Goal: Task Accomplishment & Management: Use online tool/utility

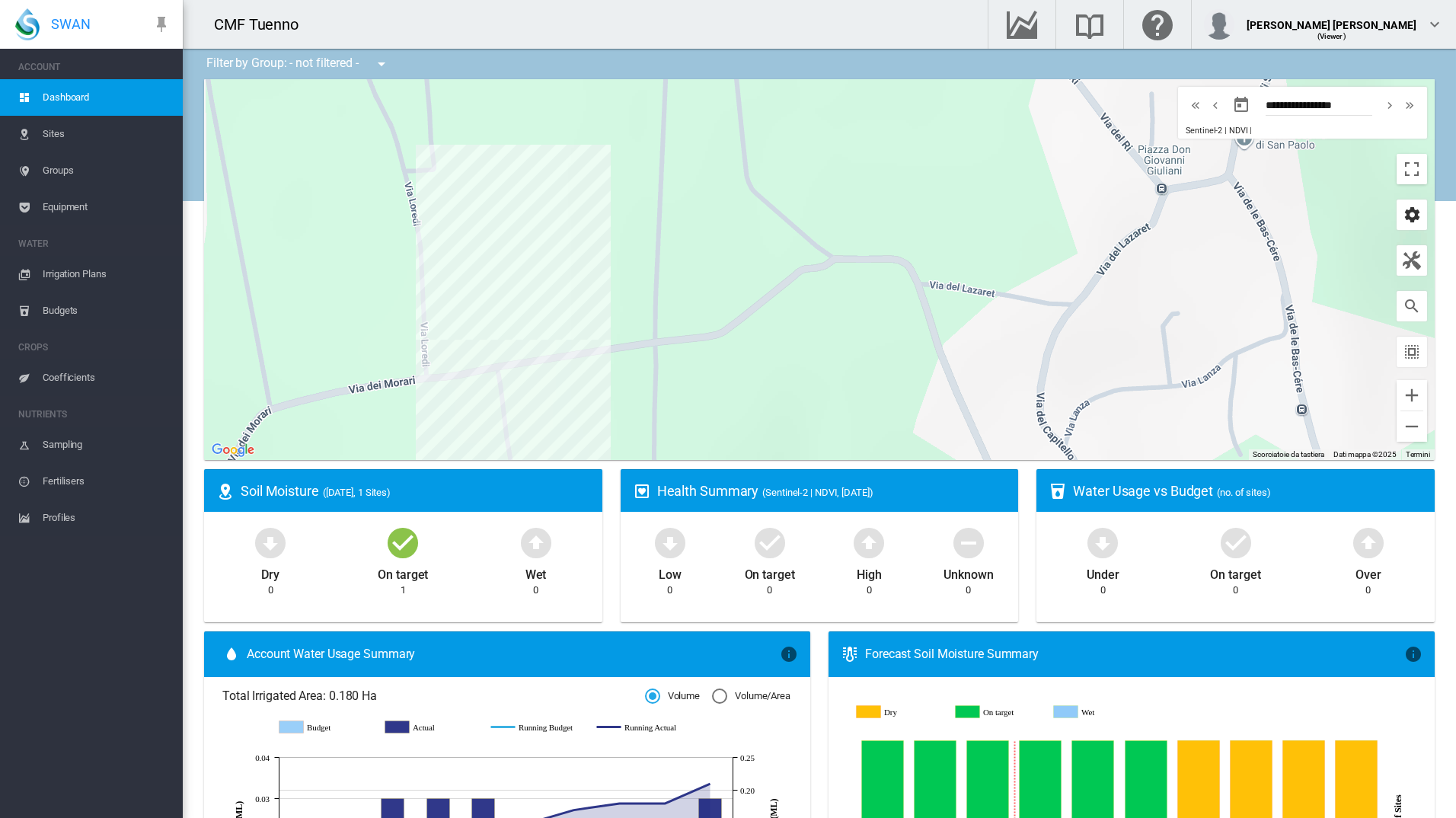
click at [1404, 209] on md-icon "icon-cog" at bounding box center [1412, 214] width 18 height 18
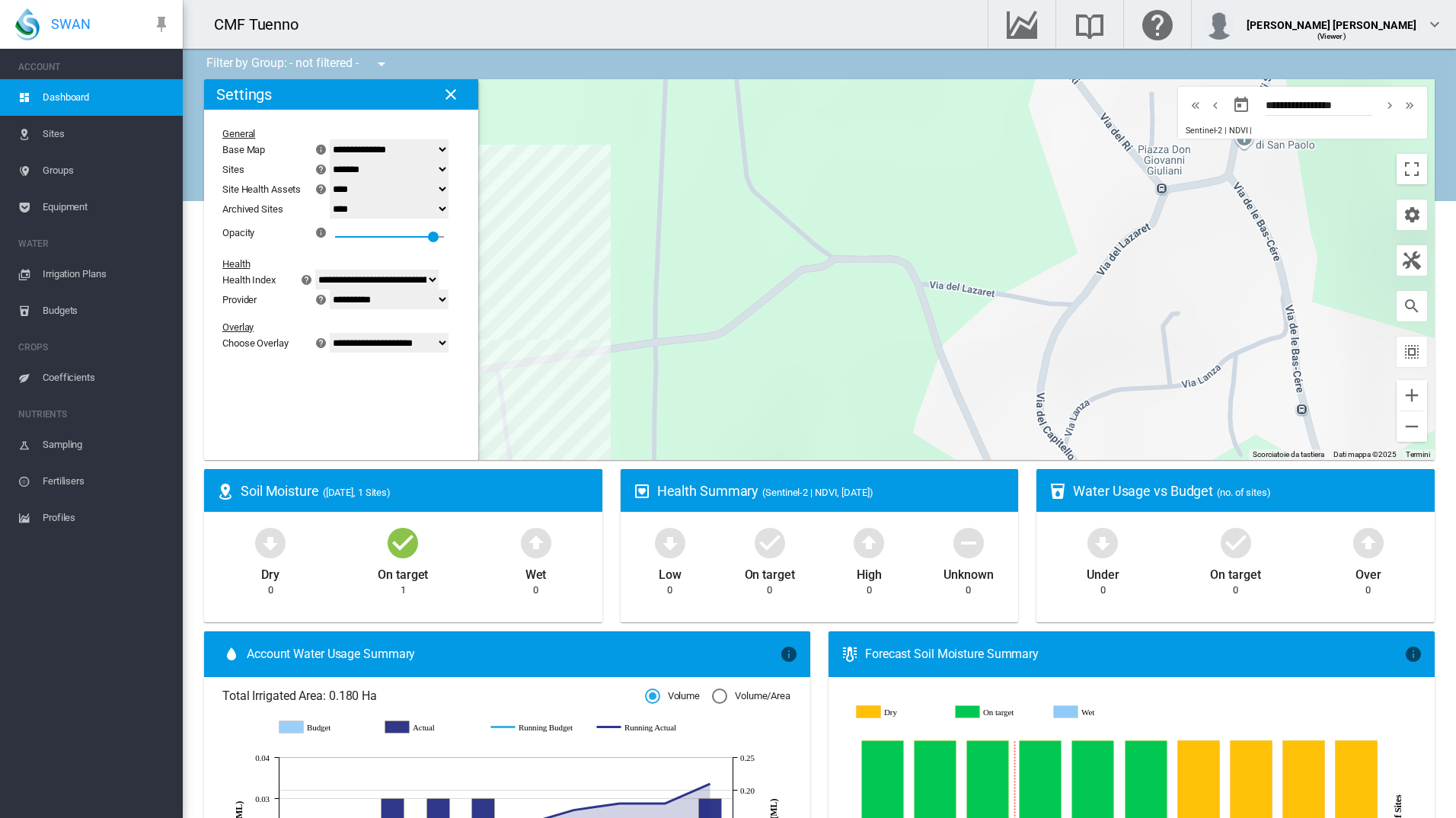
click at [438, 287] on select "**********" at bounding box center [376, 279] width 123 height 20
click at [334, 270] on select "**********" at bounding box center [376, 279] width 123 height 20
click at [438, 288] on select "**********" at bounding box center [376, 279] width 123 height 20
click at [334, 270] on select "**********" at bounding box center [376, 279] width 123 height 20
click at [438, 281] on select "**********" at bounding box center [376, 279] width 123 height 20
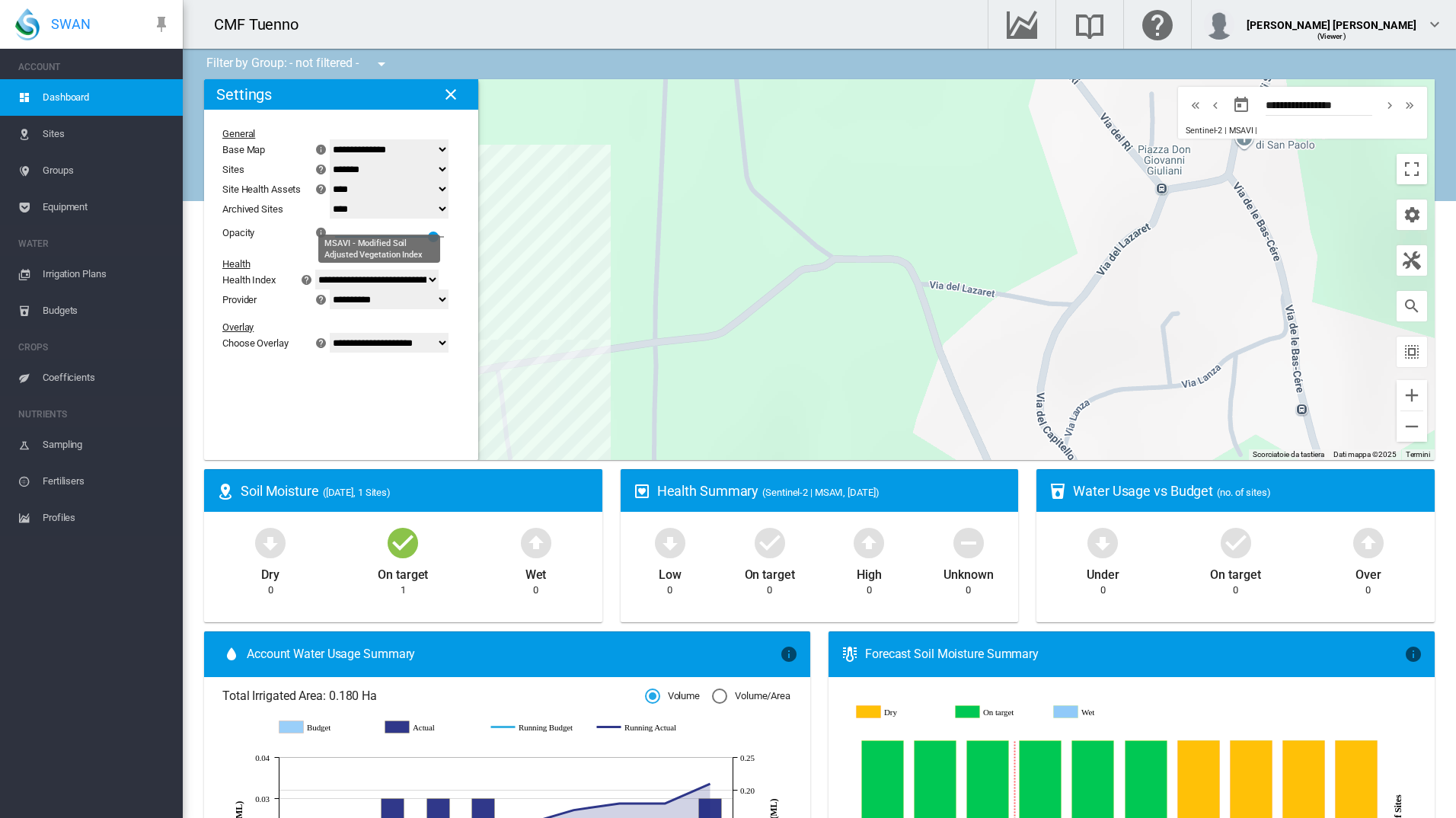
select select "**********"
click at [334, 270] on select "**********" at bounding box center [376, 279] width 123 height 20
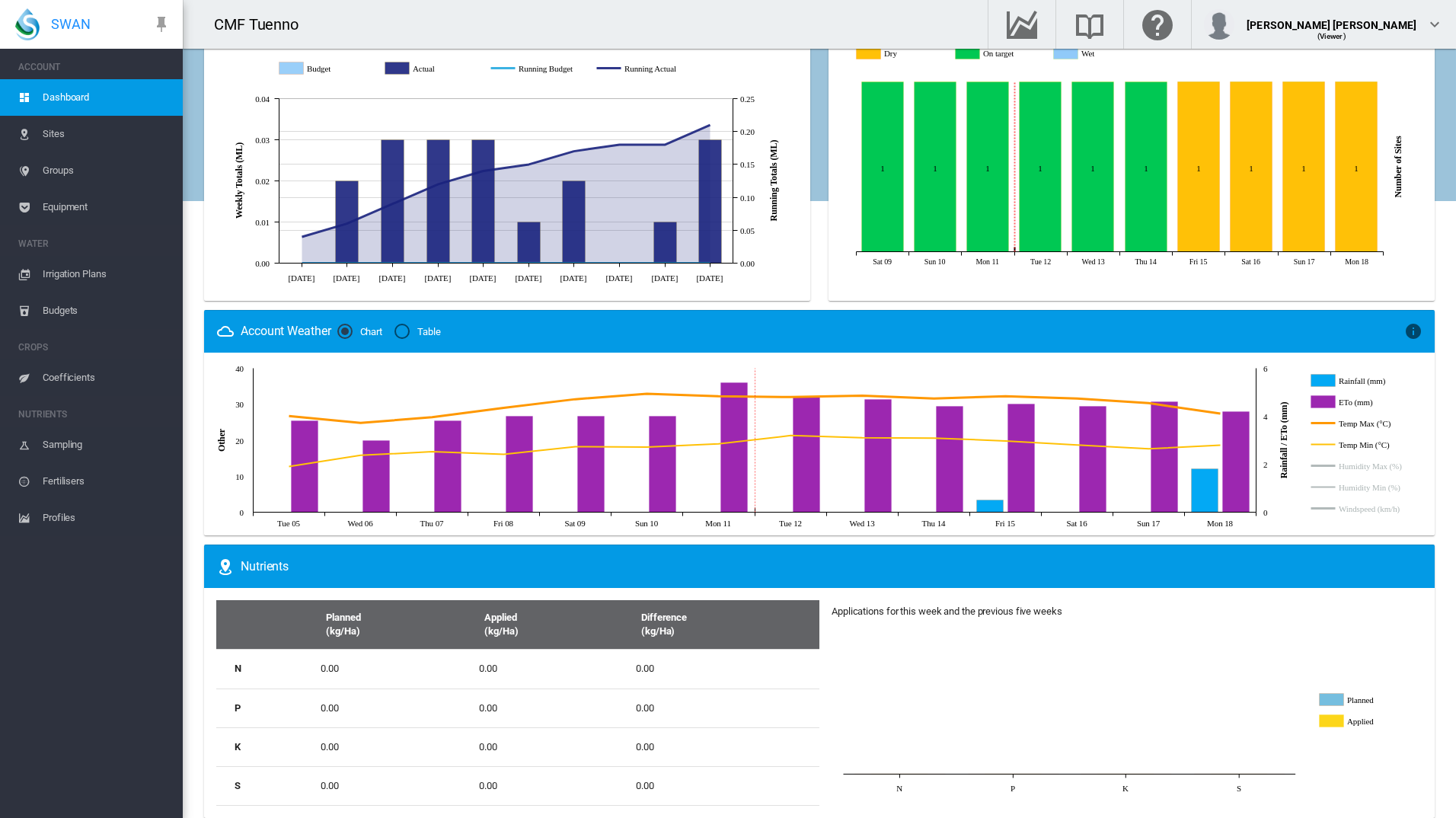
scroll to position [657, 0]
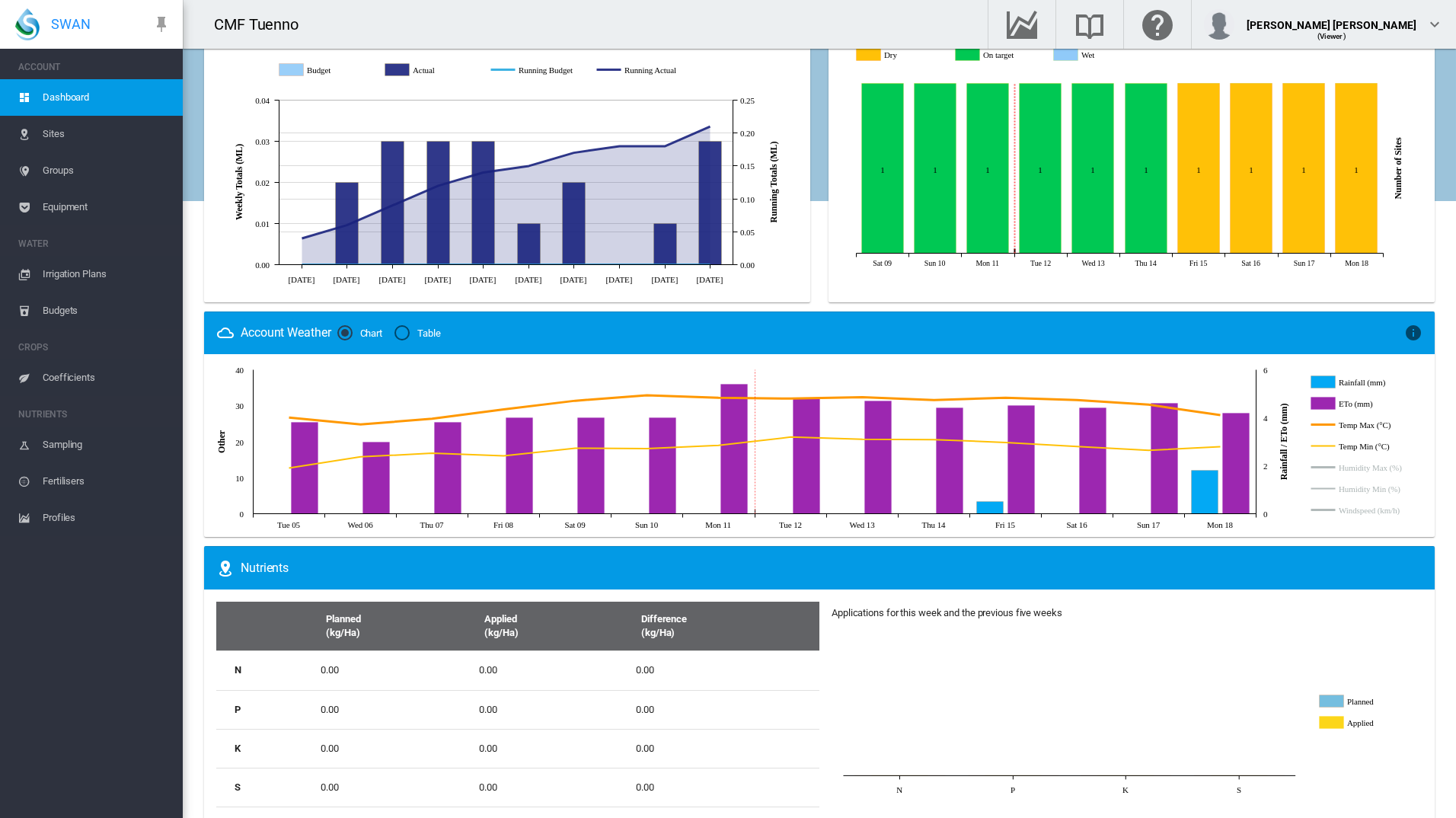
click at [1391, 472] on rect "Humidity Max (%)" at bounding box center [1374, 467] width 78 height 13
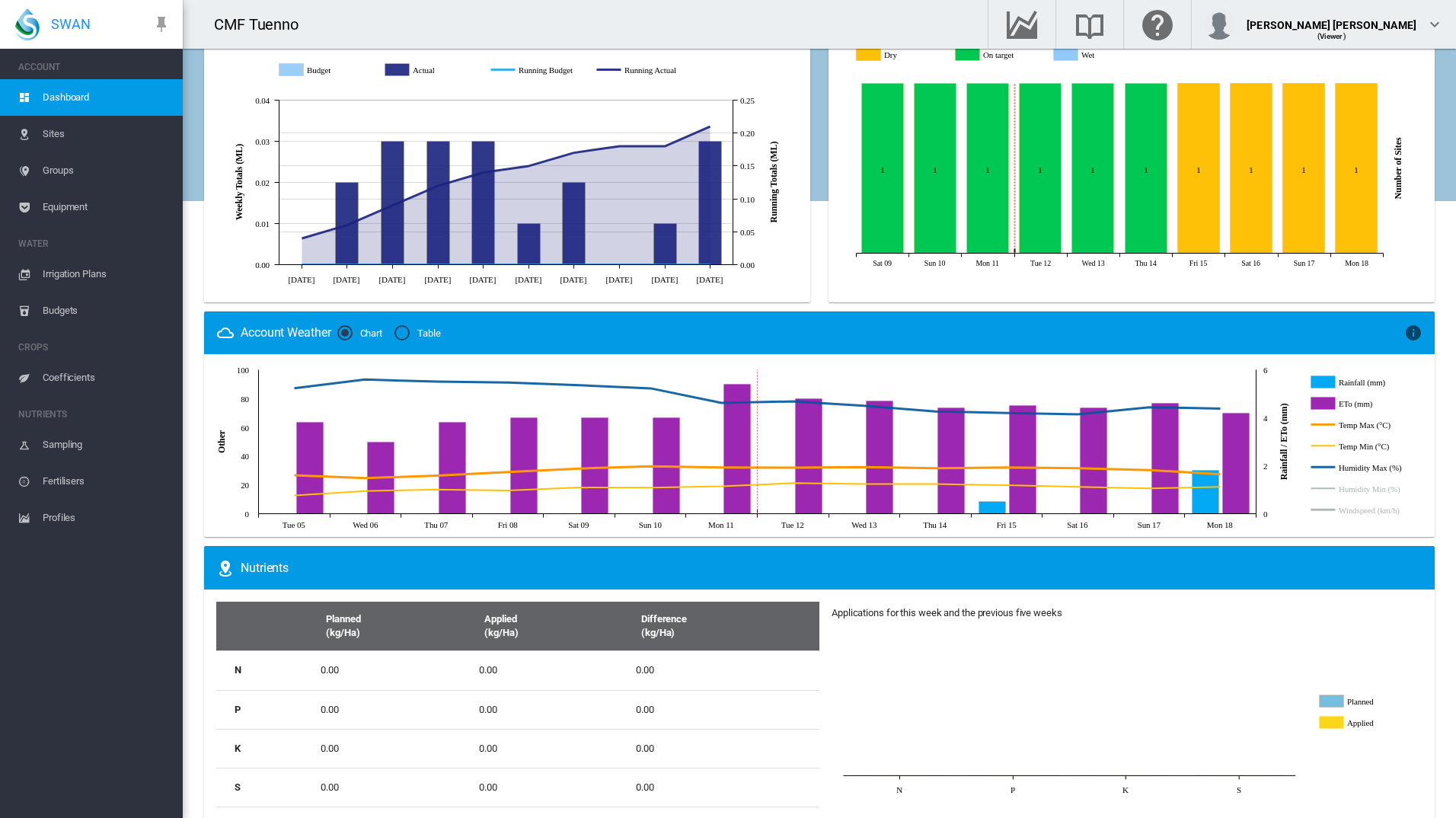
click at [1386, 473] on rect "Humidity Max (%)" at bounding box center [1374, 467] width 78 height 13
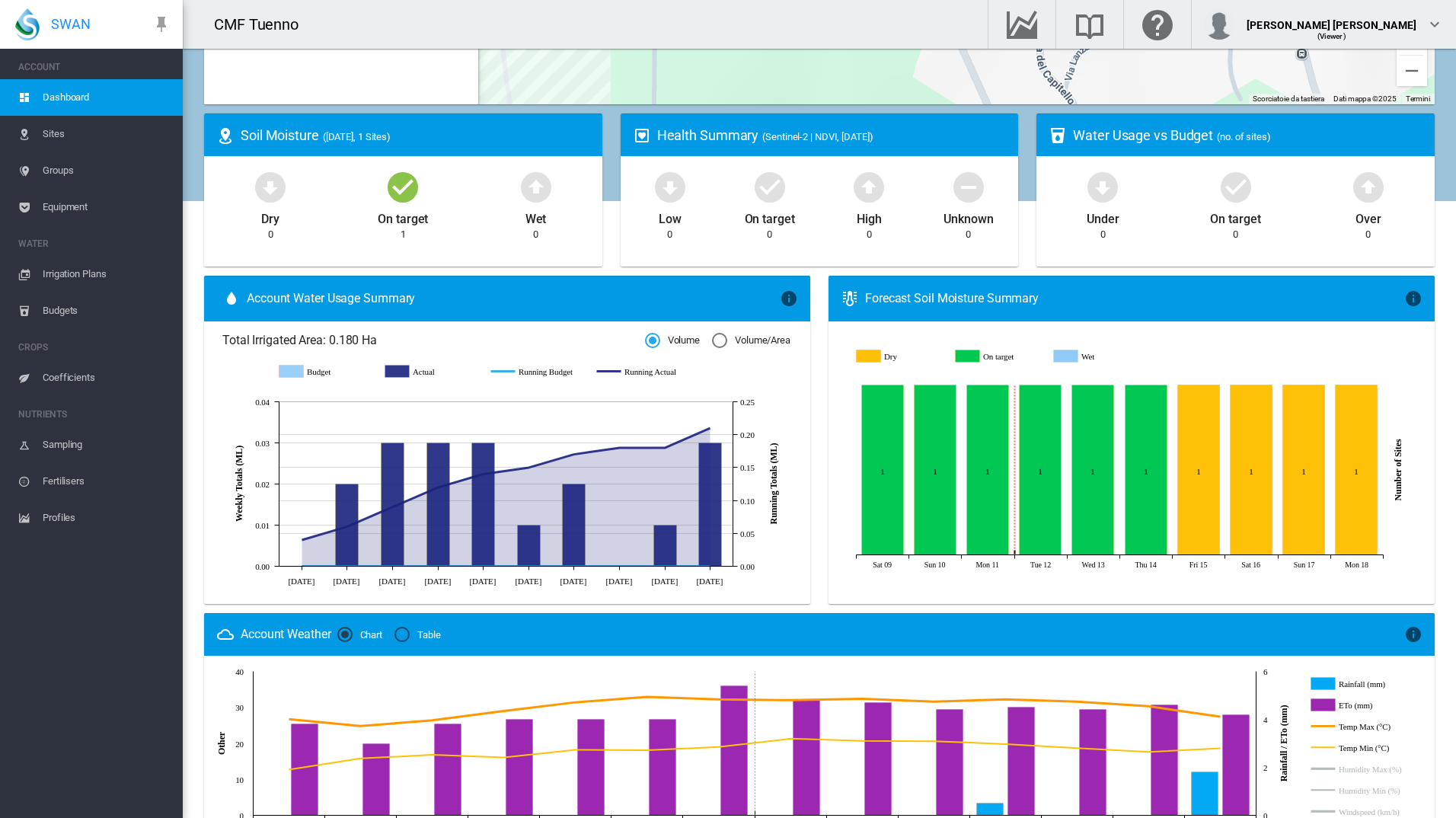
scroll to position [352, 0]
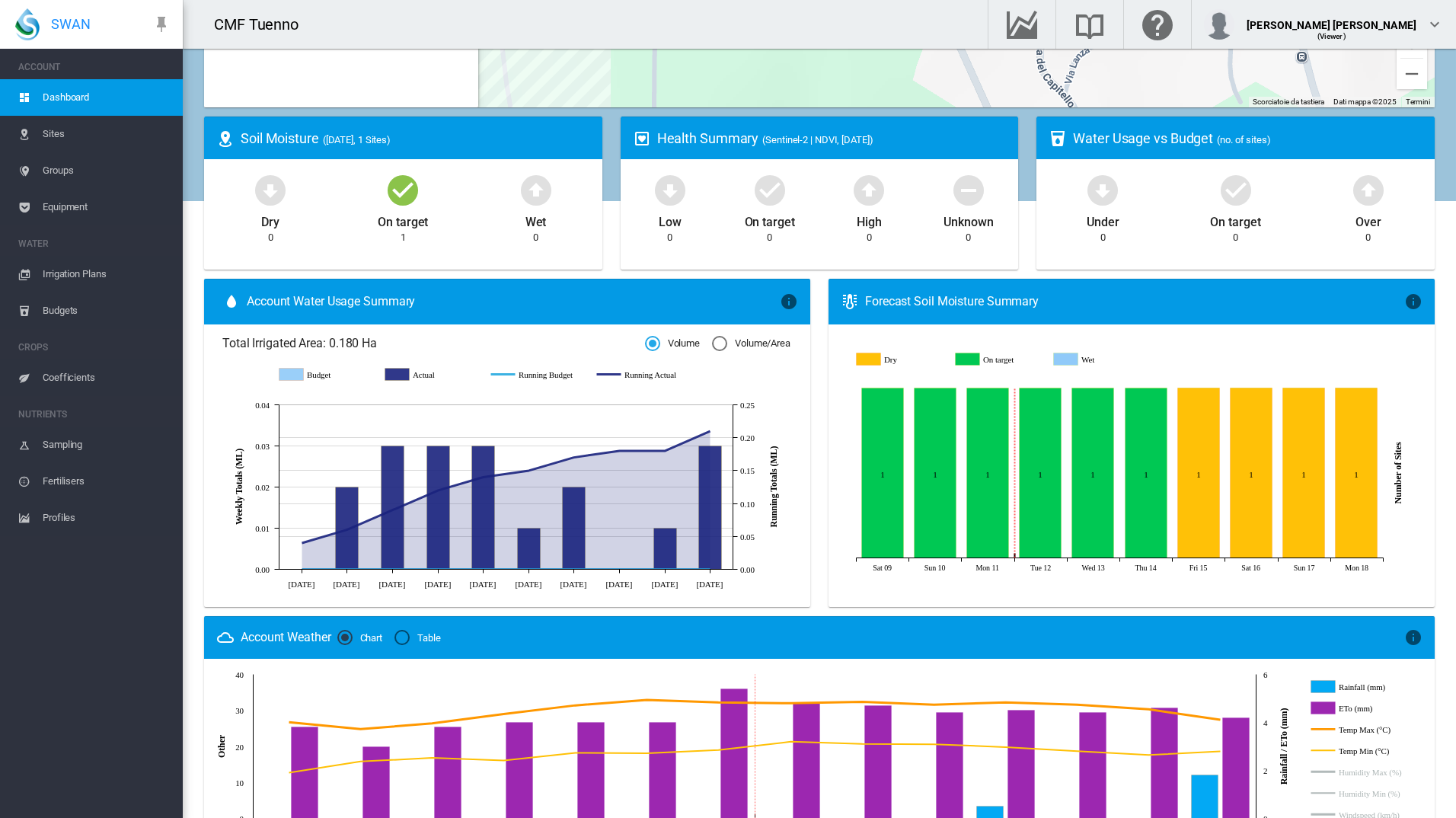
click at [1408, 300] on md-icon "icon-information" at bounding box center [1413, 301] width 18 height 18
click at [95, 391] on span "Coefficients" at bounding box center [107, 378] width 128 height 36
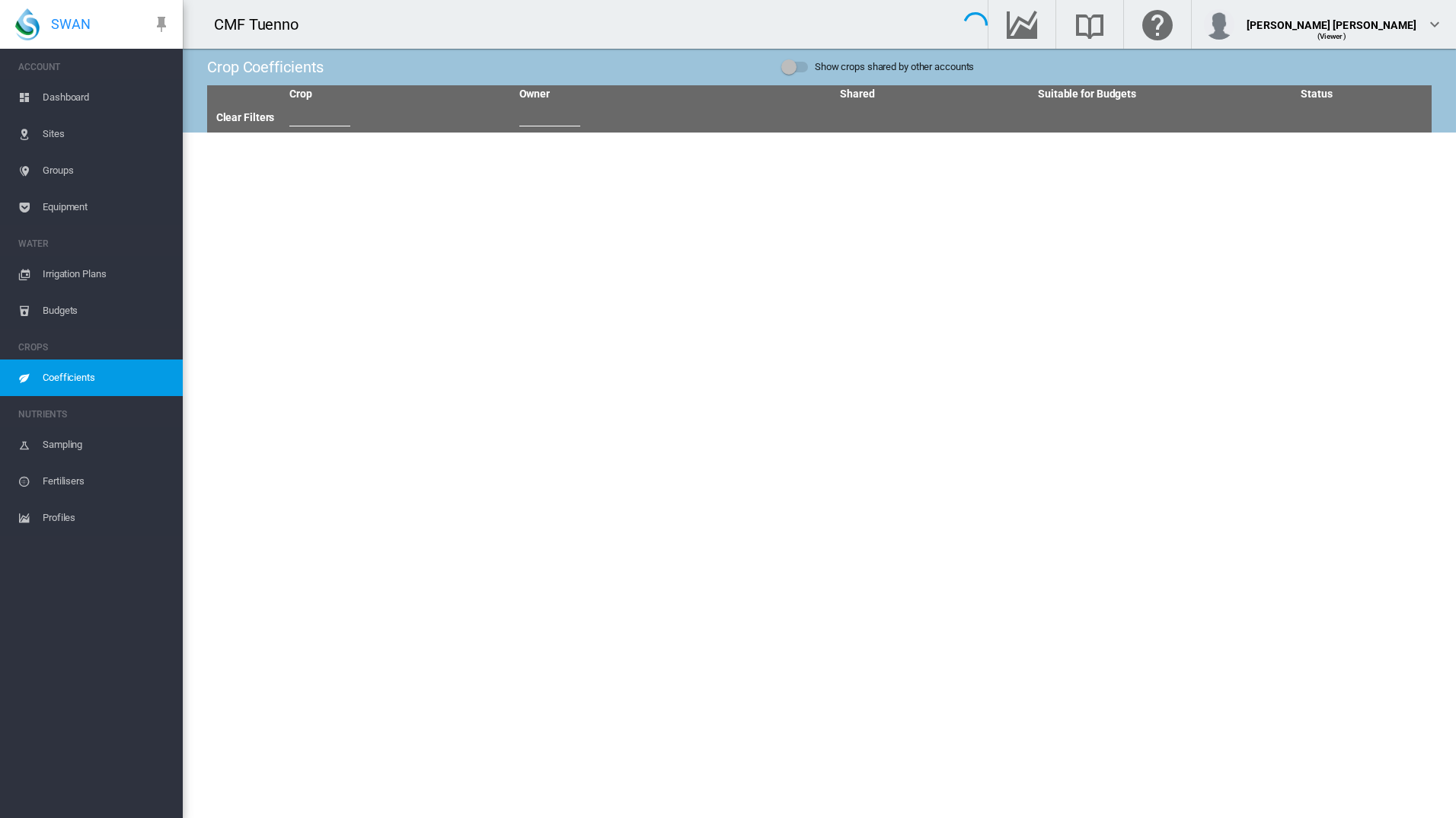
click at [85, 367] on span "Coefficients" at bounding box center [107, 378] width 128 height 36
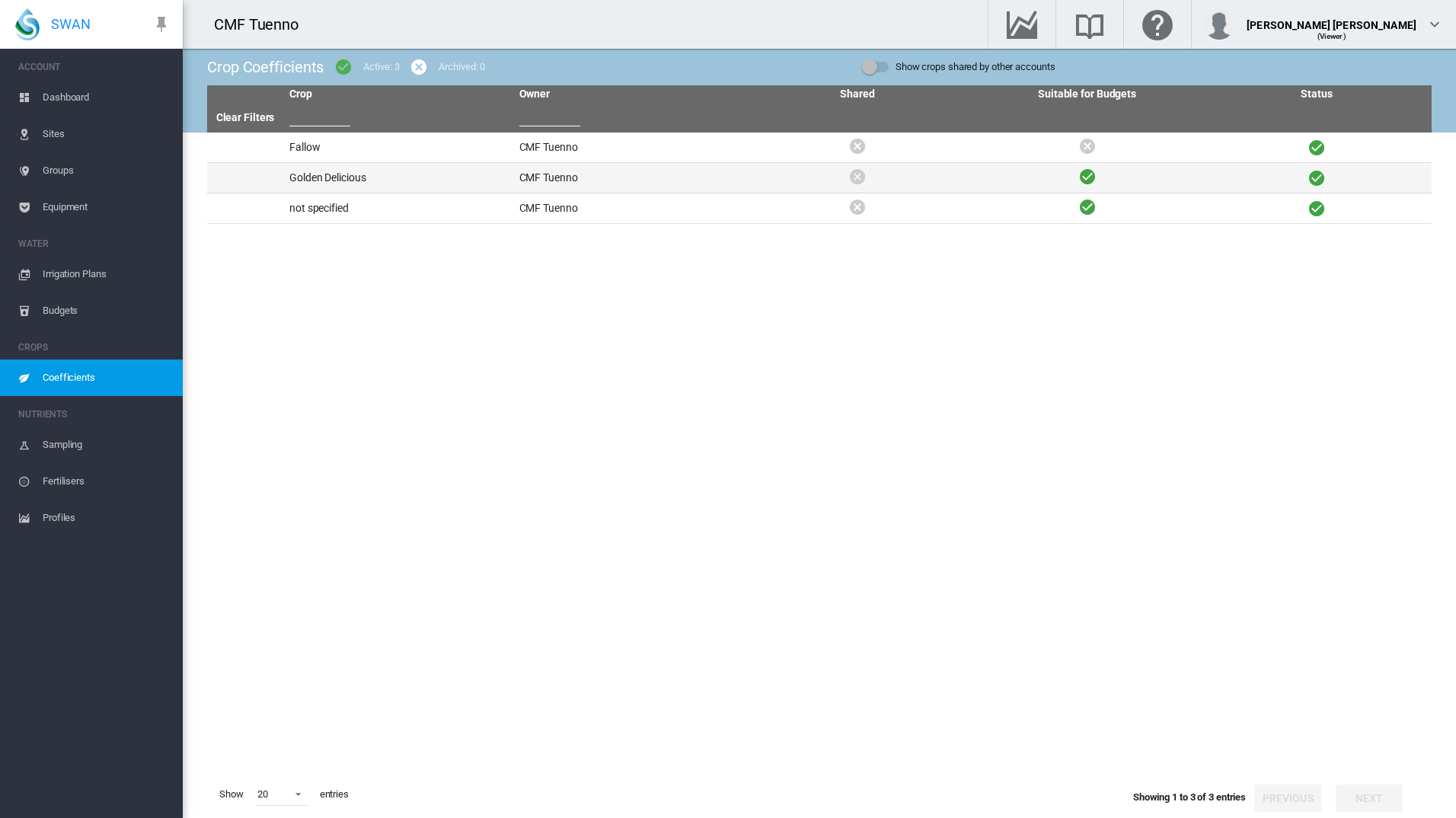
click at [370, 179] on td "Golden Delicious" at bounding box center [398, 177] width 230 height 30
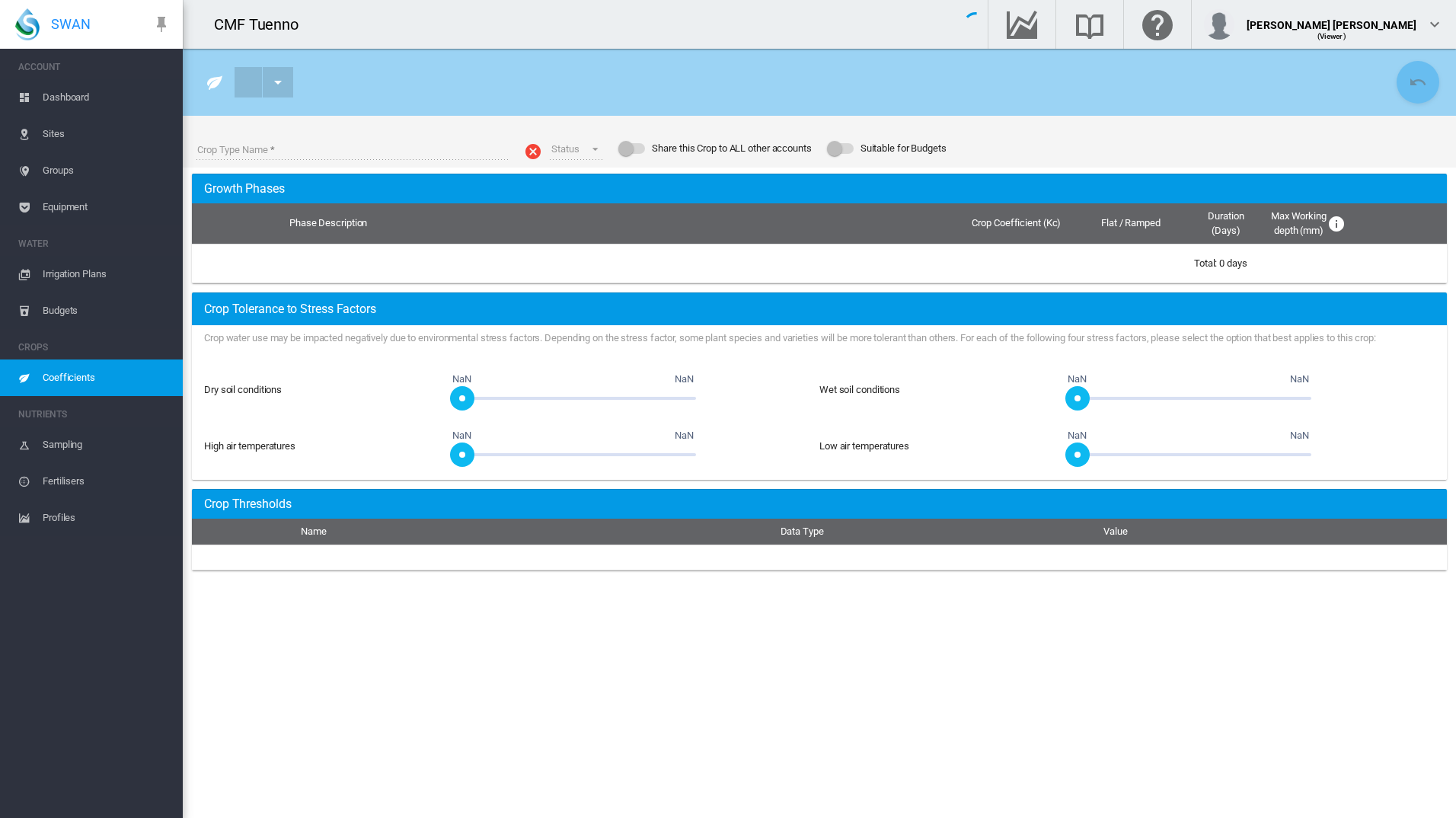
type input "**********"
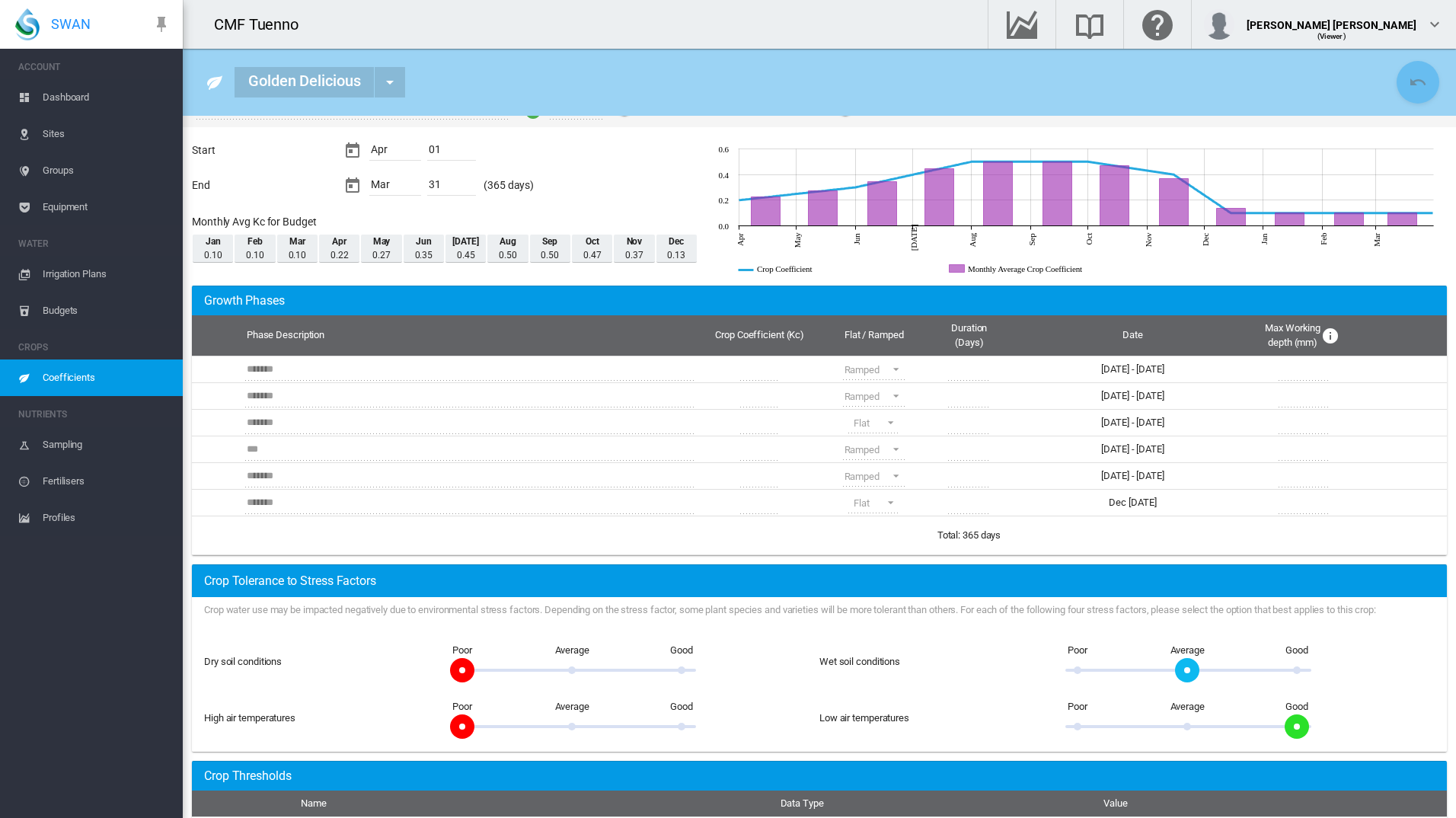
scroll to position [10, 0]
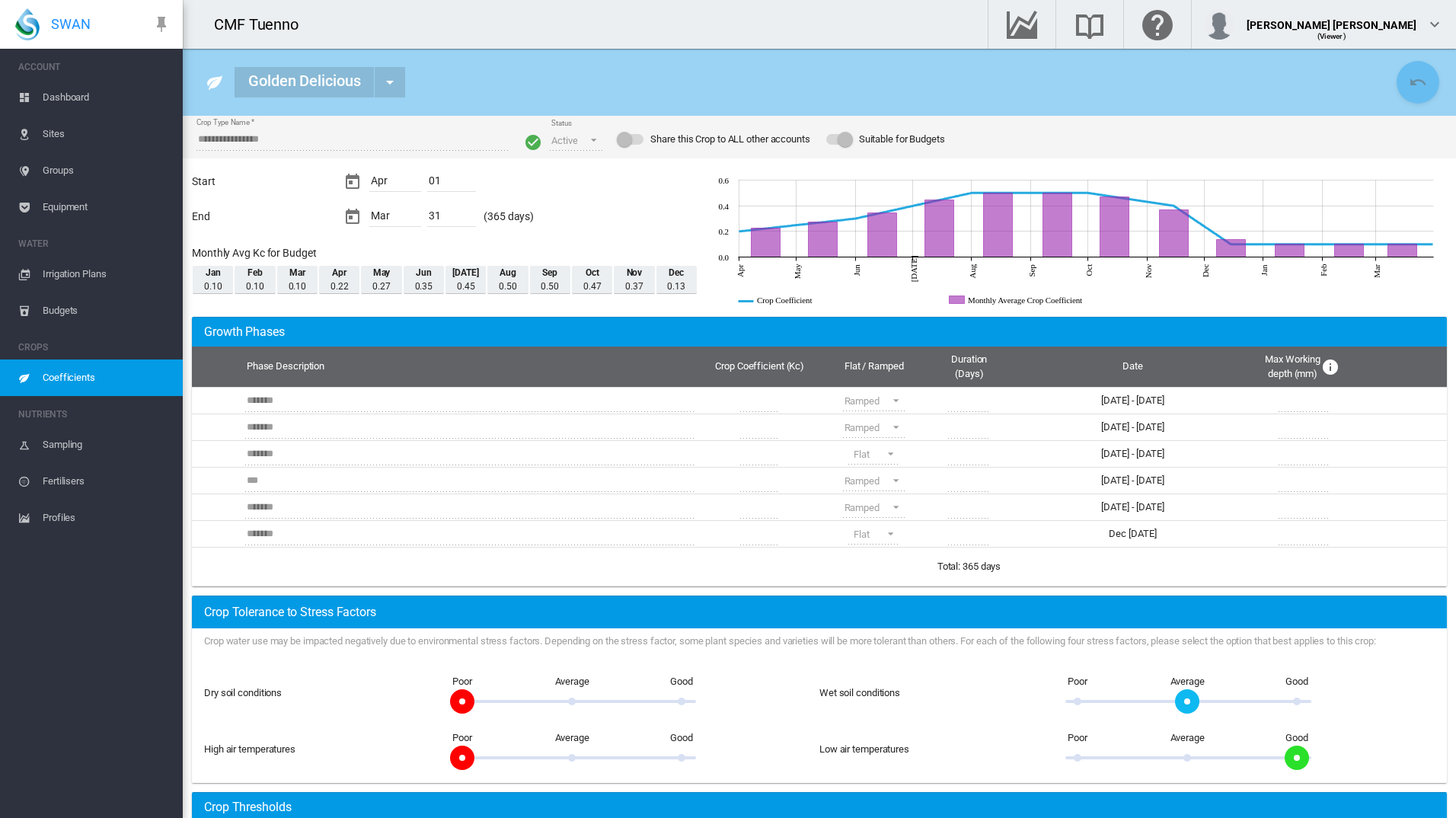
click at [433, 552] on td at bounding box center [586, 565] width 691 height 39
click at [1334, 370] on md-icon "Optional maximum working depths for crop by date, representing bottom of effect…" at bounding box center [1331, 366] width 18 height 18
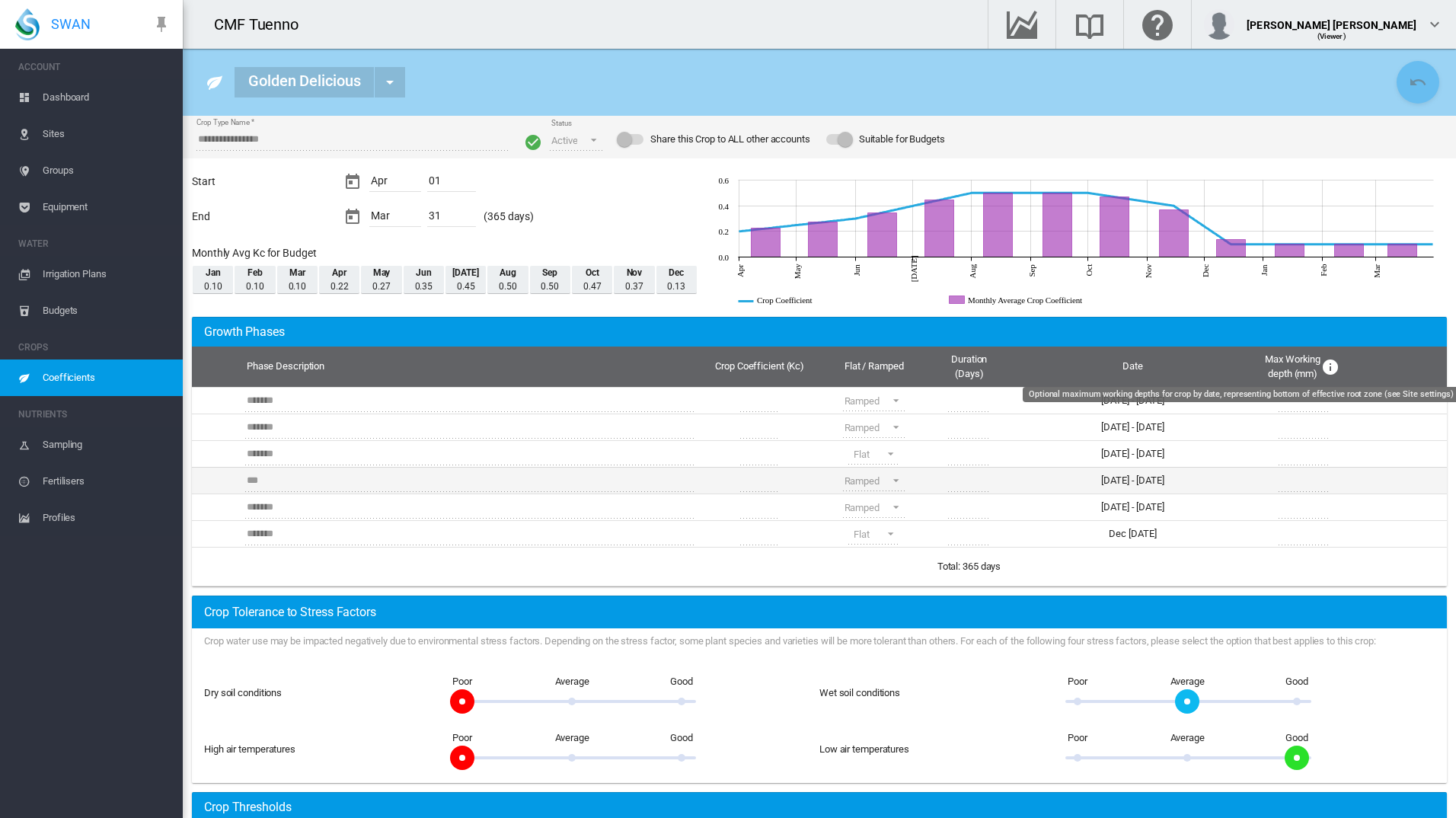
click at [1355, 491] on td at bounding box center [1399, 480] width 98 height 27
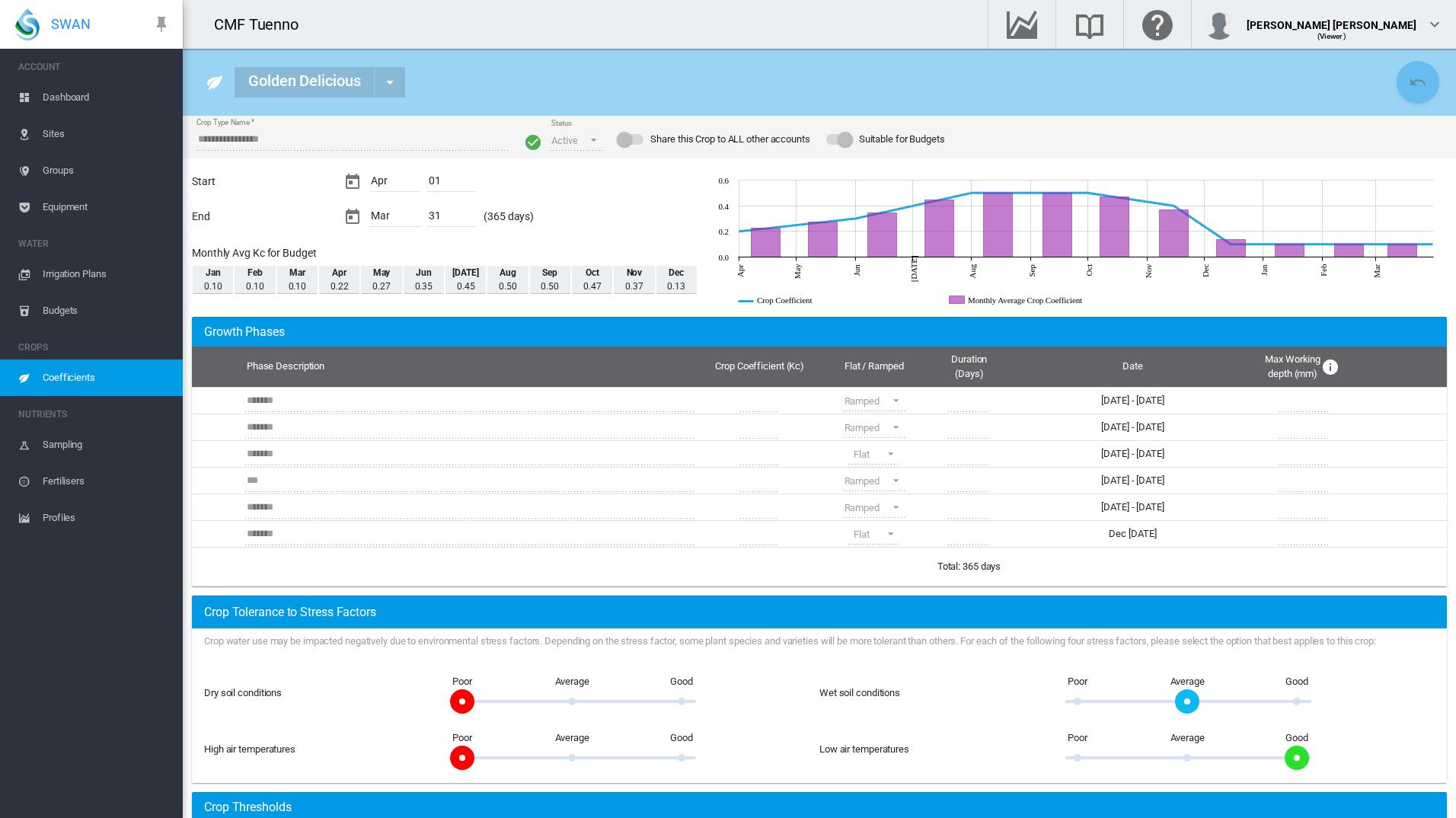
click at [110, 276] on span "Irrigation Plans" at bounding box center [107, 274] width 128 height 36
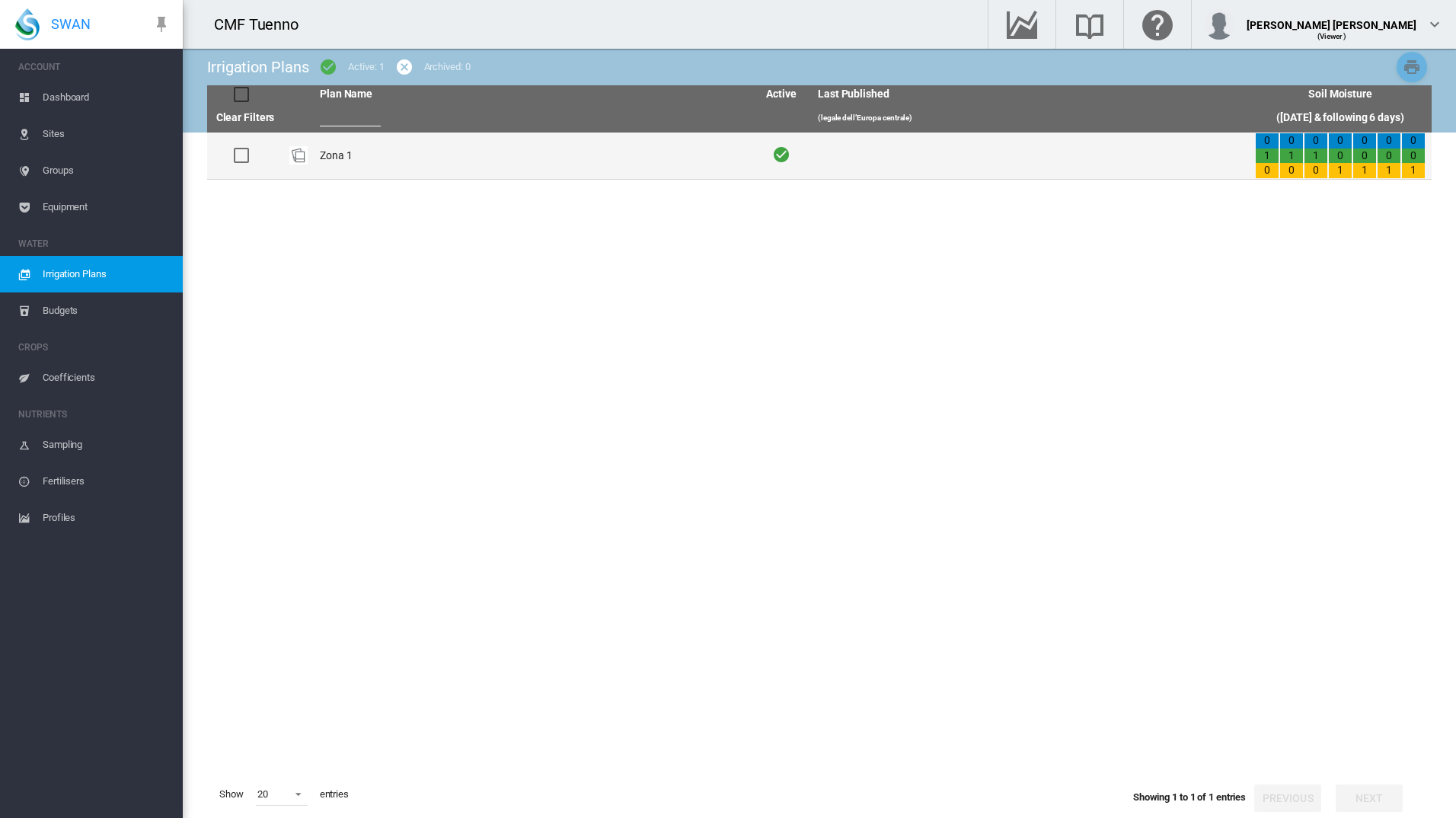
click at [1334, 161] on div "0" at bounding box center [1341, 156] width 23 height 15
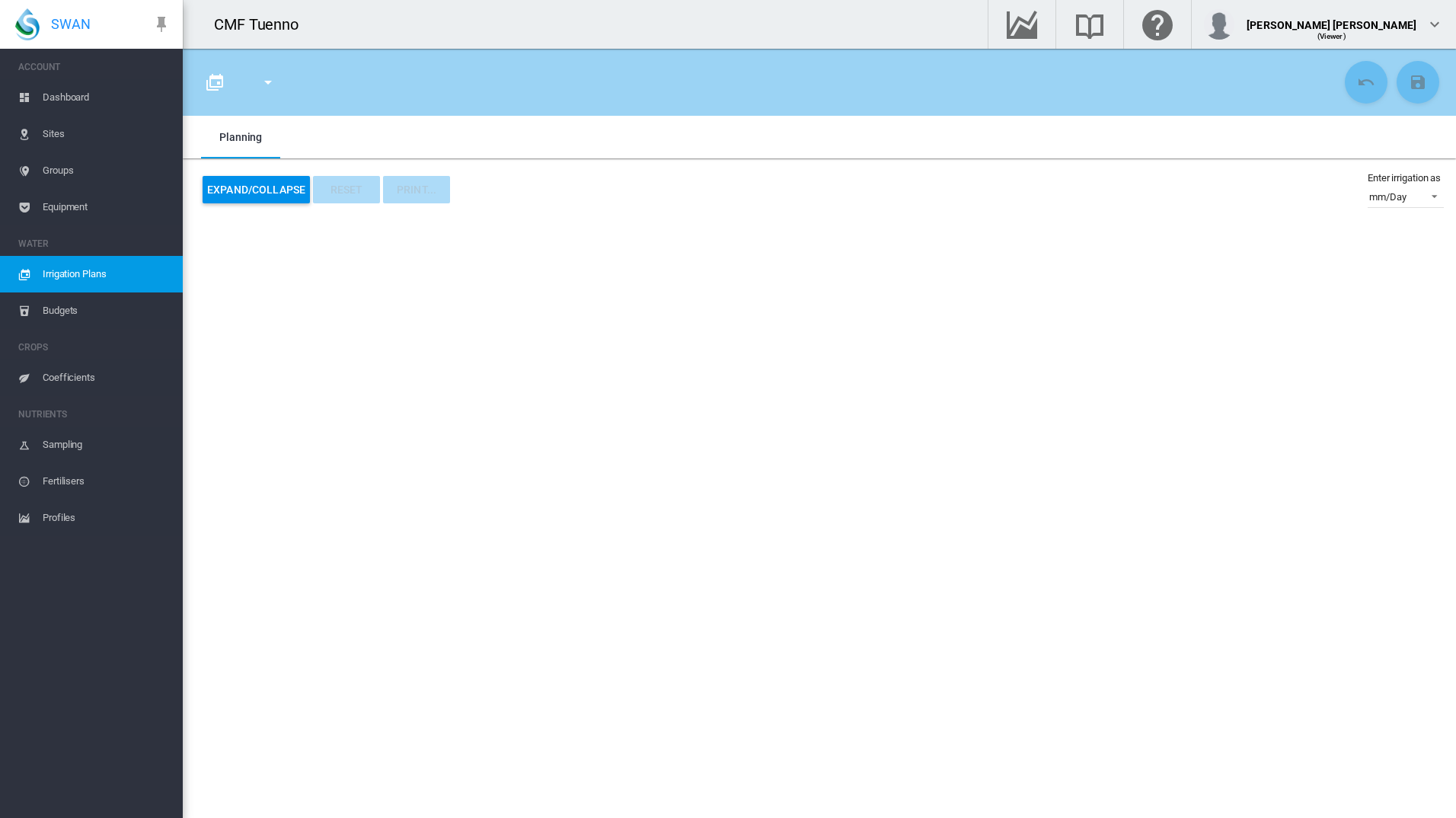
click at [263, 81] on md-icon "icon-menu-down" at bounding box center [268, 81] width 18 height 18
click at [545, 281] on md-backdrop at bounding box center [728, 409] width 1456 height 818
click at [266, 189] on button "Expand/Collapse" at bounding box center [257, 189] width 107 height 28
click at [270, 139] on md-tab-item "Planning" at bounding box center [240, 137] width 79 height 43
click at [214, 90] on md-icon "icon-calendar-multiple" at bounding box center [214, 81] width 18 height 18
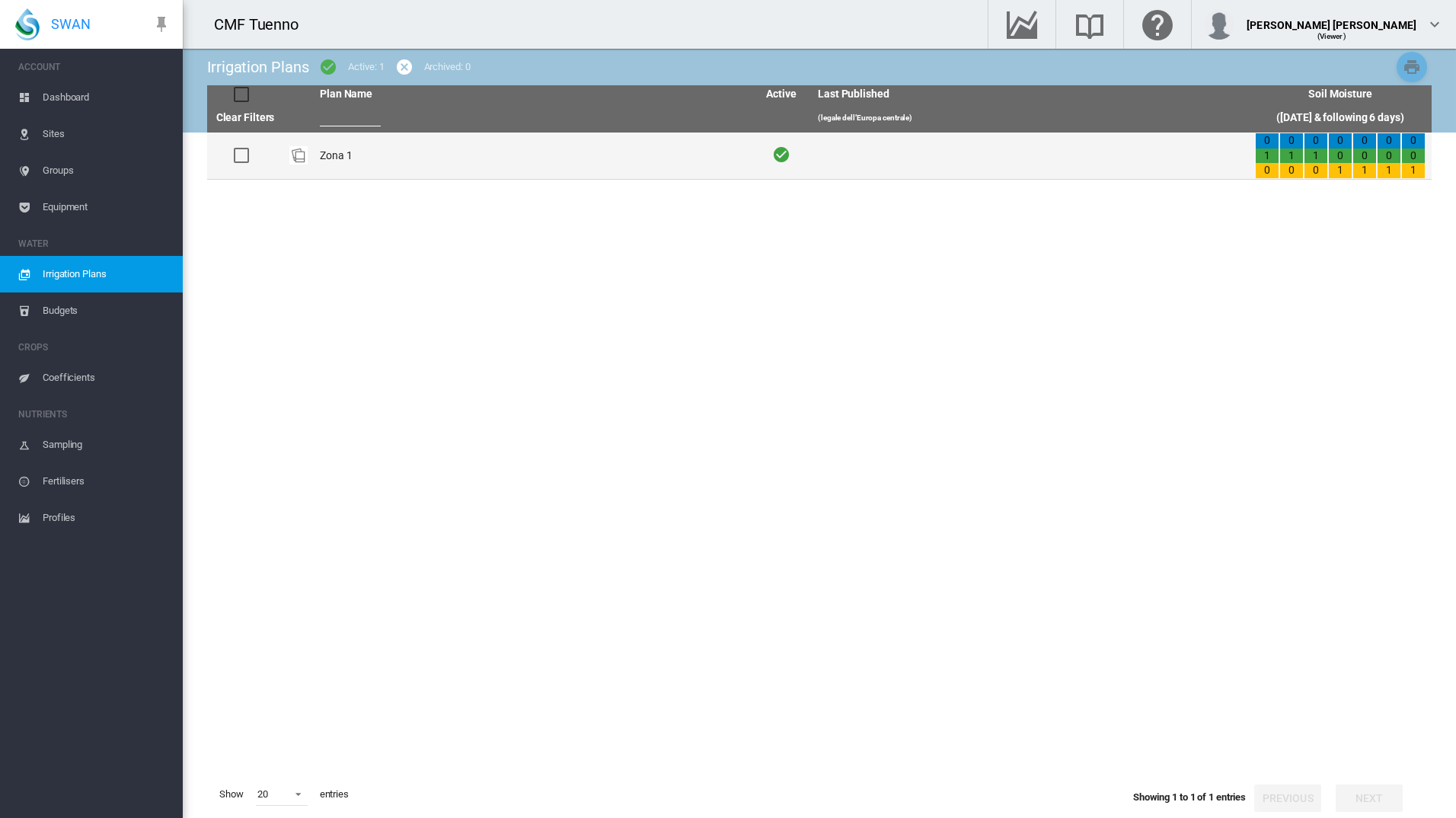
click at [330, 148] on td "Zona 1" at bounding box center [532, 155] width 437 height 47
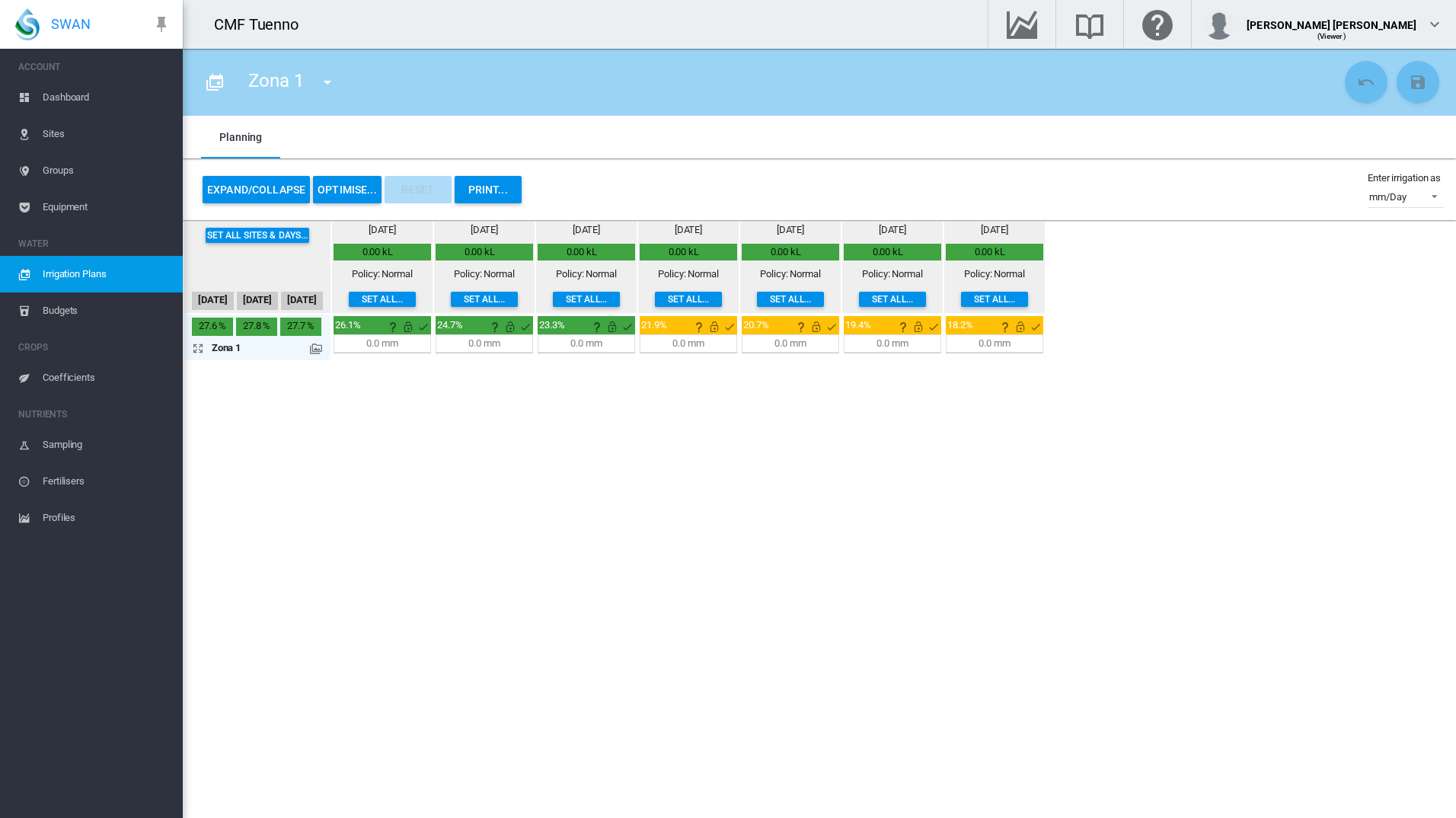
click at [319, 349] on md-icon at bounding box center [316, 348] width 12 height 12
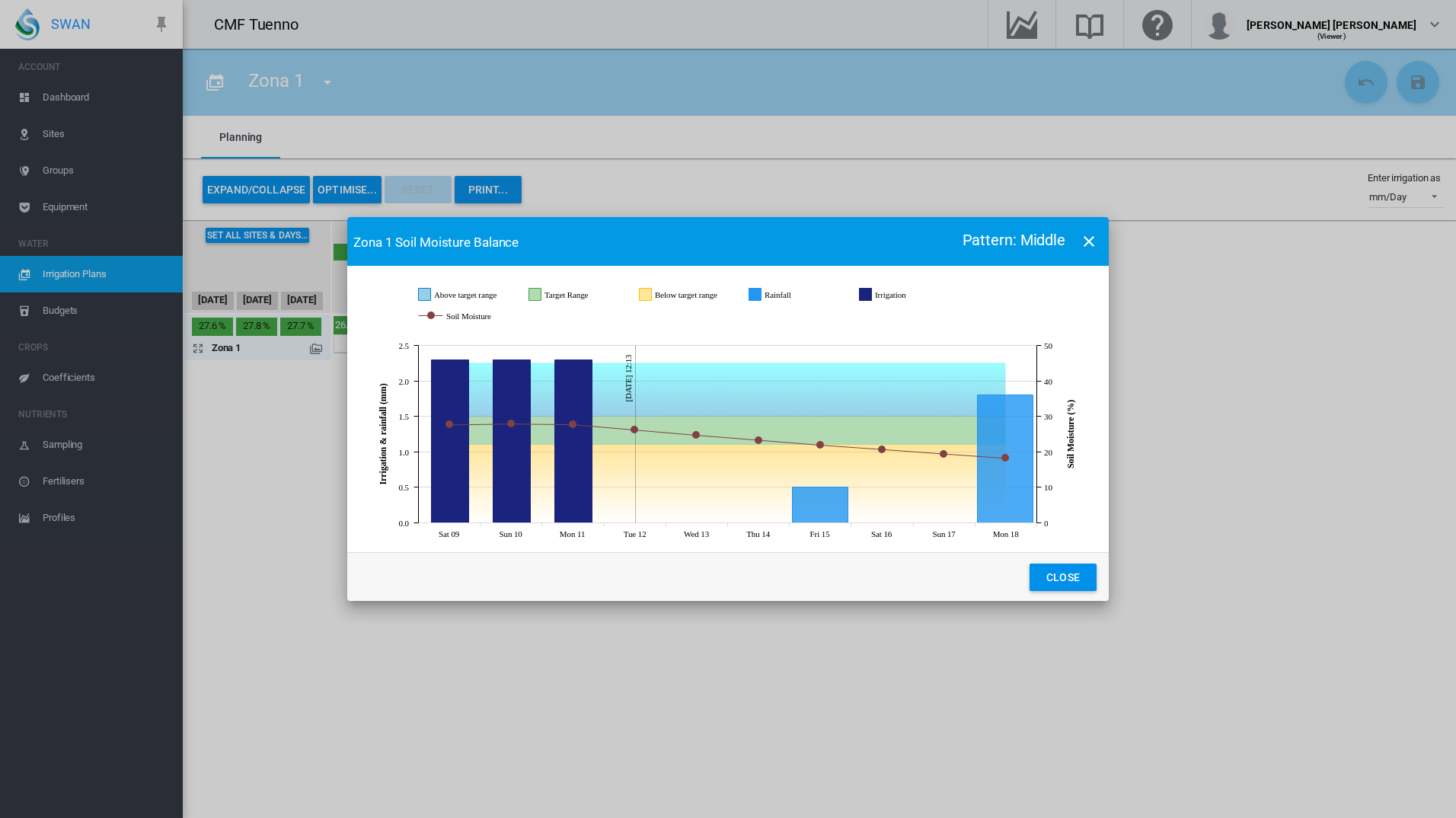
click at [1080, 239] on md-icon "icon-close" at bounding box center [1088, 241] width 18 height 18
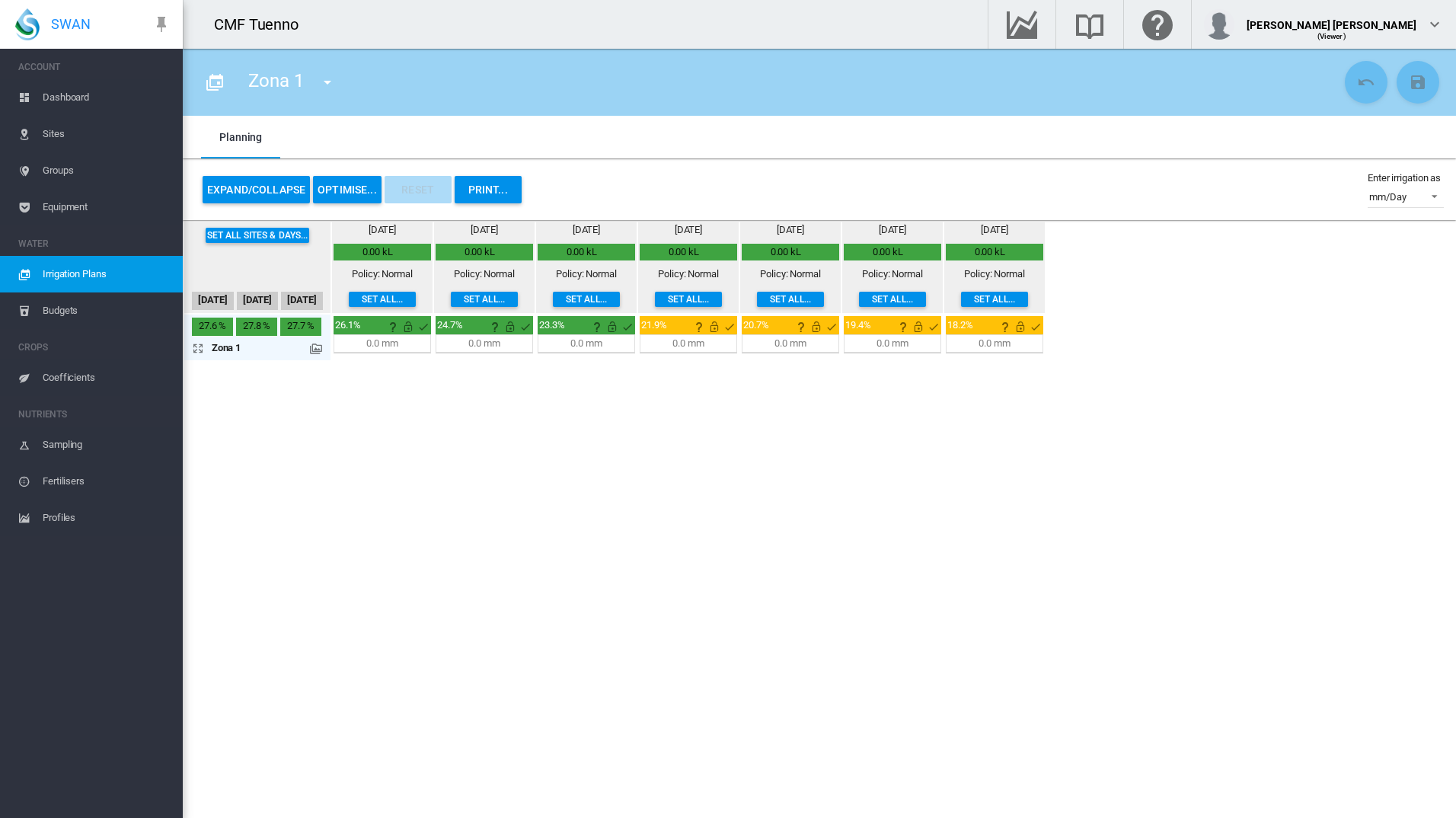
click at [253, 231] on button "Set all sites & days..." at bounding box center [258, 235] width 104 height 15
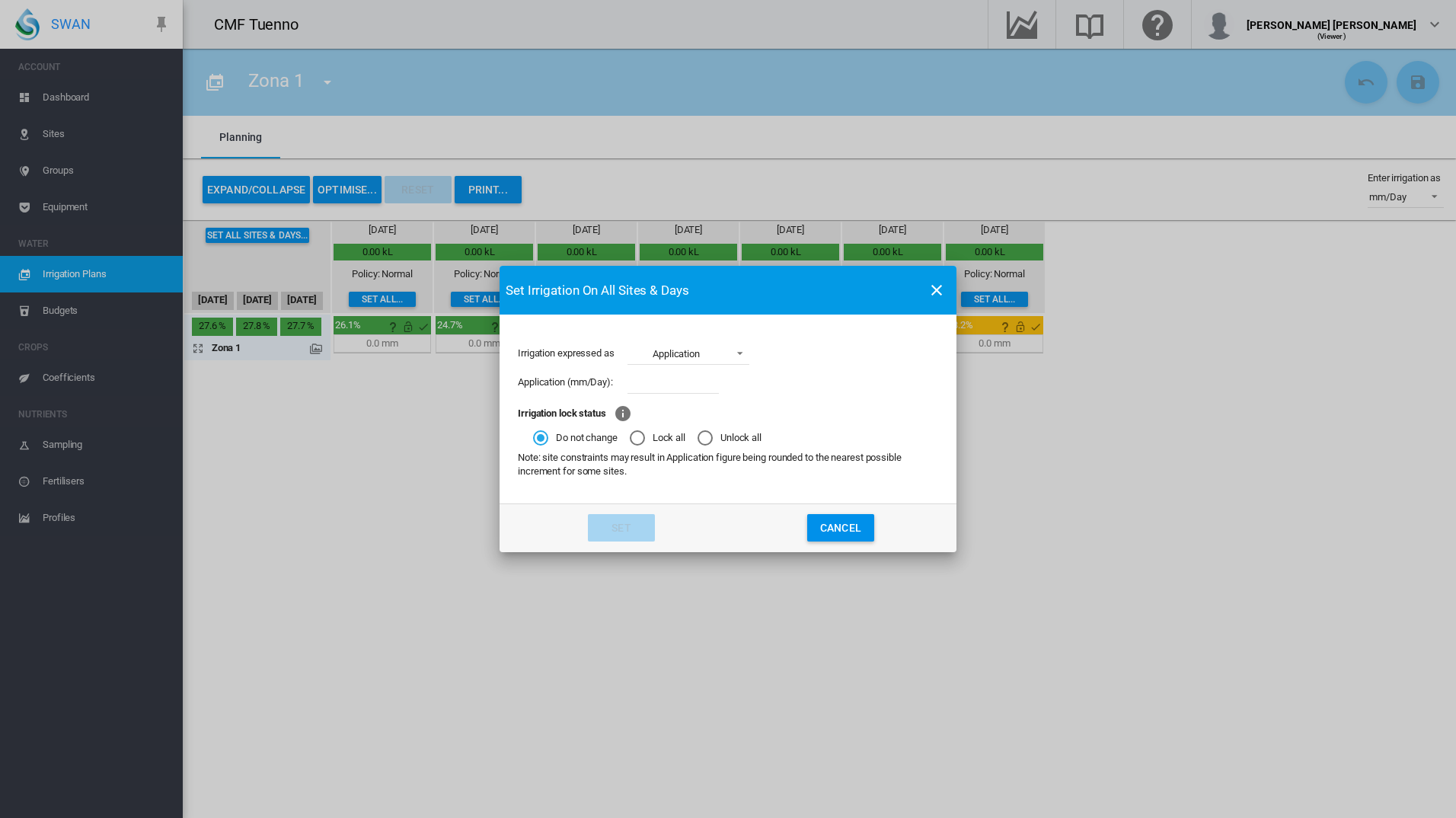
click at [665, 361] on span "Application" at bounding box center [676, 354] width 95 height 13
click at [838, 378] on md-backdrop at bounding box center [728, 409] width 1456 height 818
click at [930, 277] on button "Irrigation expressed ..." at bounding box center [937, 290] width 31 height 31
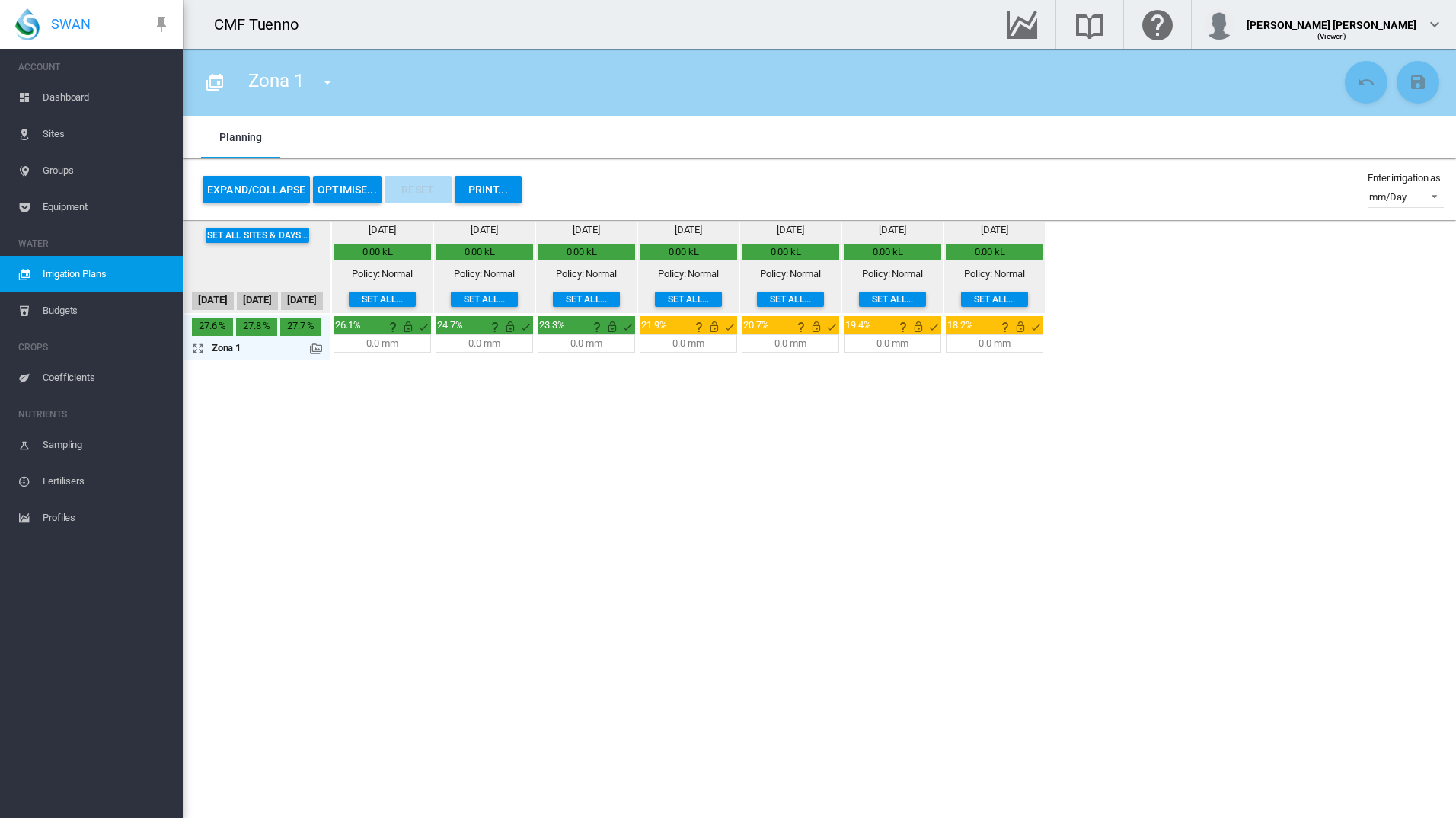
click at [360, 181] on button "OPTIMISE..." at bounding box center [347, 189] width 69 height 28
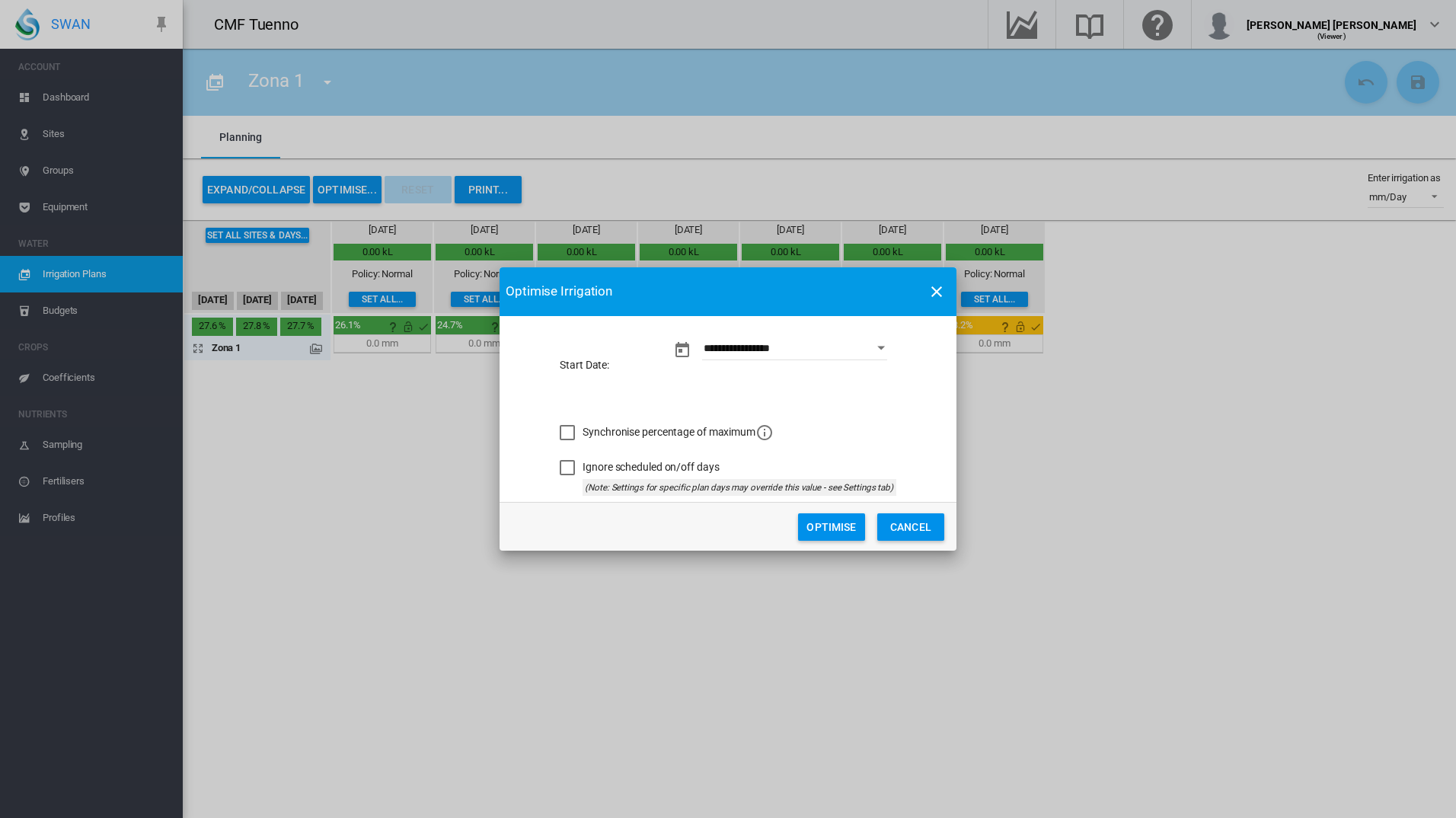
click at [928, 523] on button "Cancel" at bounding box center [911, 526] width 67 height 28
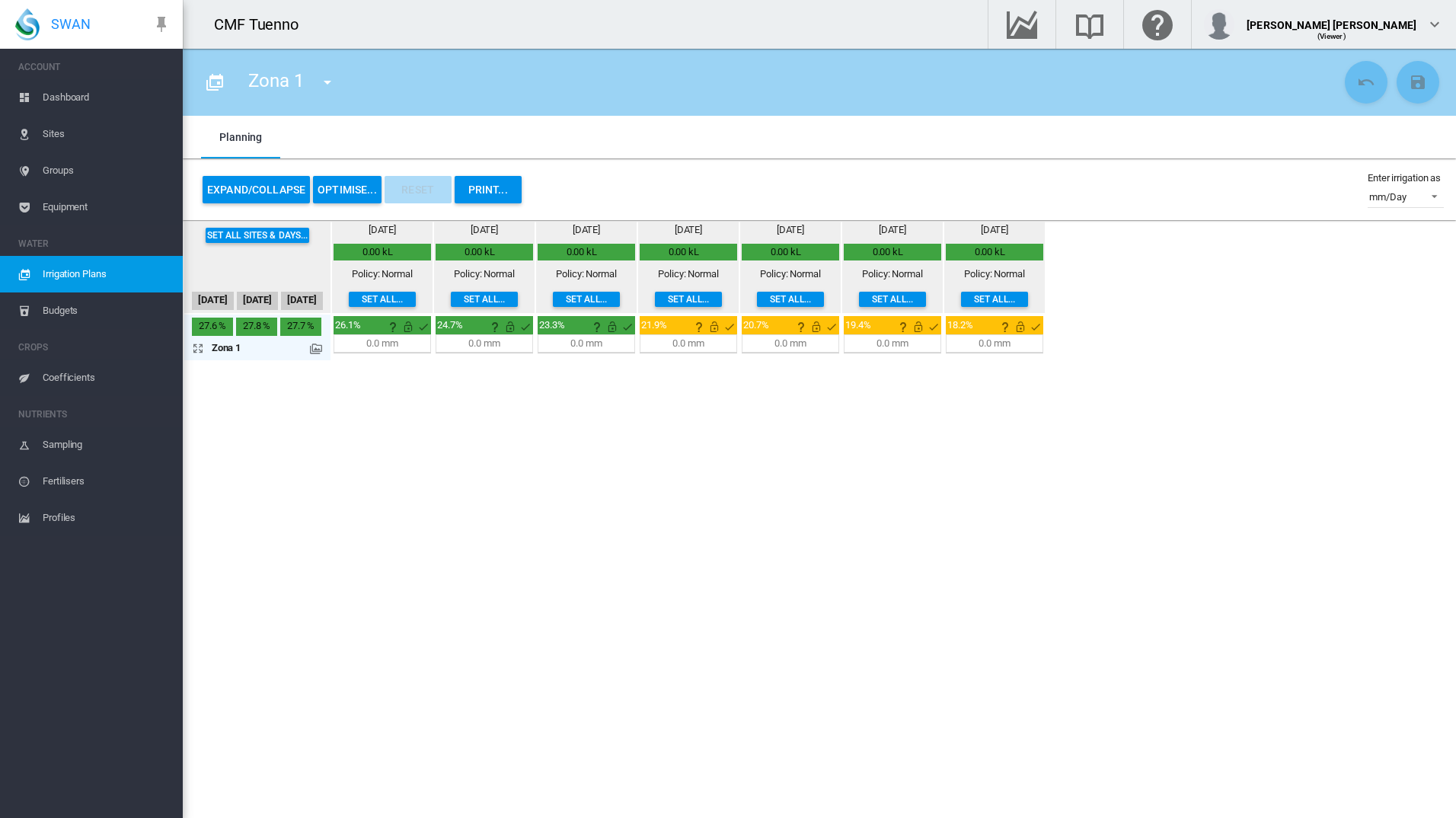
click at [311, 351] on md-icon at bounding box center [316, 348] width 12 height 12
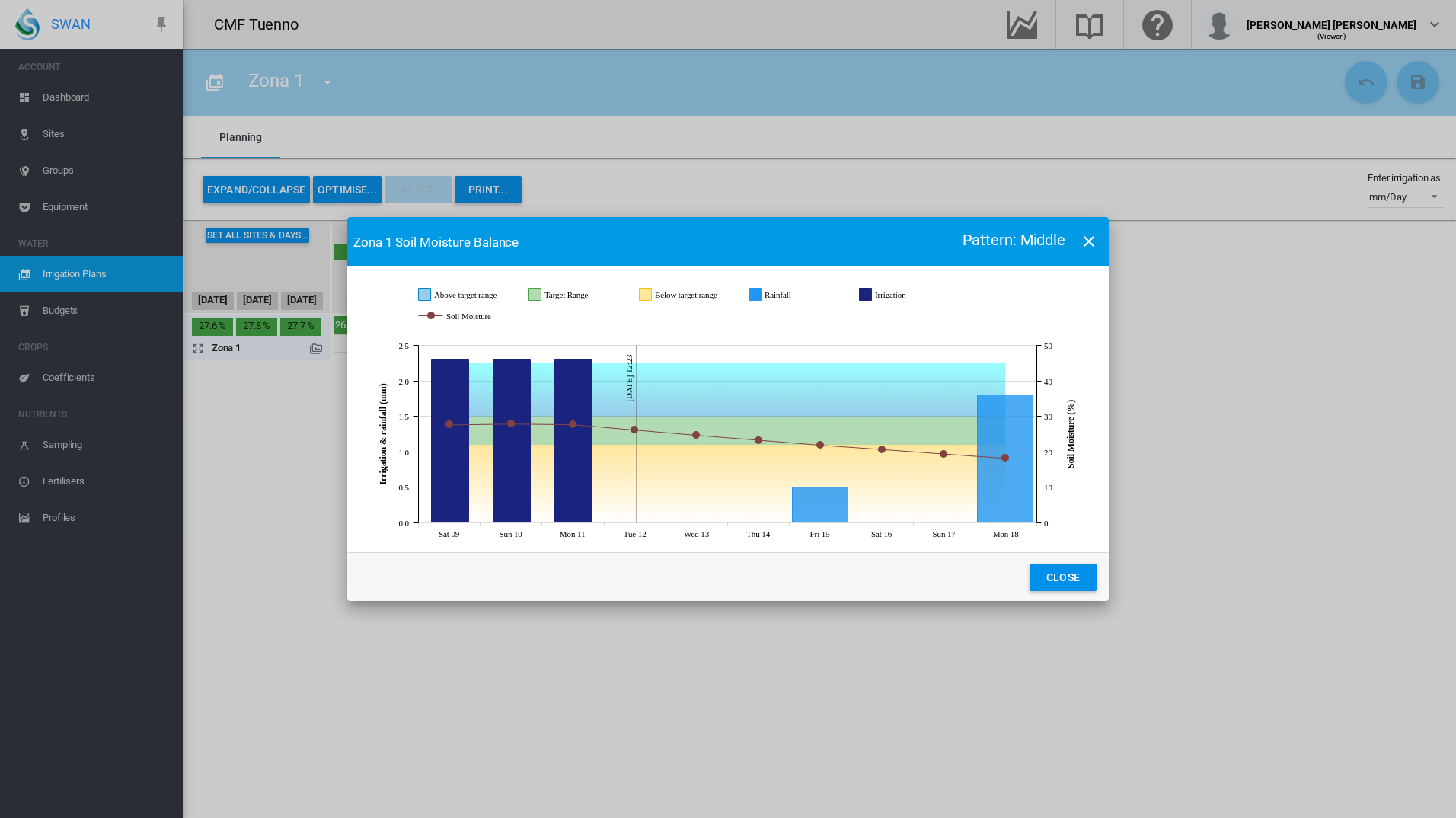
click at [1014, 505] on icon "Rainfall Aug 18, 2025 1.8" at bounding box center [1006, 459] width 56 height 128
click at [1003, 496] on icon "Rainfall Aug 18, 2025 1.8" at bounding box center [1006, 459] width 56 height 128
click at [815, 510] on icon "Rainfall Aug 15, 2025 0.5" at bounding box center [820, 504] width 56 height 35
click at [1021, 497] on icon "Rainfall Aug 18, 2025 1.8" at bounding box center [1006, 459] width 56 height 128
click at [1065, 586] on button "Close" at bounding box center [1064, 577] width 67 height 28
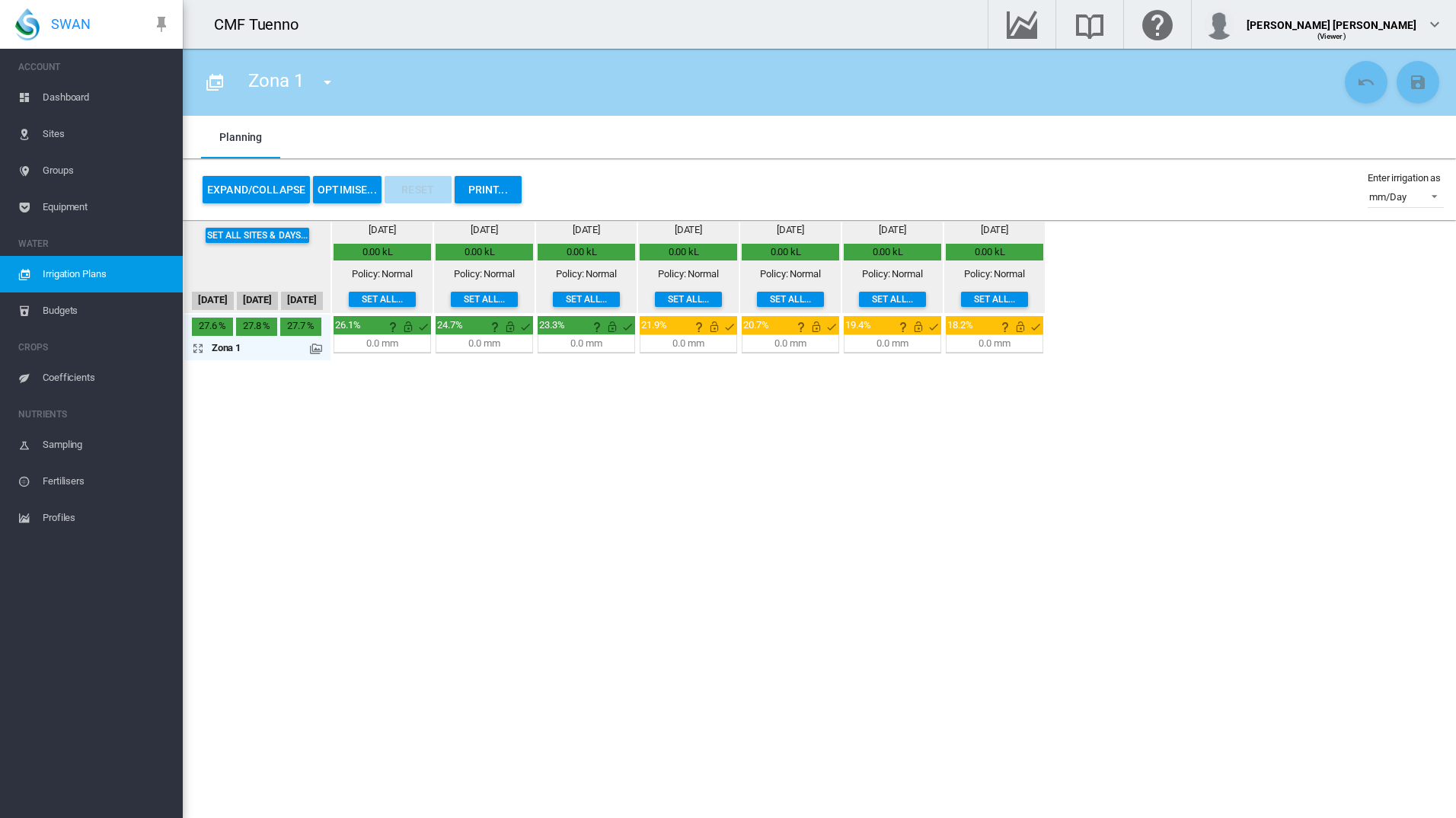
click at [347, 199] on button "OPTIMISE..." at bounding box center [347, 189] width 69 height 28
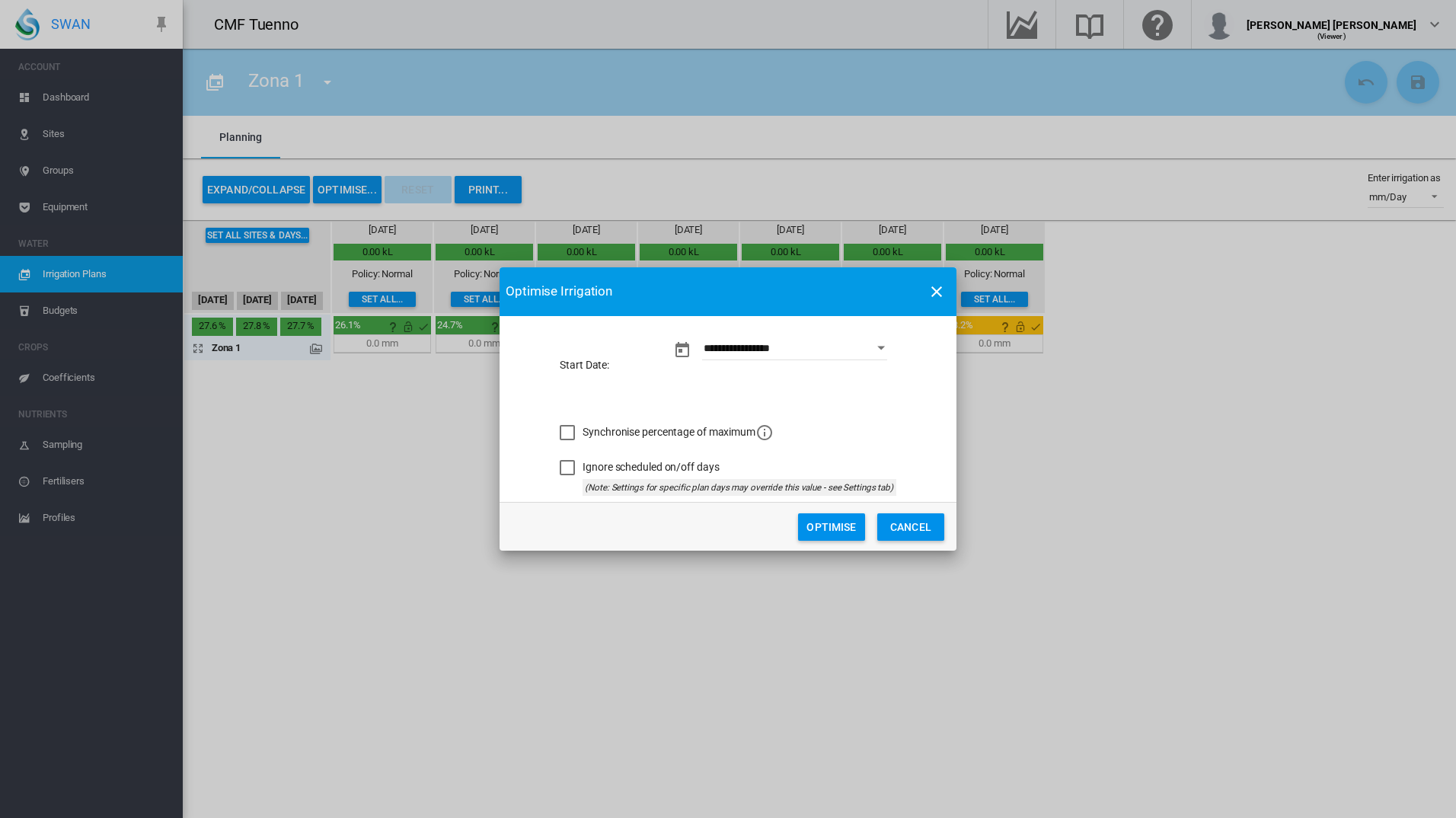
click at [571, 425] on div "Synchronise percentage of maximum" at bounding box center [568, 432] width 15 height 15
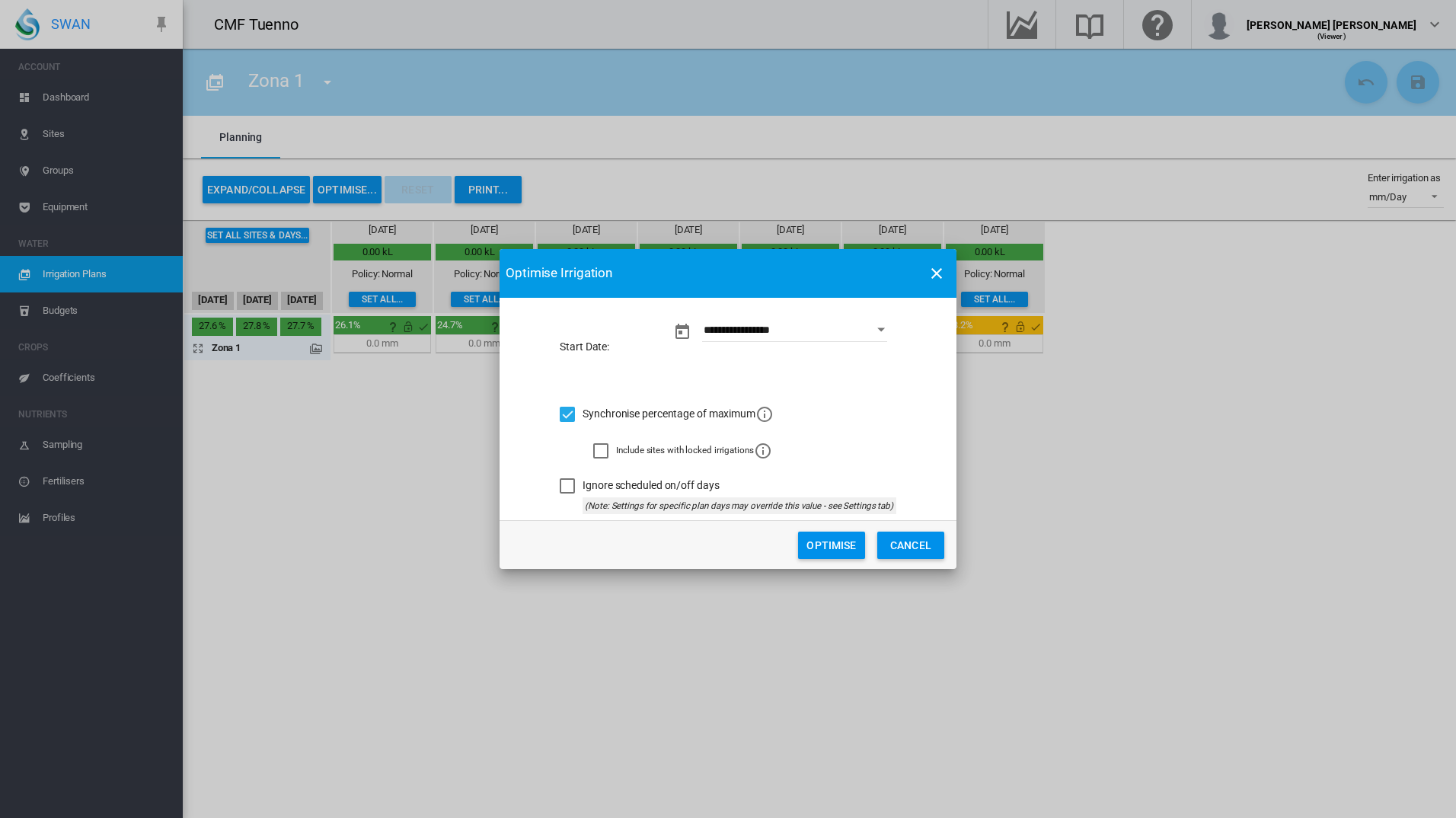
click at [560, 486] on div "Ignore scheduled on/off days" at bounding box center [568, 486] width 15 height 15
click at [834, 555] on button "Optimise" at bounding box center [832, 544] width 67 height 28
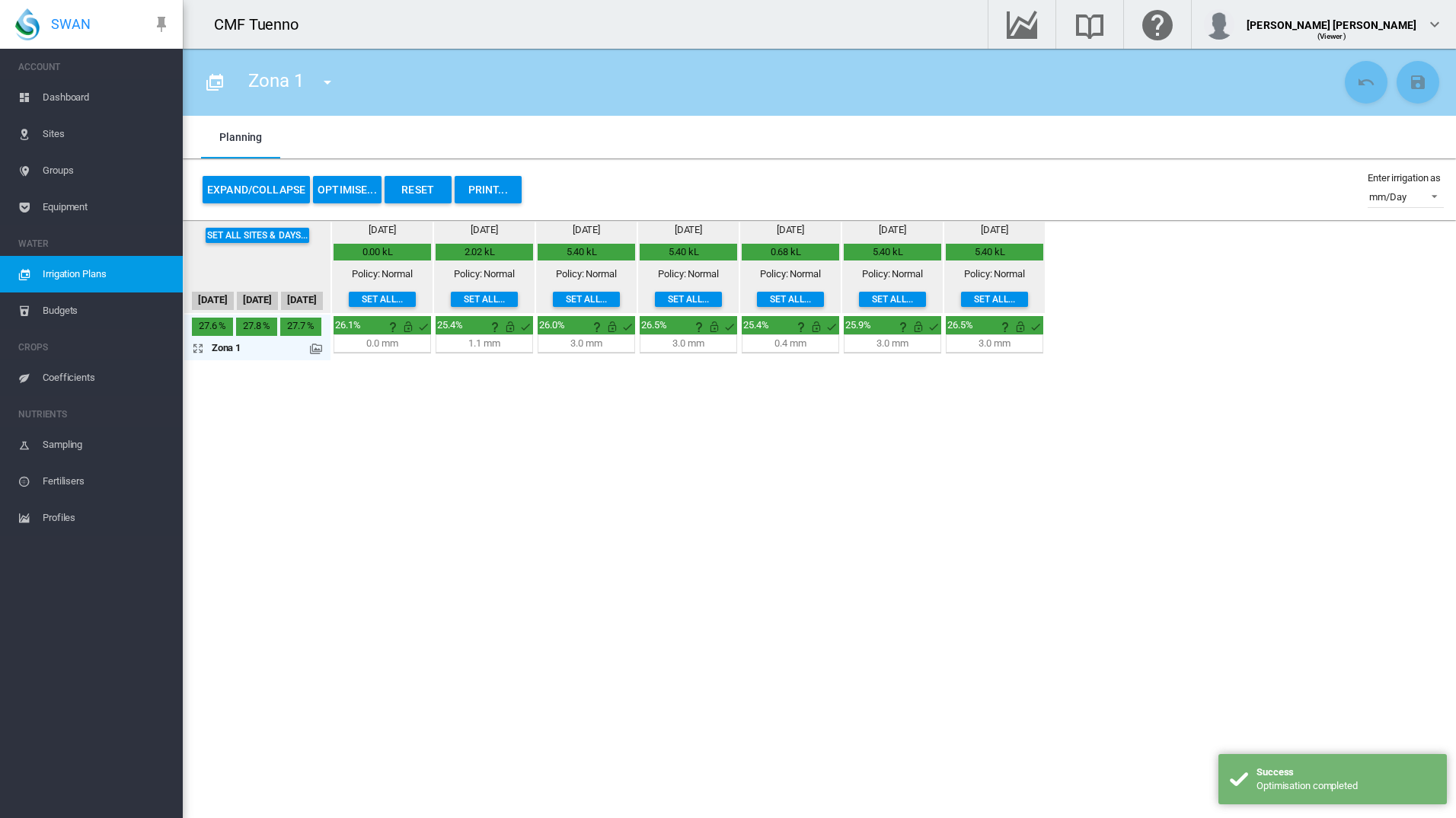
click at [301, 346] on div "Zona 1" at bounding box center [257, 347] width 91 height 13
click at [268, 240] on button "Set all sites & days..." at bounding box center [258, 235] width 104 height 15
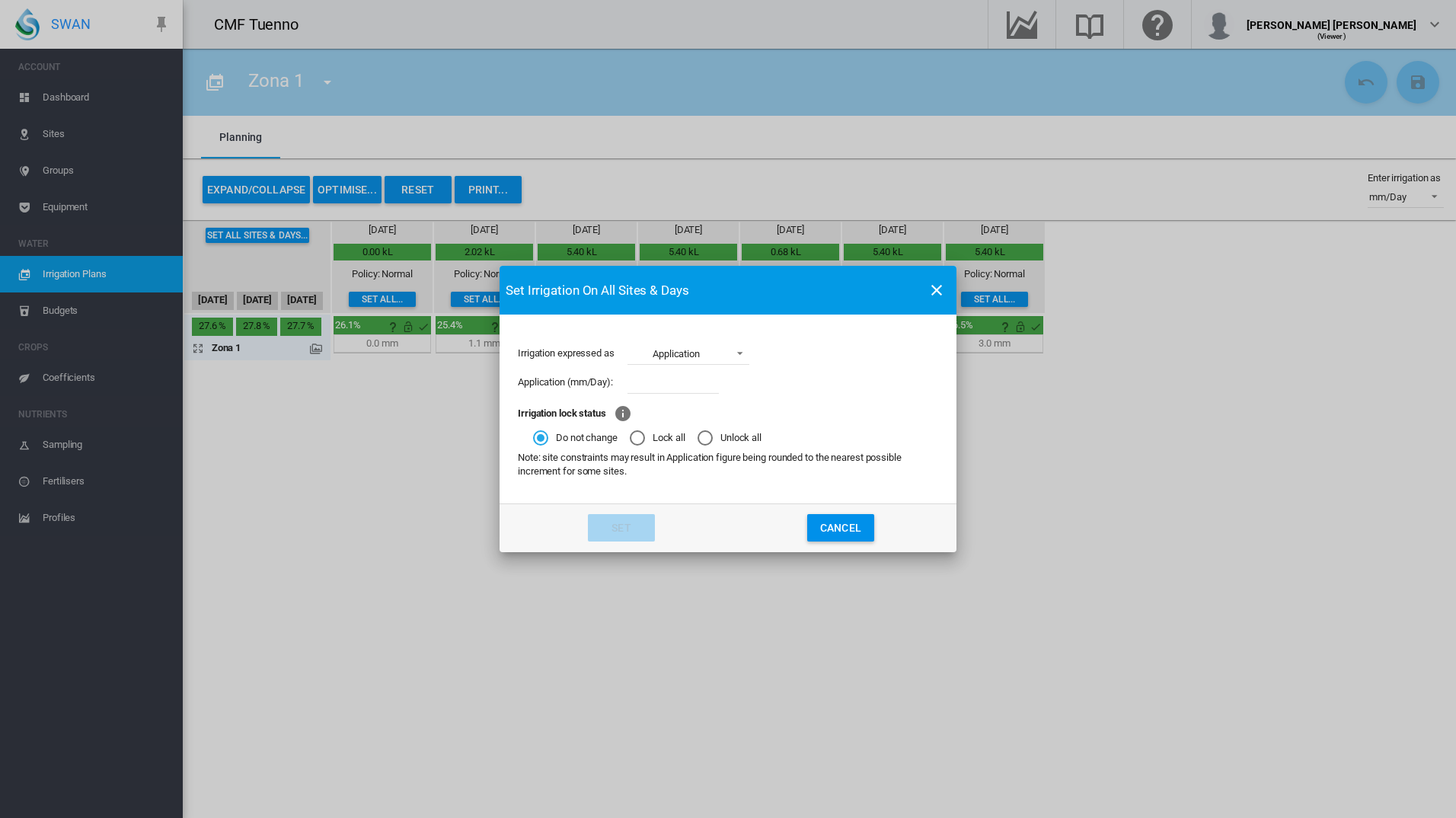
click at [843, 541] on button "Cancel" at bounding box center [840, 527] width 67 height 28
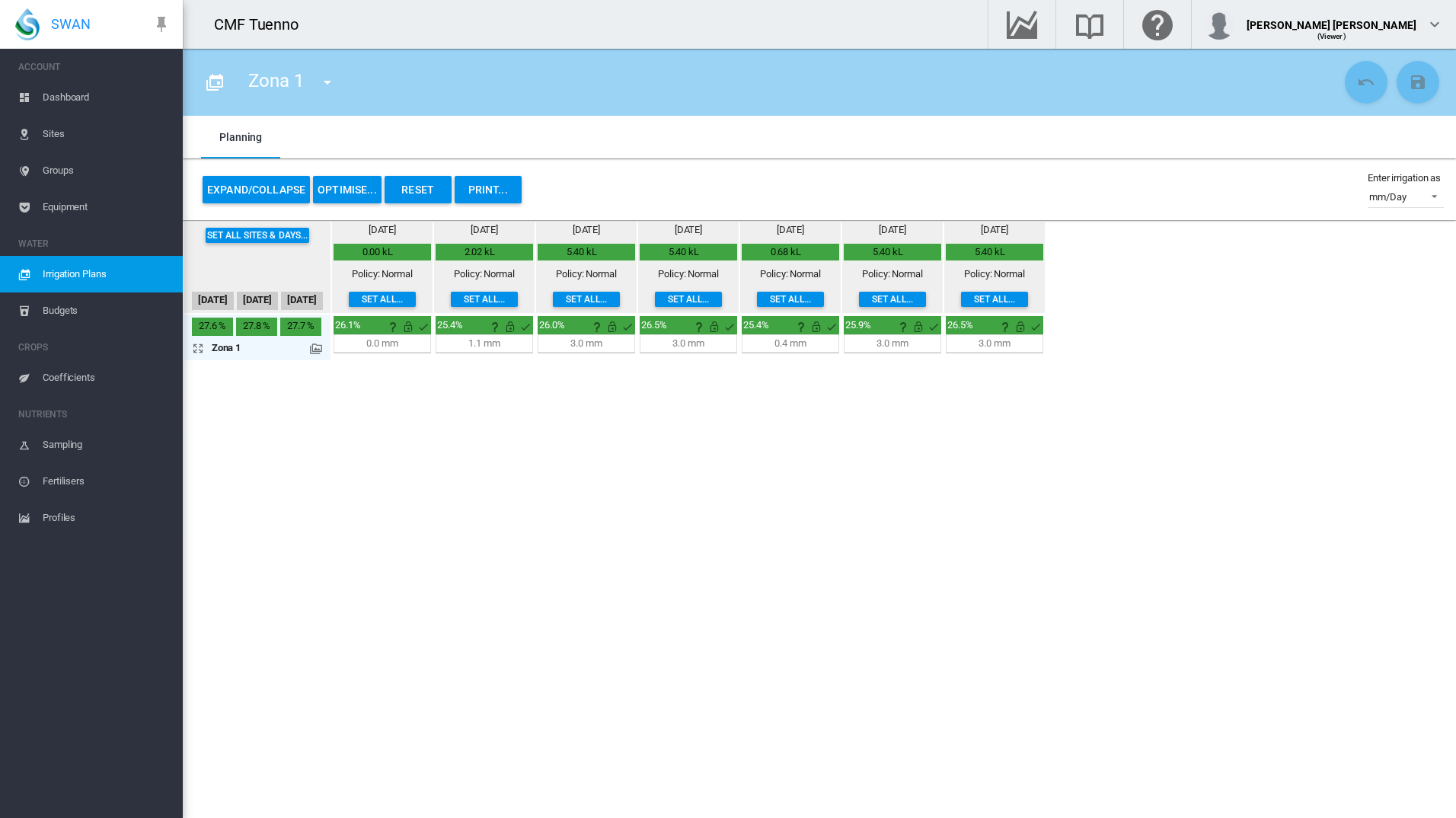
click at [269, 234] on button "Set all sites & days..." at bounding box center [258, 235] width 104 height 15
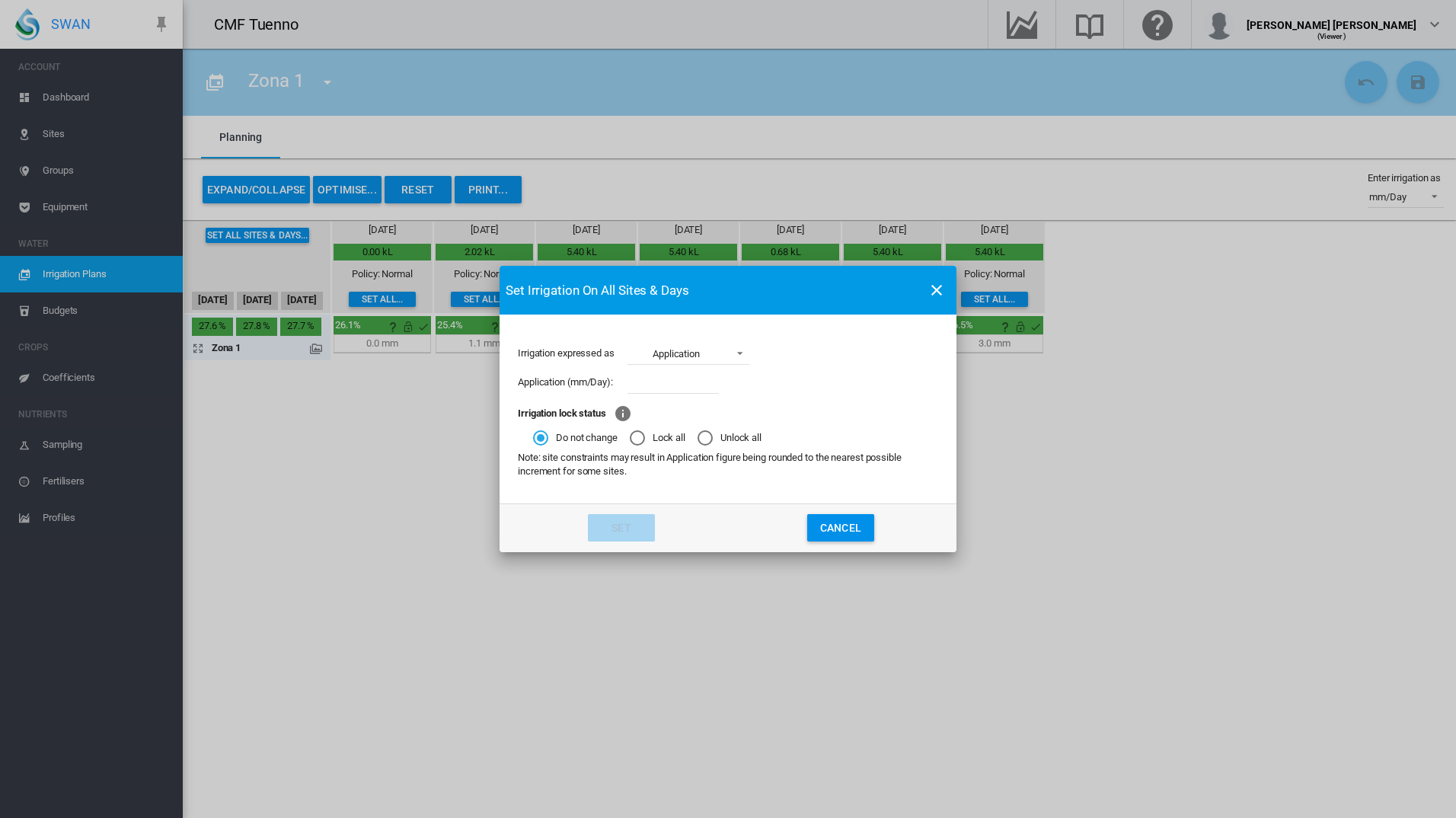
click at [641, 445] on div "Lock all" at bounding box center [638, 438] width 15 height 15
click at [576, 438] on md-radio-button "Do not change" at bounding box center [575, 437] width 84 height 14
click at [632, 408] on md-icon "Lock irrigation to prevent existing or newly entered application from being cha…" at bounding box center [622, 413] width 18 height 18
click at [735, 486] on md-dialog-content "Irrigation expressed as Application Application Run time Percentage Application…" at bounding box center [728, 409] width 457 height 188
click at [633, 440] on div "Lock all" at bounding box center [638, 438] width 15 height 15
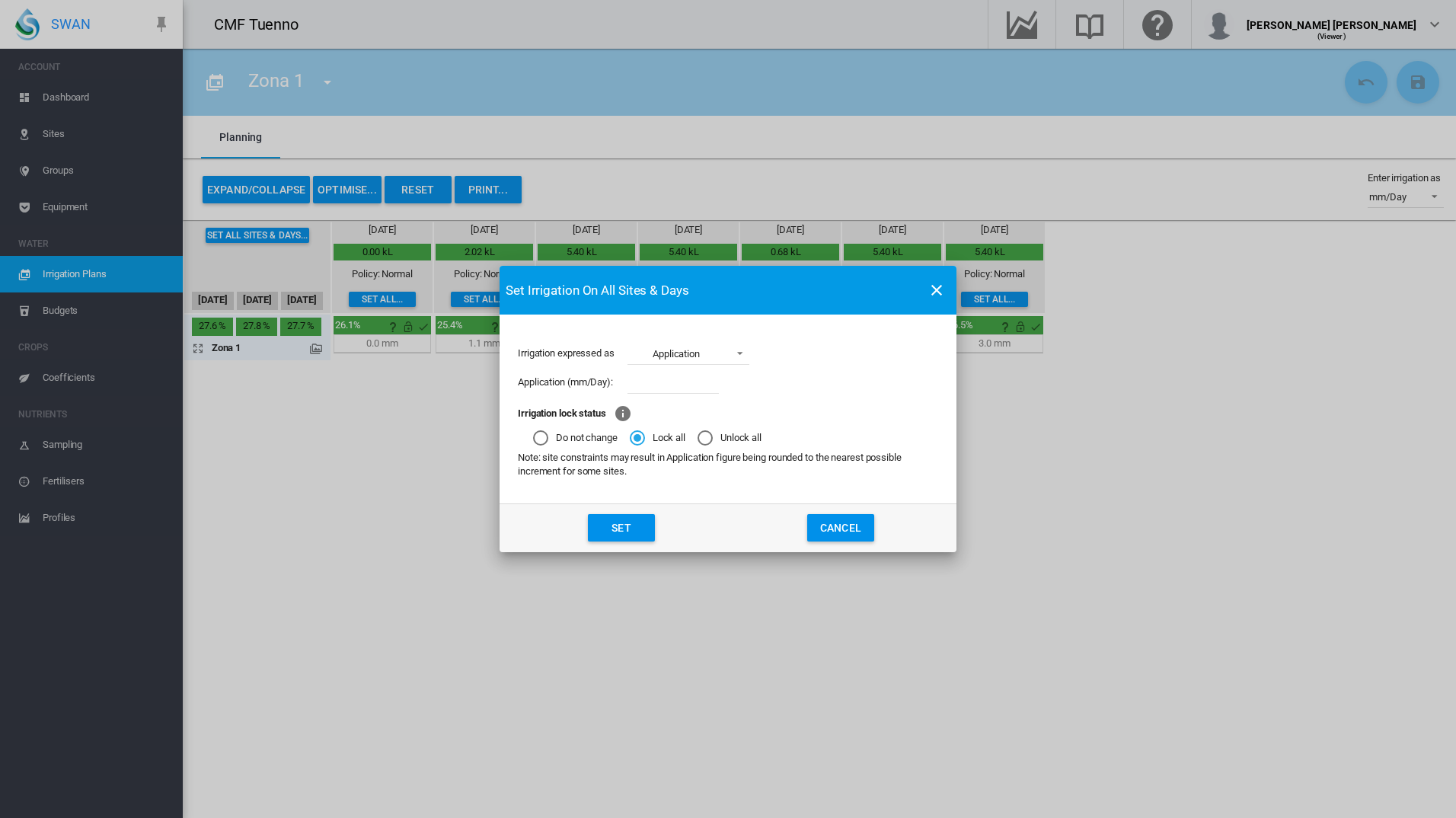
click at [631, 532] on button "Set" at bounding box center [621, 527] width 67 height 28
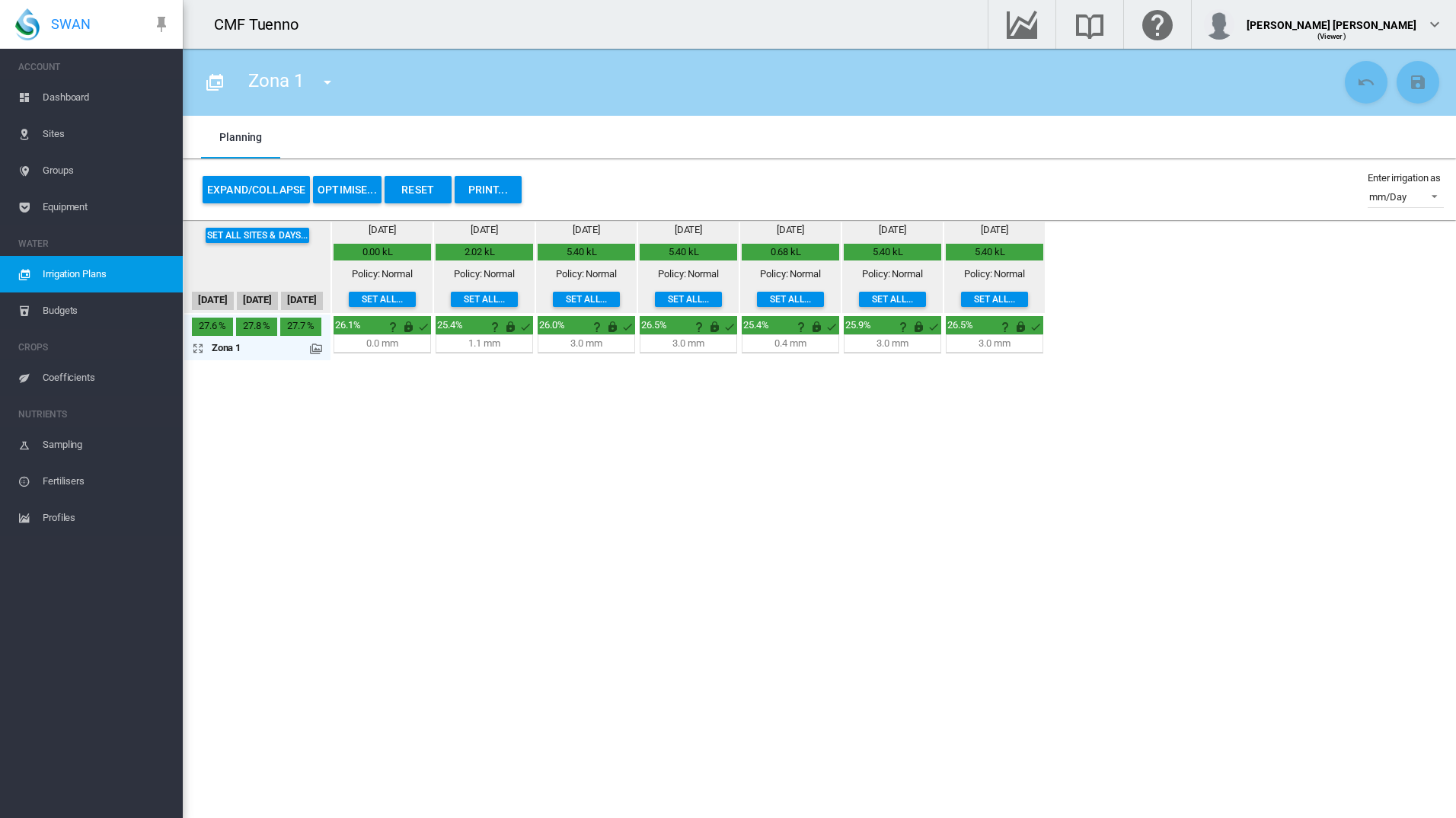
click at [299, 239] on button "Set all sites & days..." at bounding box center [258, 235] width 104 height 15
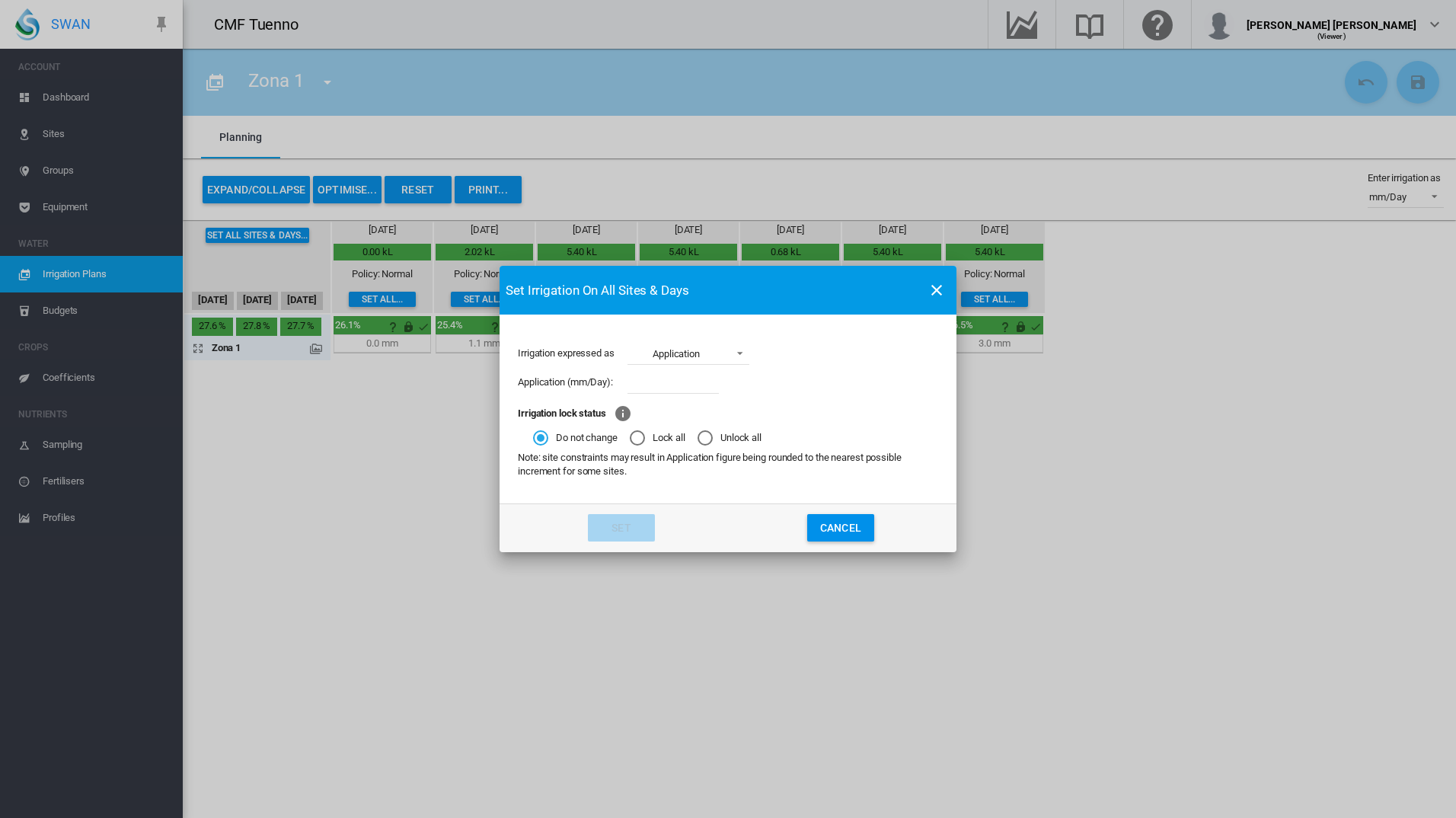
click at [635, 432] on div "Lock all" at bounding box center [638, 438] width 15 height 15
click at [646, 531] on button "Set" at bounding box center [621, 527] width 67 height 28
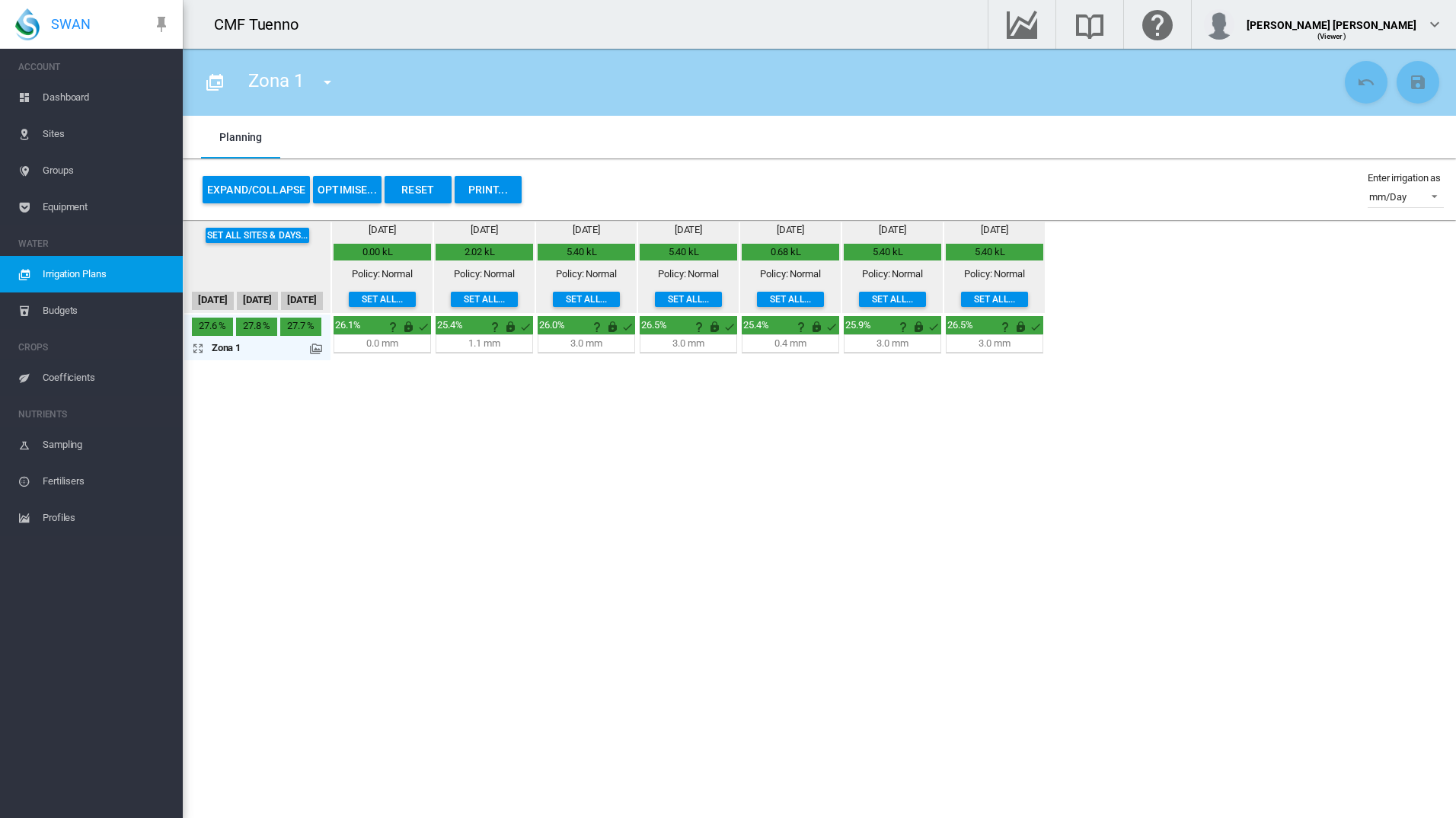
click at [319, 345] on md-icon at bounding box center [316, 348] width 12 height 12
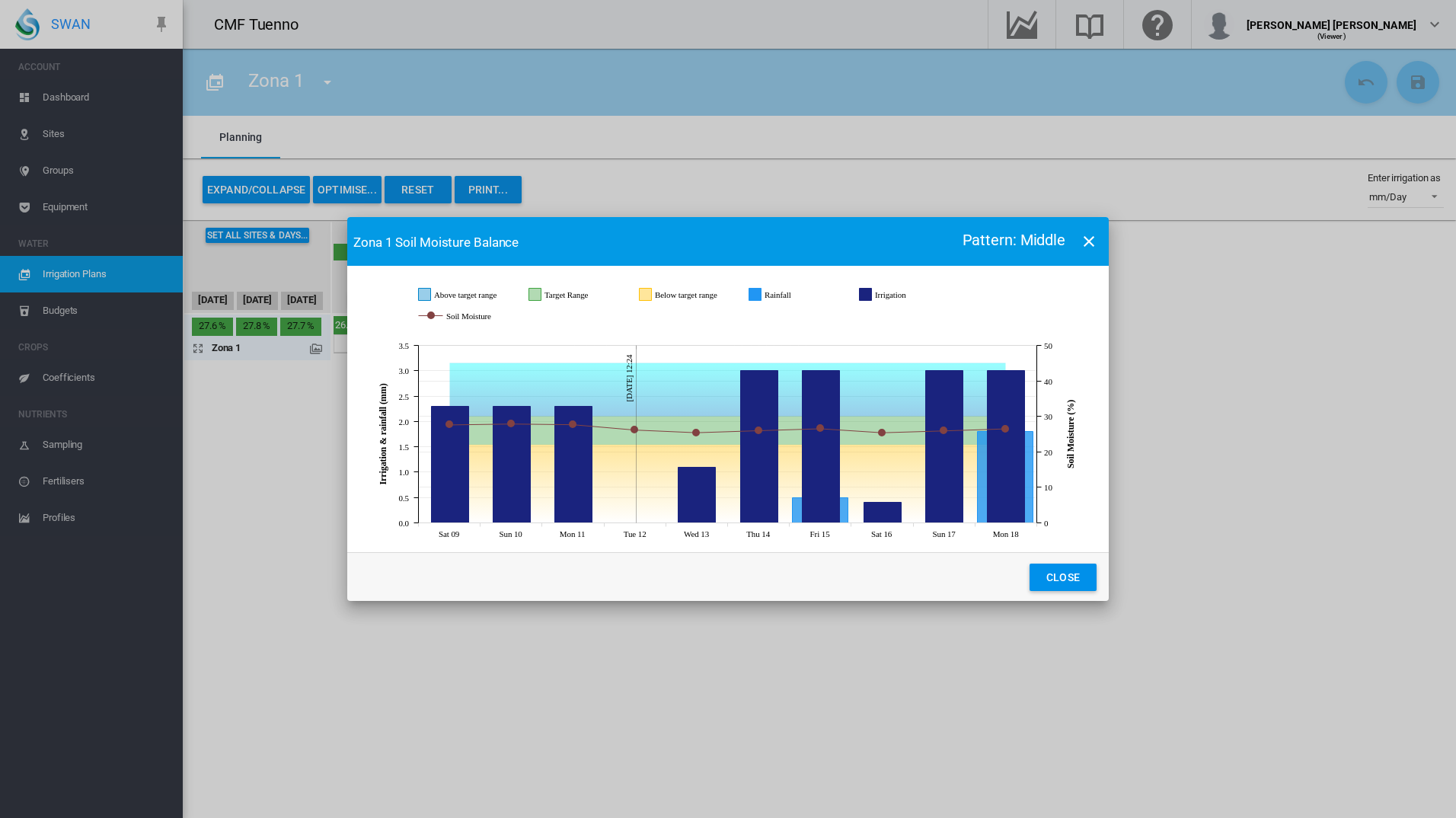
click at [825, 457] on icon "Irrigation Aug 15, 2025 3" at bounding box center [821, 447] width 37 height 152
click at [758, 473] on icon "Irrigation Aug 14, 2025 3" at bounding box center [759, 447] width 37 height 152
click at [691, 515] on icon "Irrigation Aug 13, 2025 1.1" at bounding box center [697, 496] width 37 height 55
click at [566, 453] on icon "Irrigation Aug 11, 2025 2.3" at bounding box center [573, 465] width 37 height 117
click at [692, 493] on icon "Irrigation Aug 13, 2025 1.1" at bounding box center [697, 496] width 37 height 55
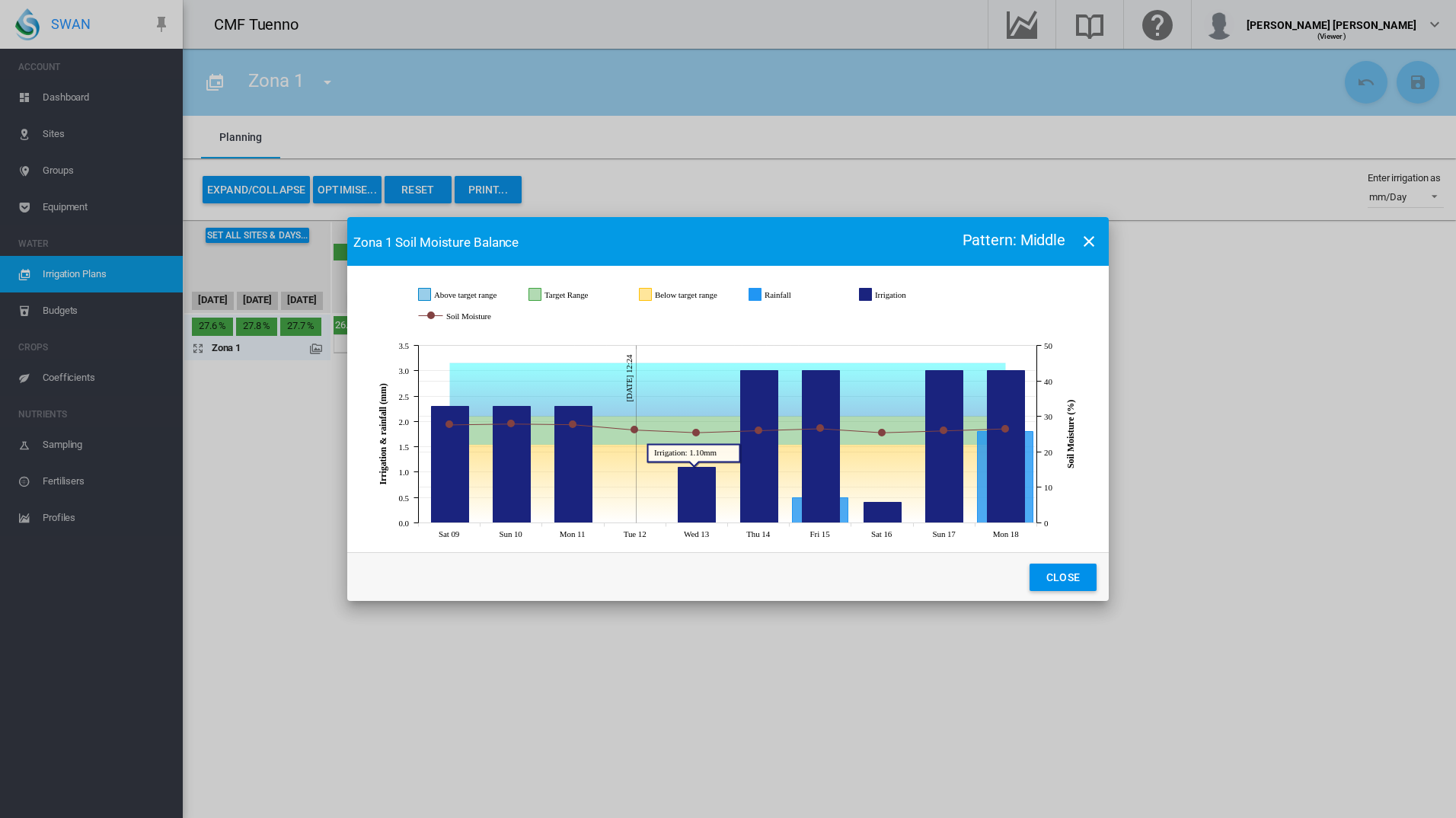
click at [776, 463] on icon "Irrigation Aug 14, 2025 3" at bounding box center [759, 447] width 37 height 152
click at [829, 470] on icon "Irrigation Aug 15, 2025 3" at bounding box center [821, 447] width 37 height 152
click at [1075, 572] on button "Close" at bounding box center [1064, 577] width 67 height 28
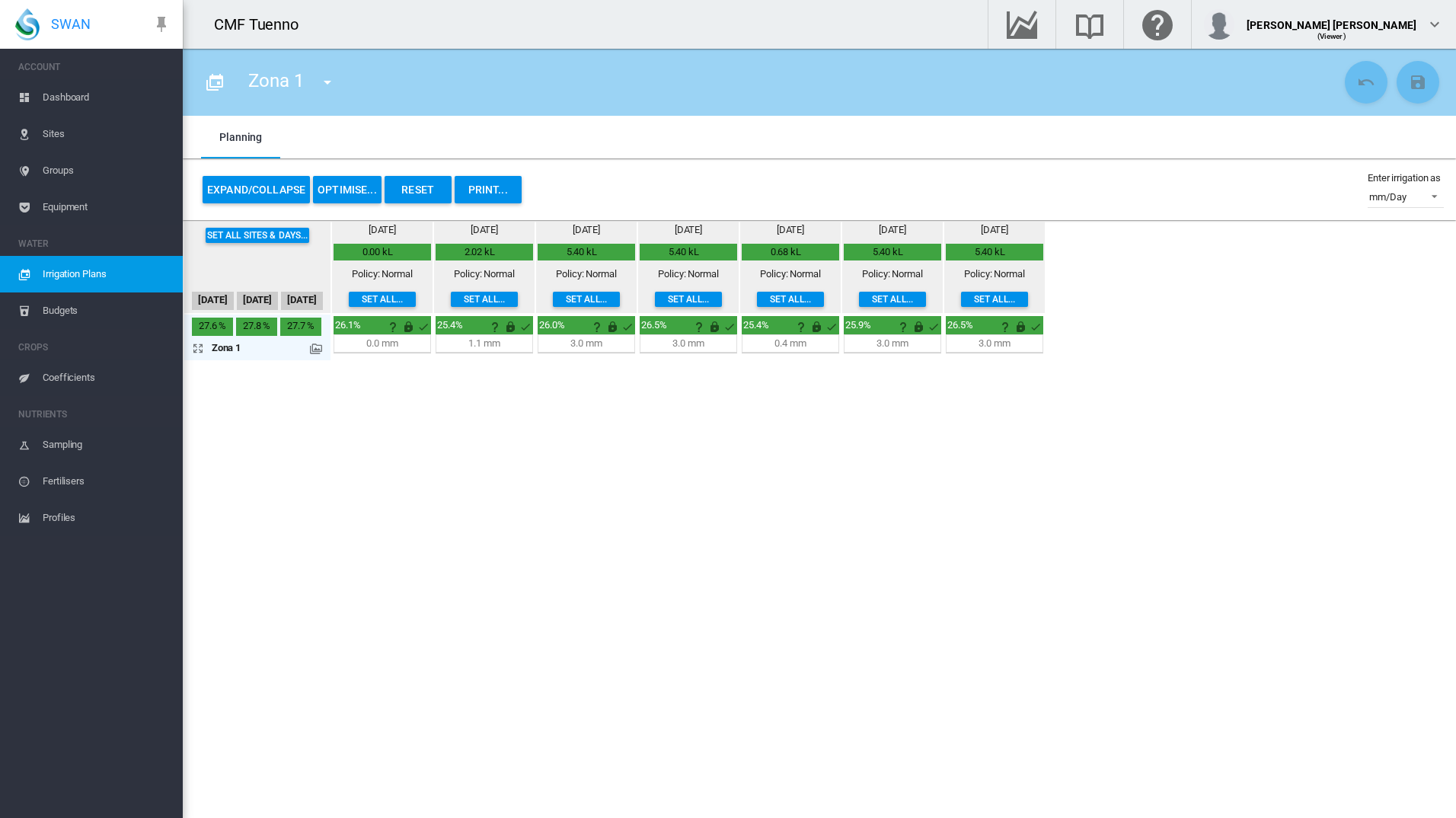
click at [286, 230] on button "Set all sites & days..." at bounding box center [258, 235] width 104 height 15
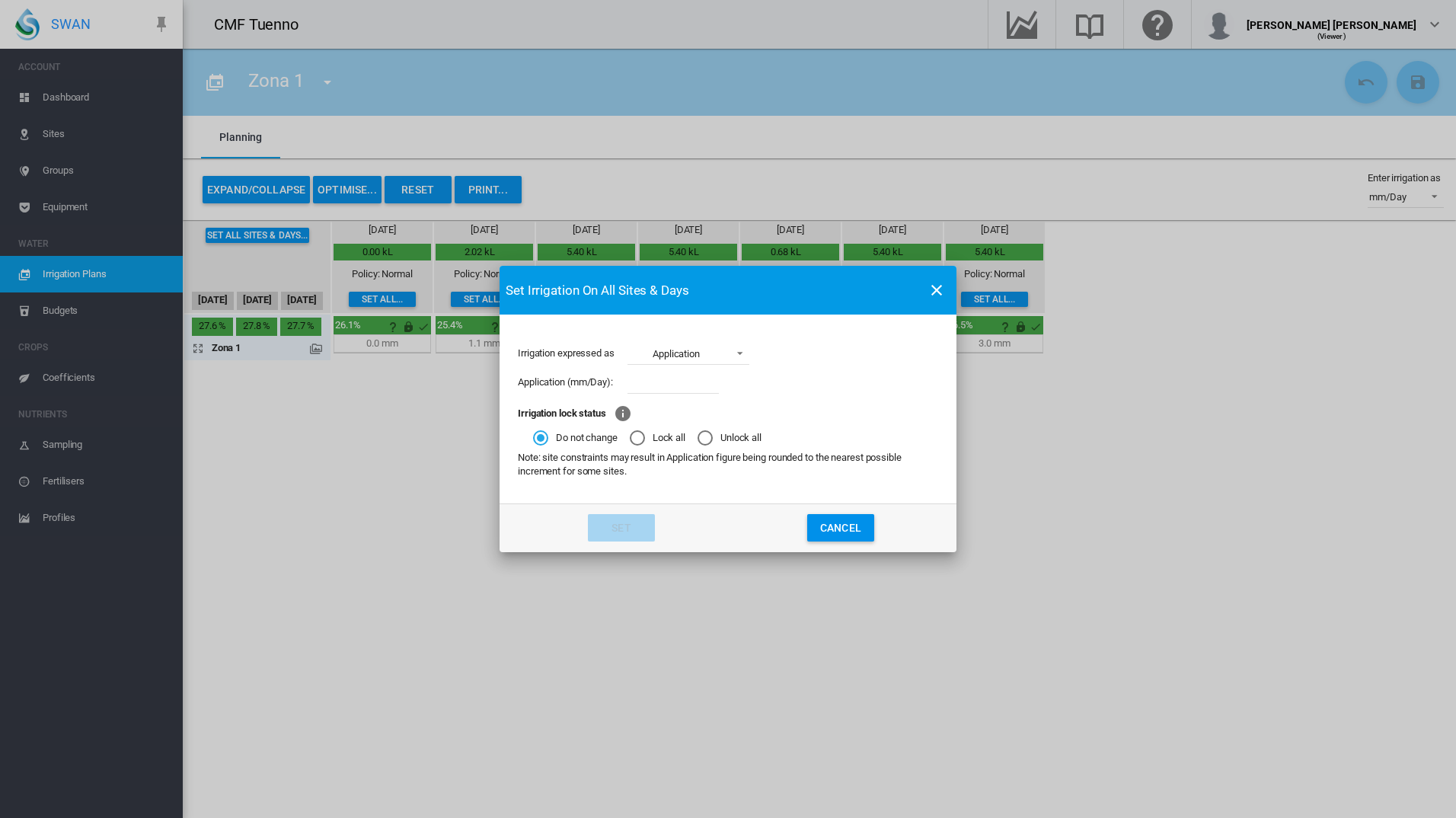
click at [934, 293] on md-icon "icon-close" at bounding box center [936, 290] width 18 height 18
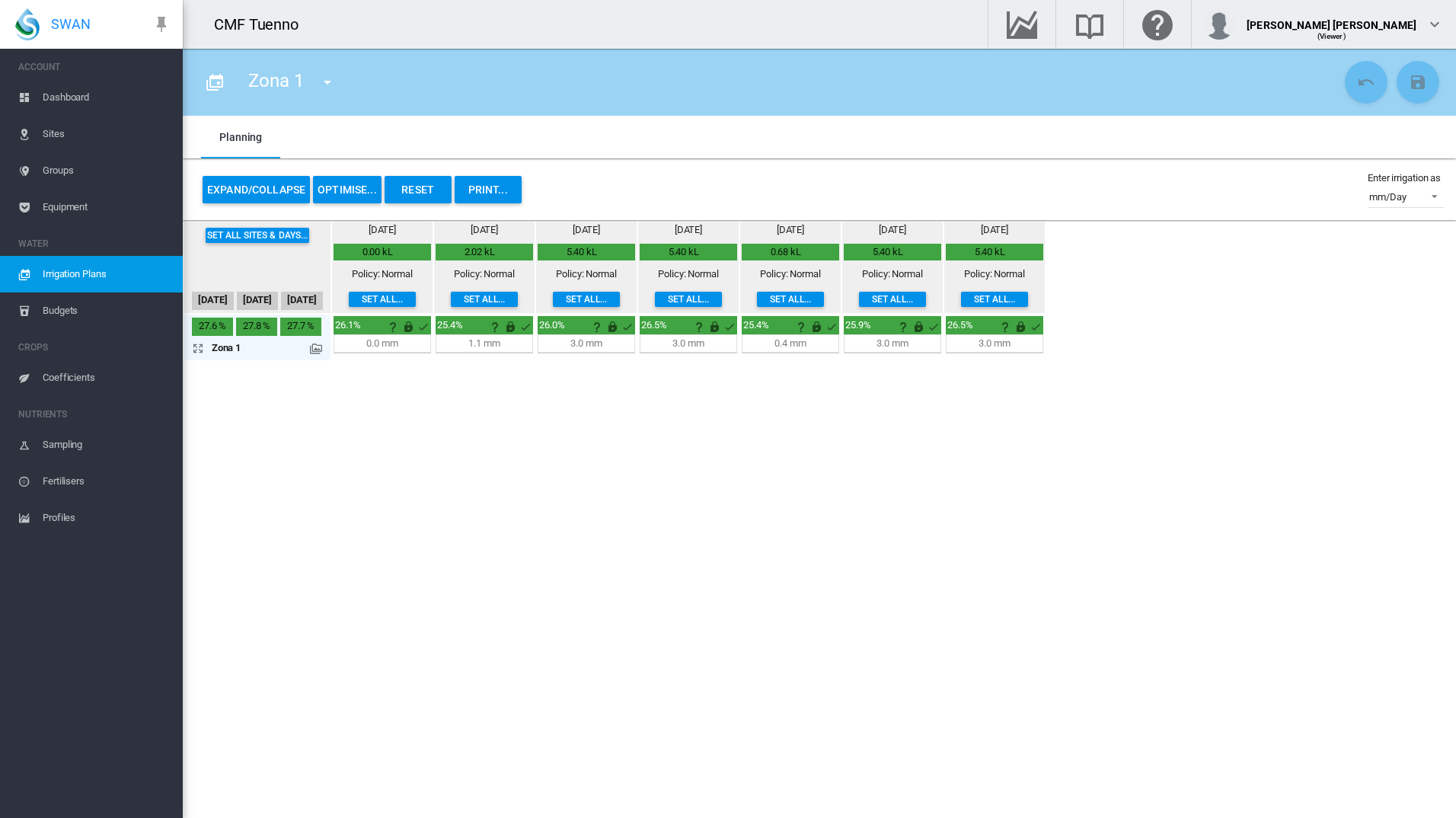
click at [347, 196] on button "OPTIMISE..." at bounding box center [347, 189] width 69 height 28
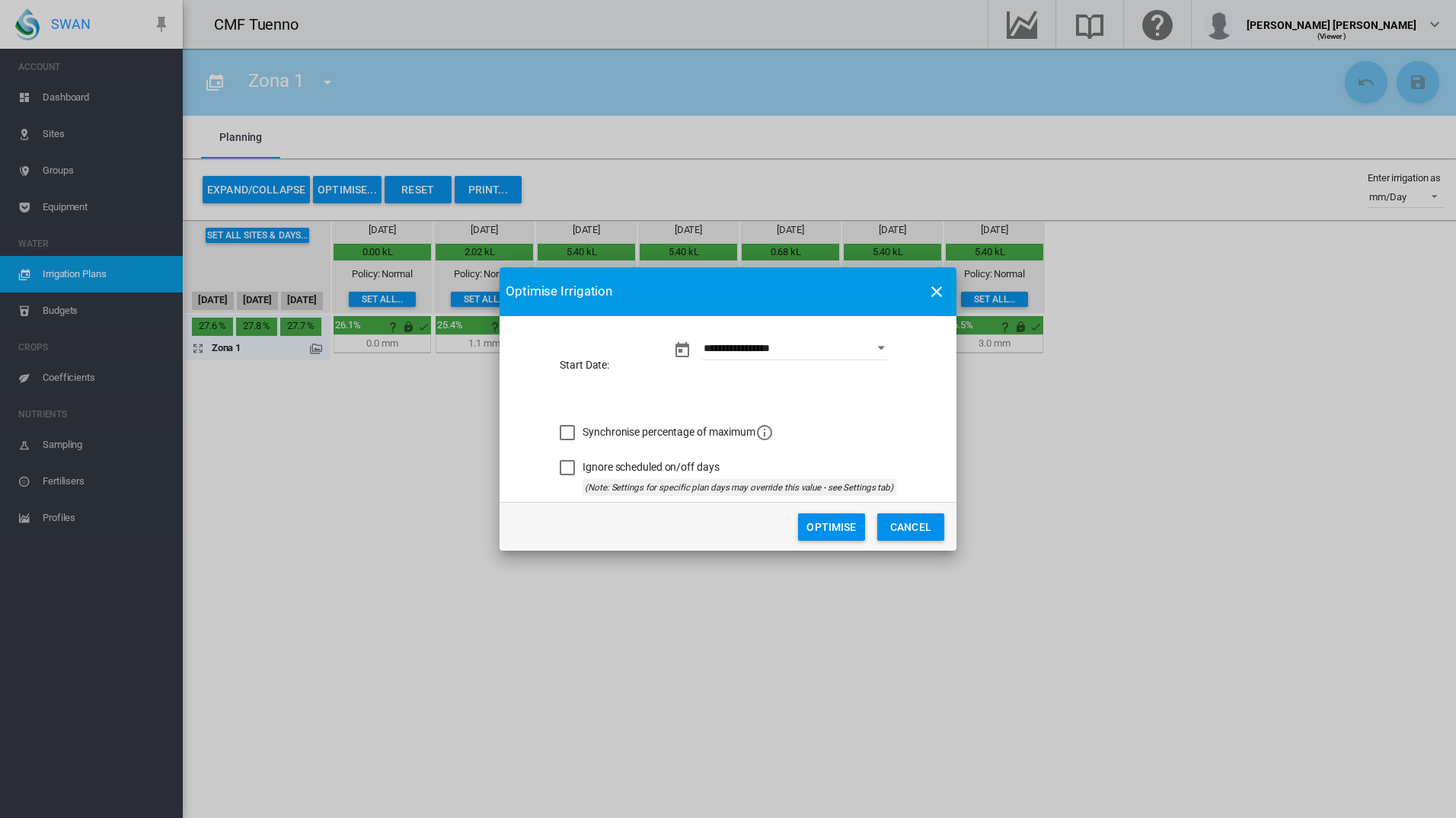
click at [921, 534] on button "Cancel" at bounding box center [911, 526] width 67 height 28
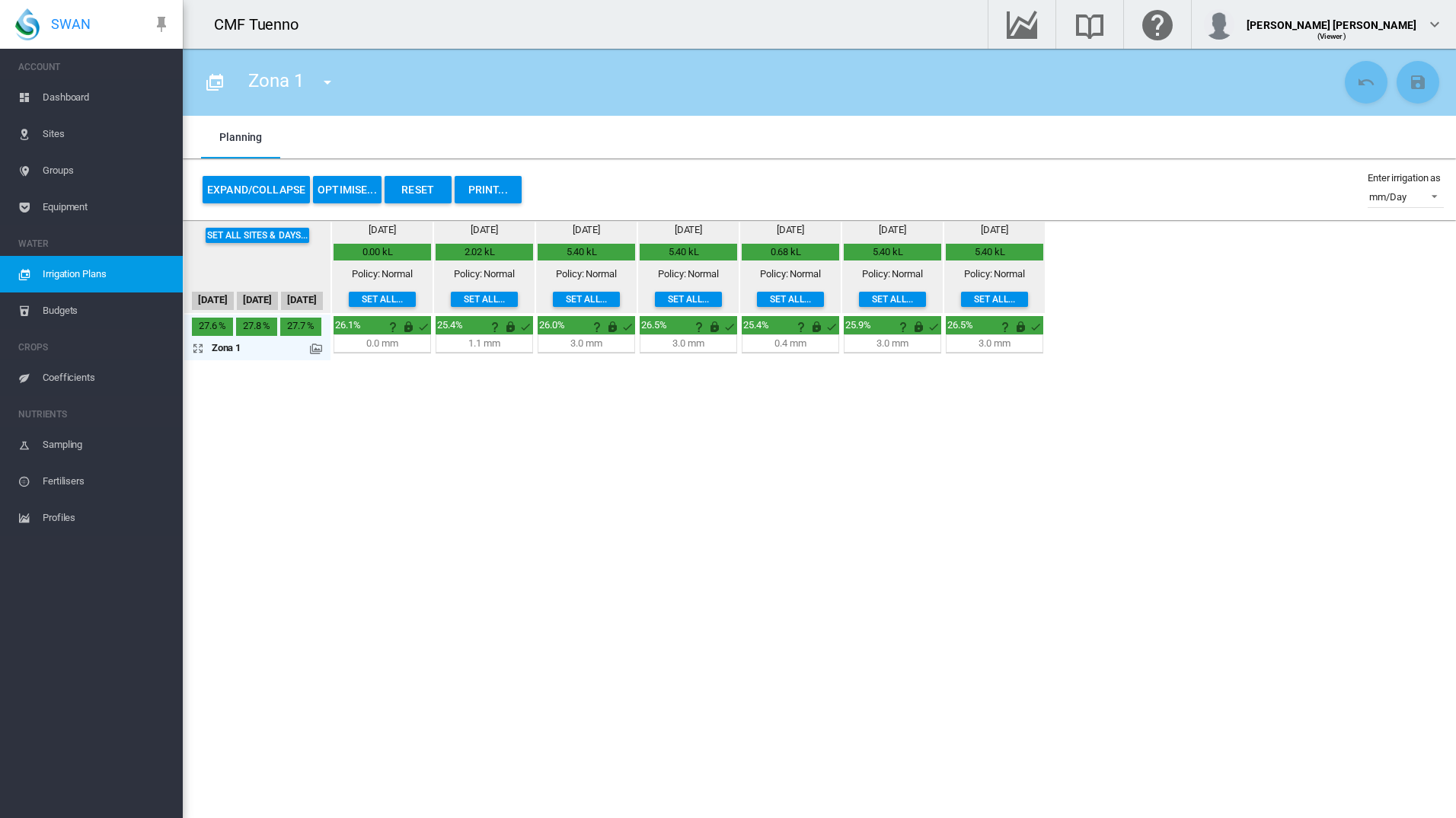
click at [303, 240] on button "Set all sites & days..." at bounding box center [258, 235] width 104 height 15
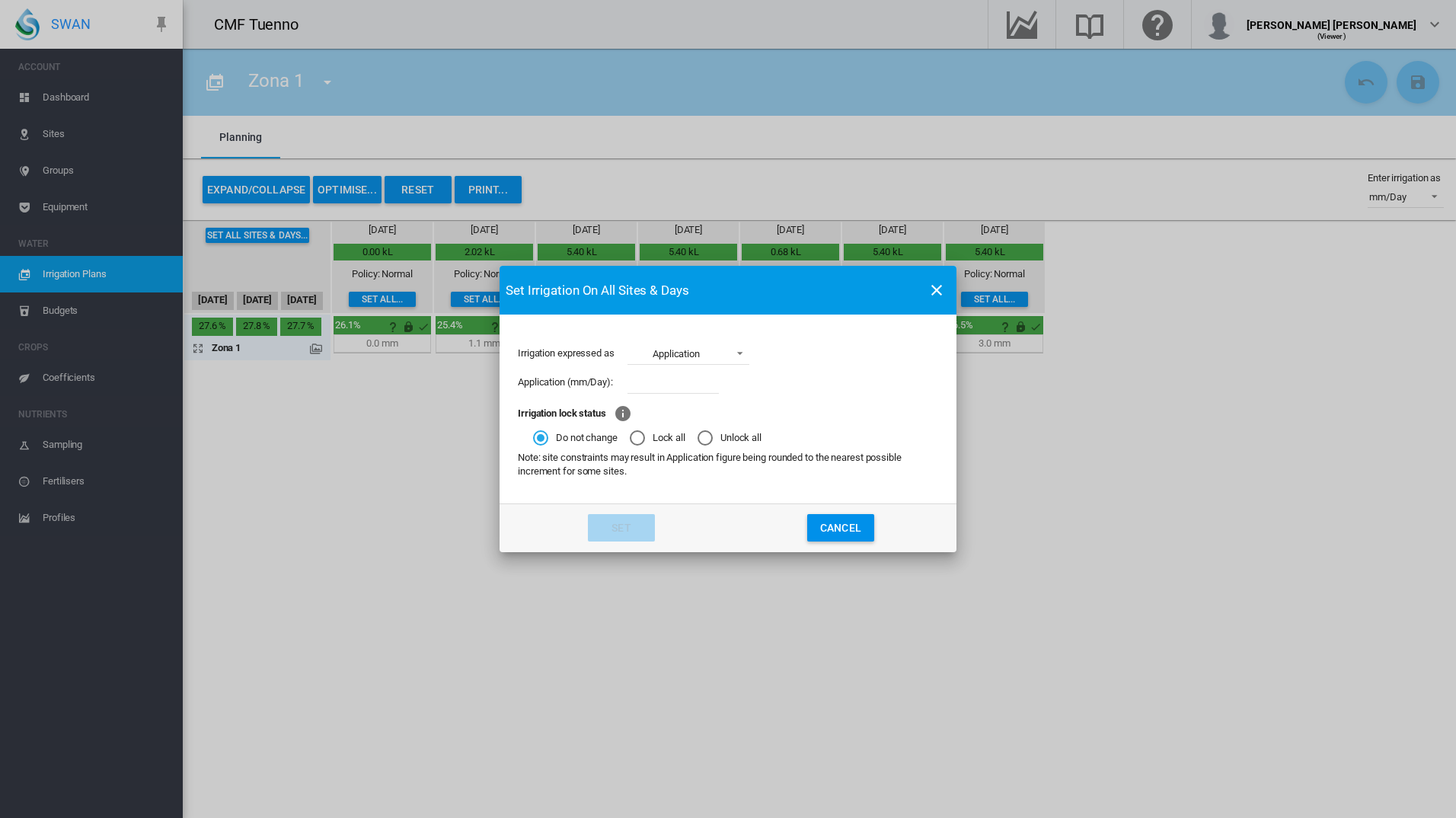
click at [947, 298] on button "Irrigation expressed ..." at bounding box center [937, 290] width 31 height 31
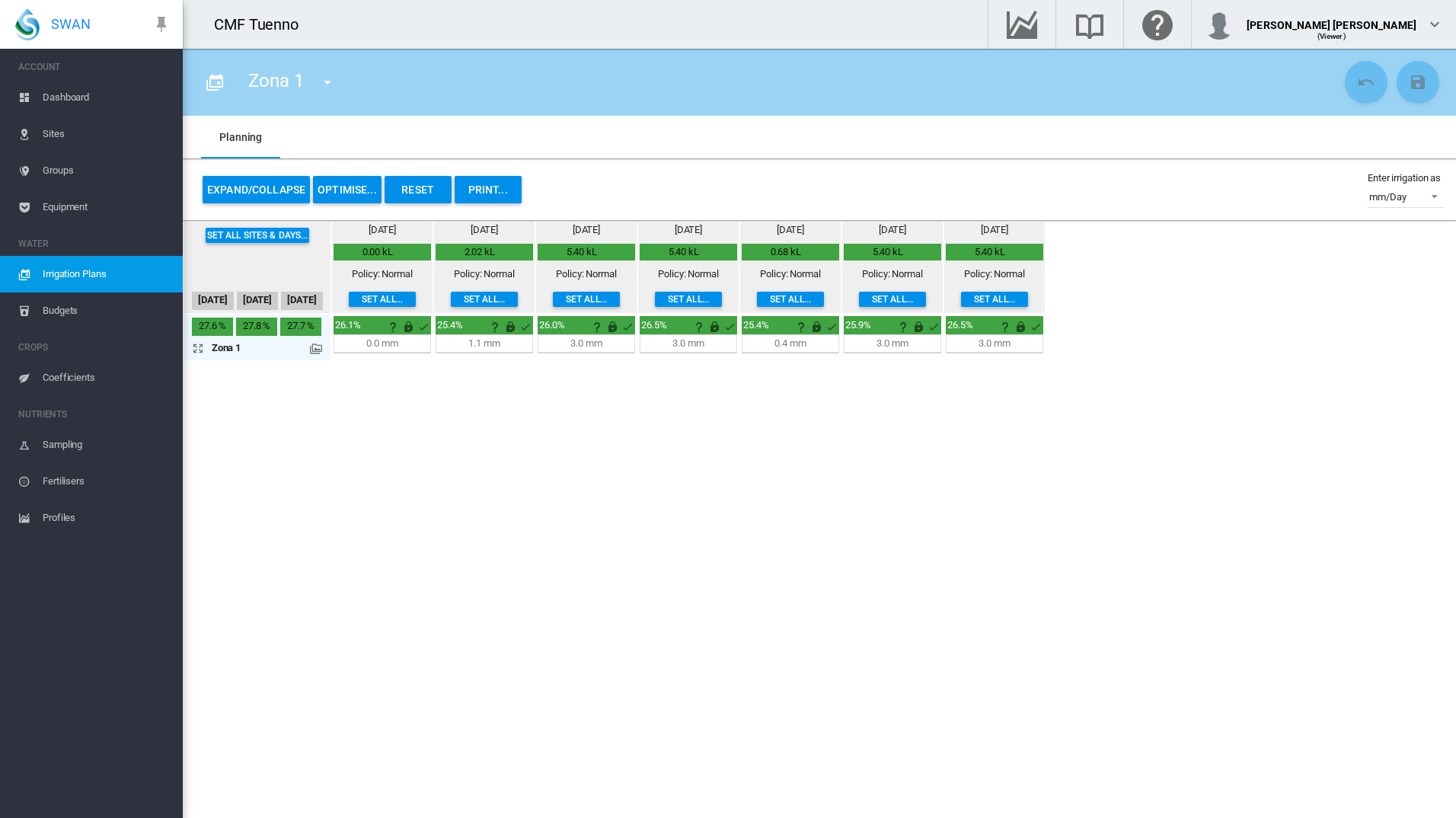
click at [198, 342] on md-icon "icon-arrow-expand" at bounding box center [201, 347] width 18 height 18
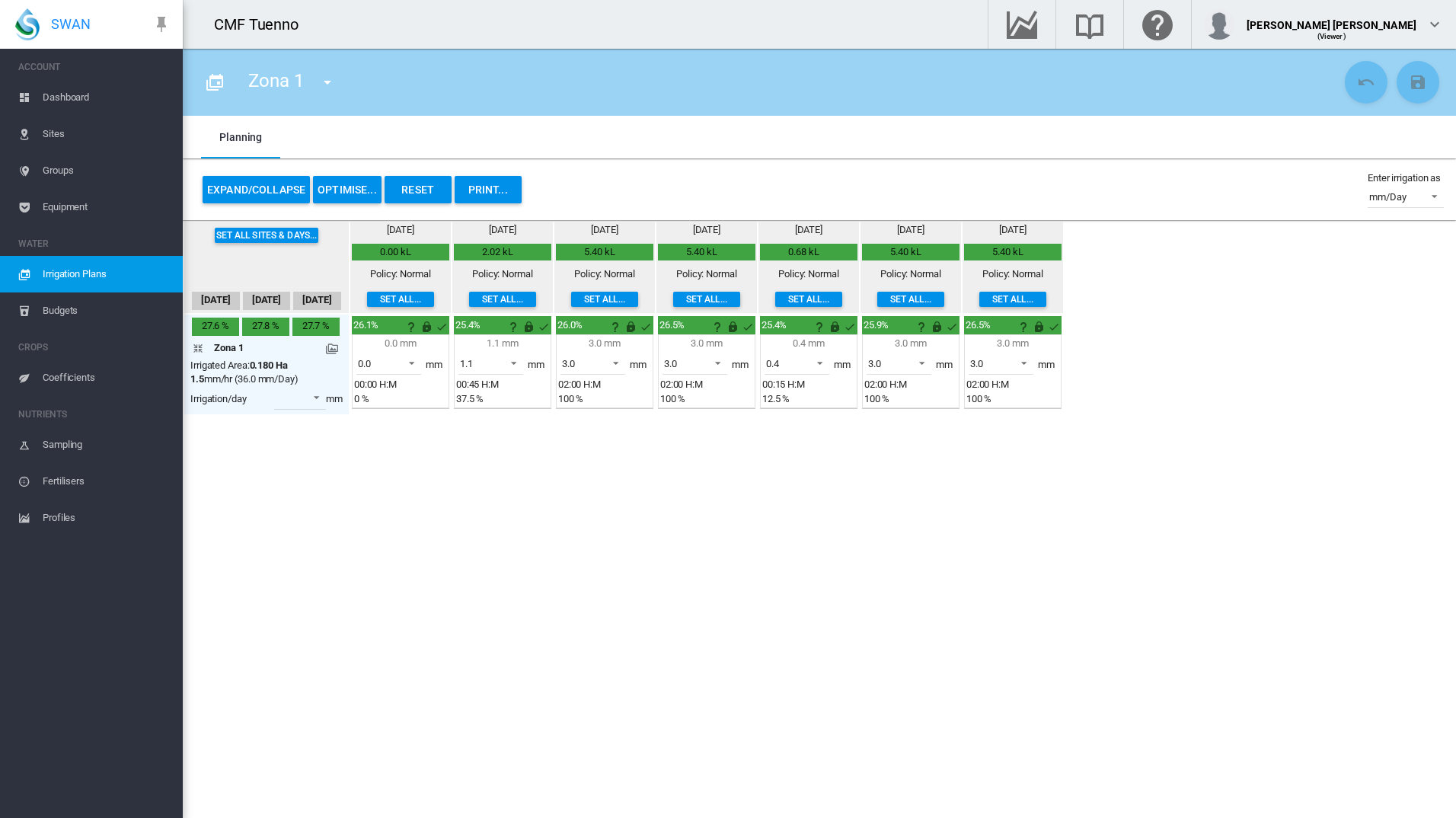
click at [335, 347] on md-icon at bounding box center [332, 348] width 12 height 12
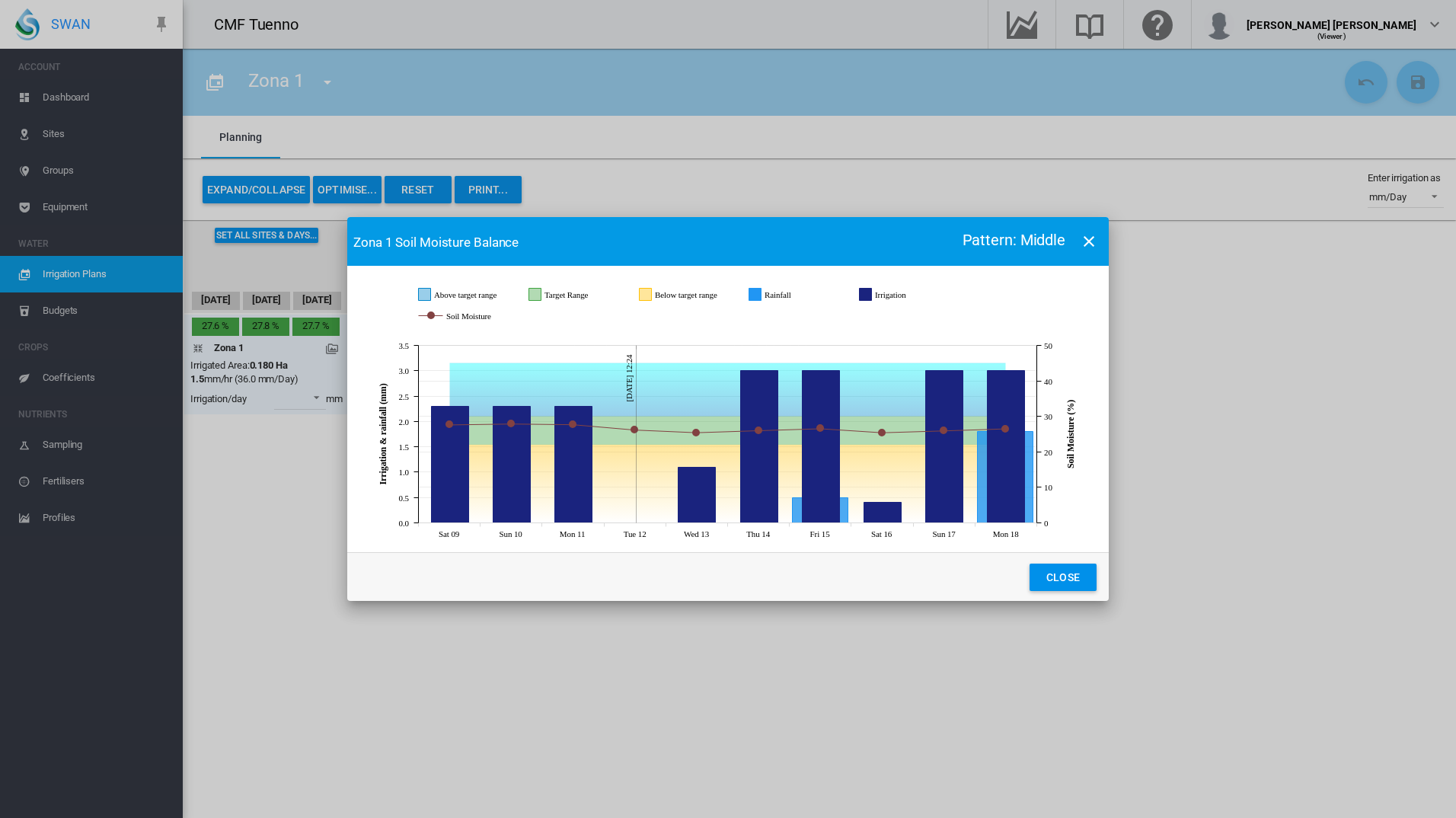
click at [1082, 584] on button "Close" at bounding box center [1064, 577] width 67 height 28
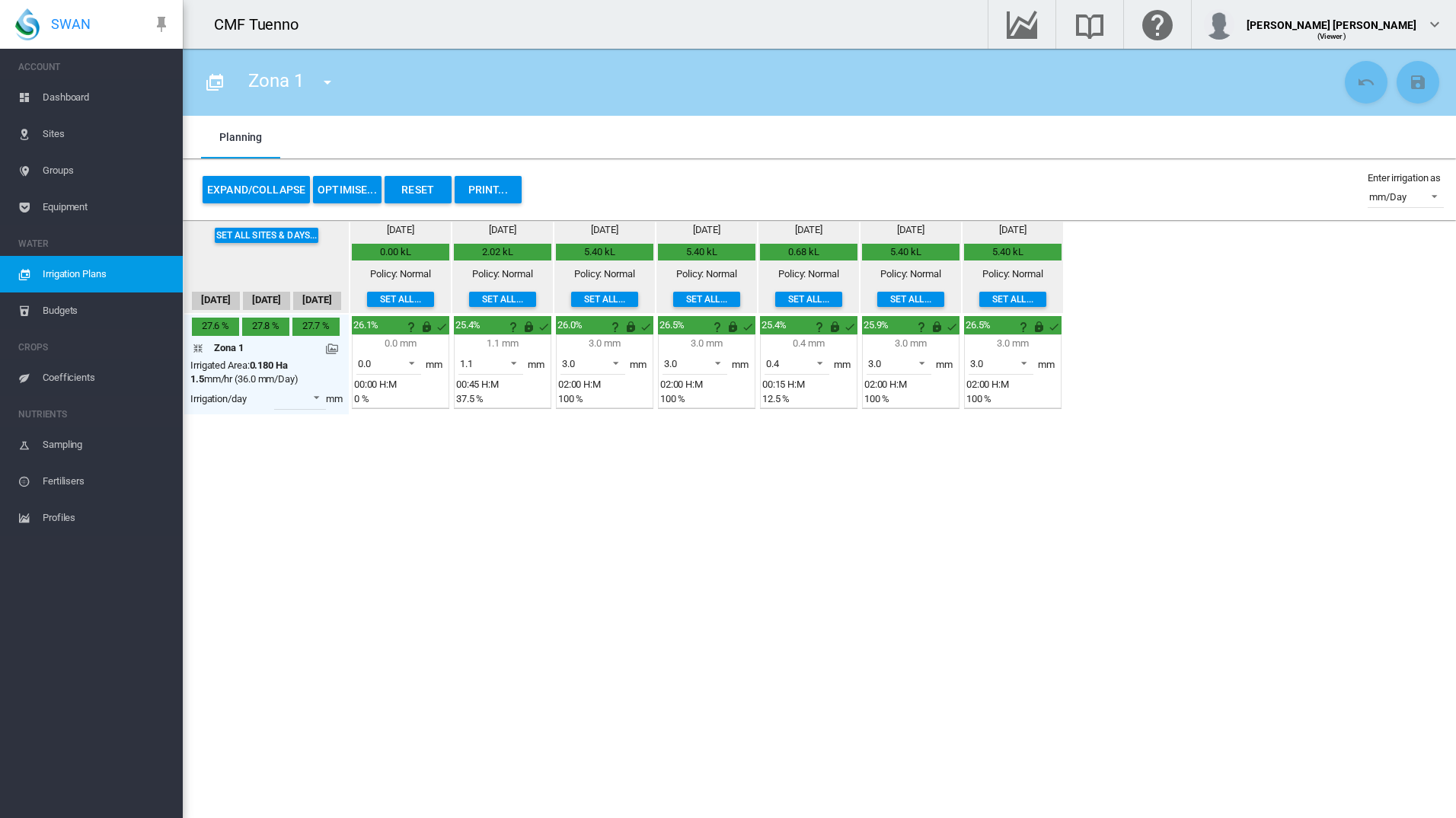
click at [415, 185] on button "Reset" at bounding box center [418, 189] width 67 height 28
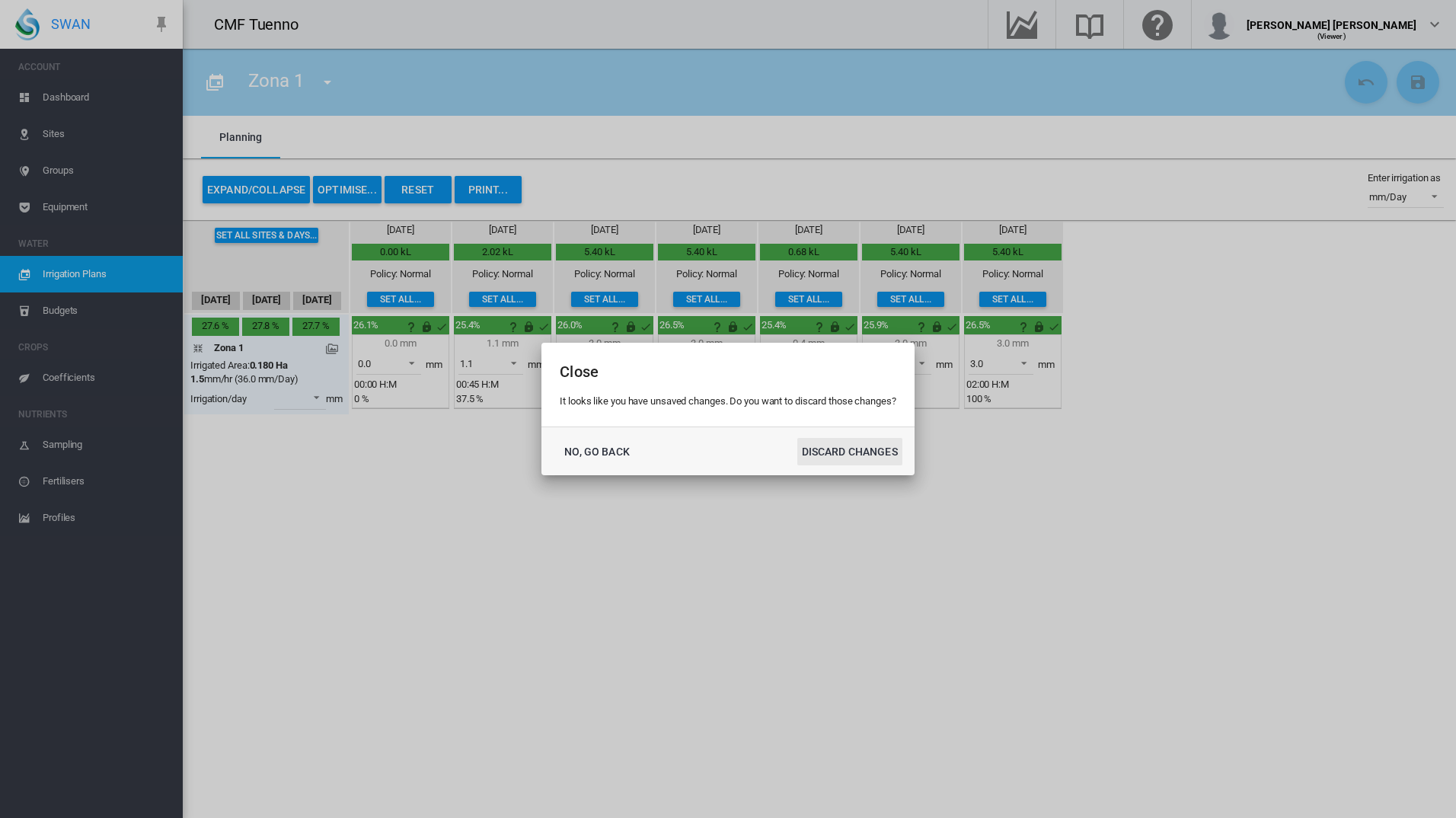
click at [857, 449] on button "DISCARD CHANGES" at bounding box center [850, 452] width 105 height 28
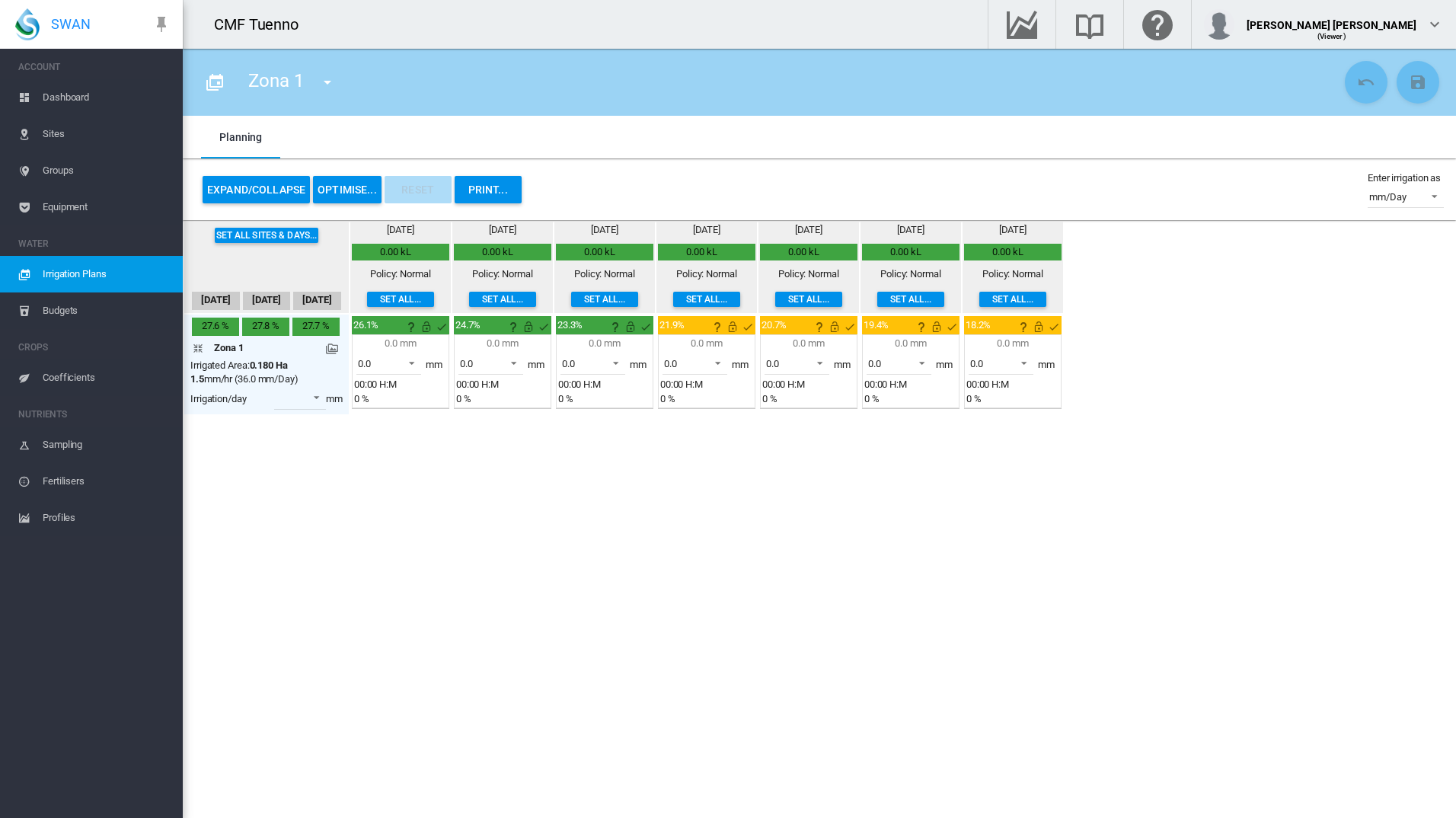
click at [303, 230] on button "Set all sites & days..." at bounding box center [266, 235] width 104 height 15
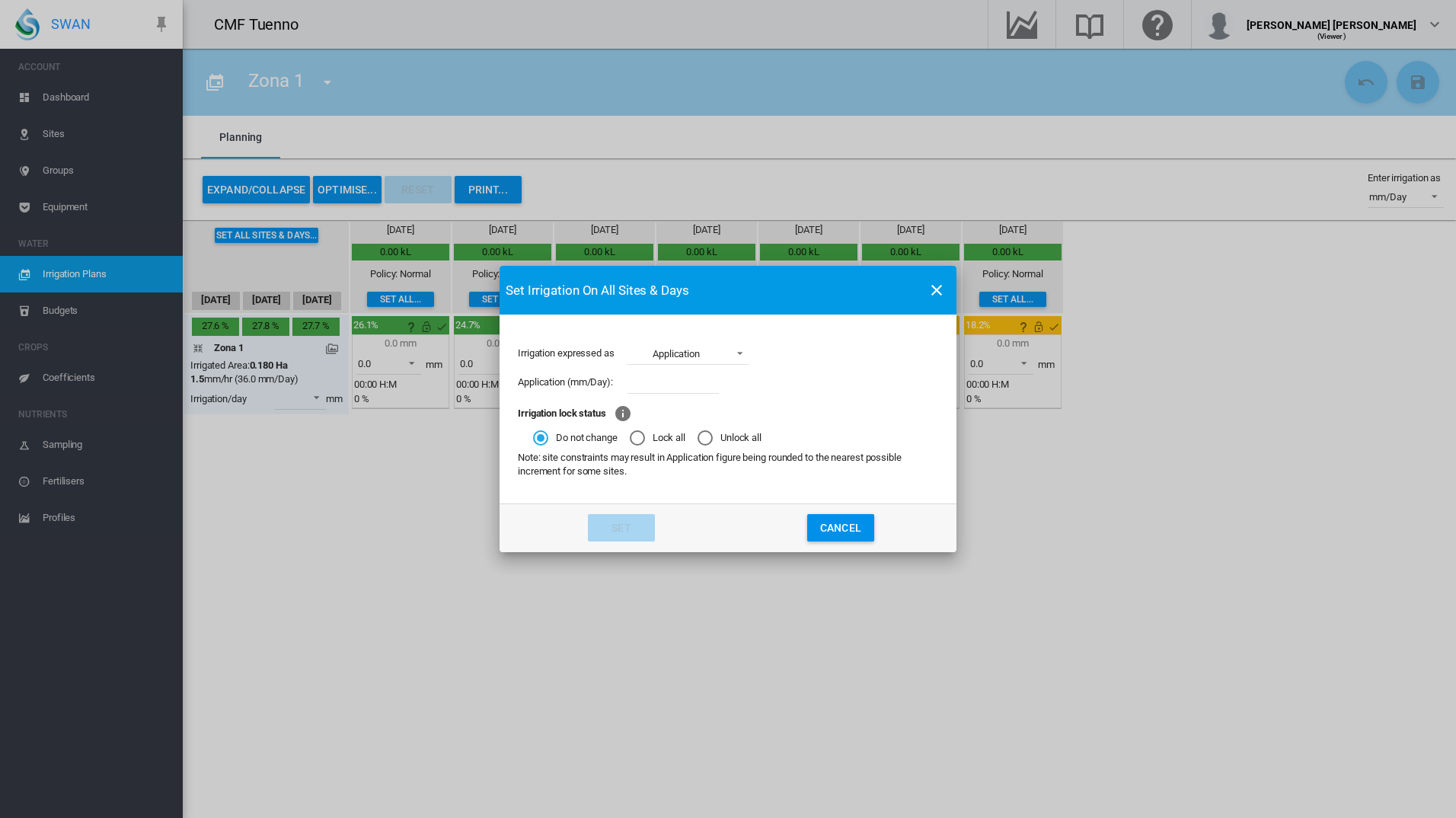
click at [848, 517] on button "Cancel" at bounding box center [840, 527] width 67 height 28
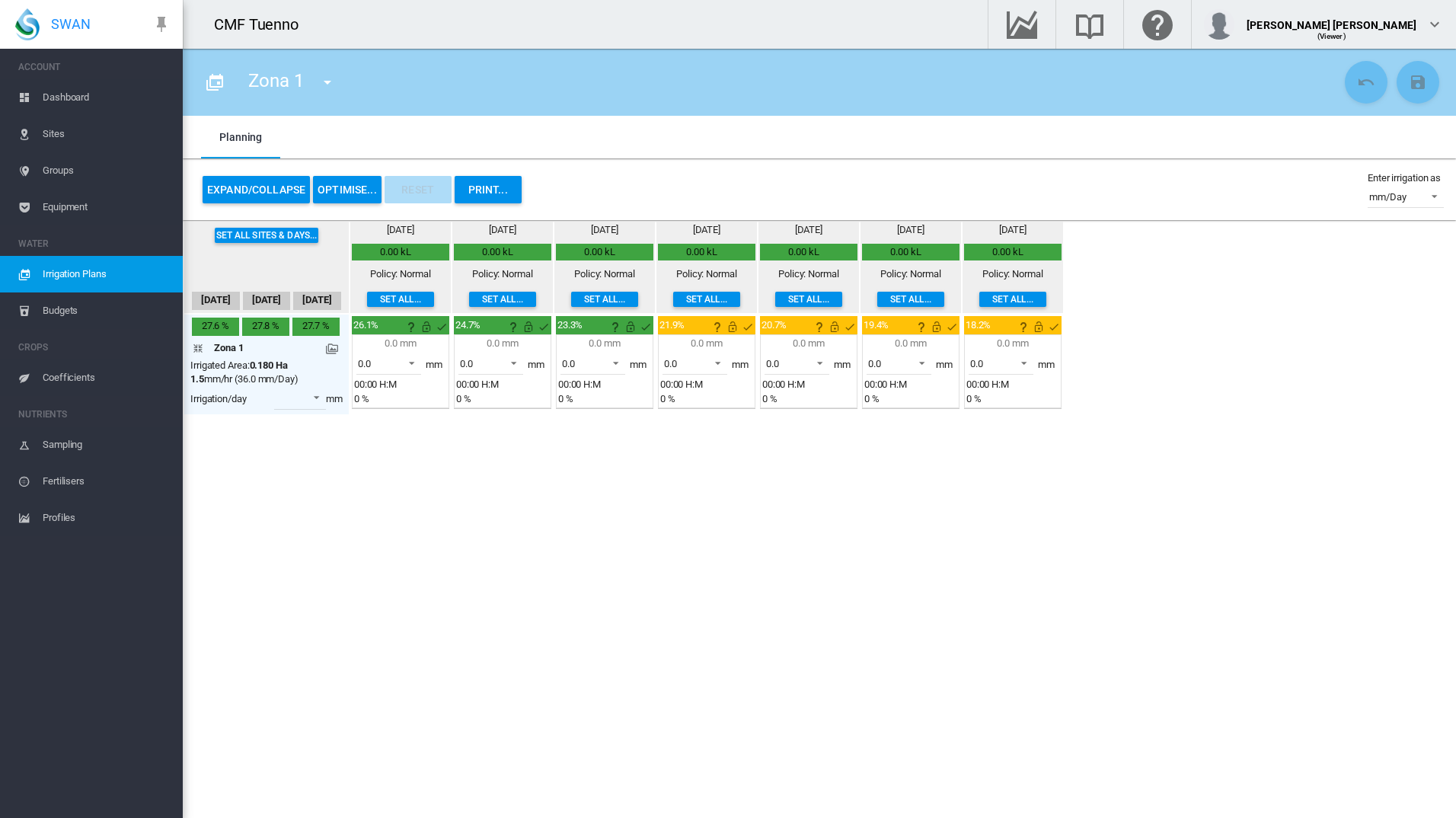
click at [335, 343] on md-icon at bounding box center [332, 348] width 12 height 12
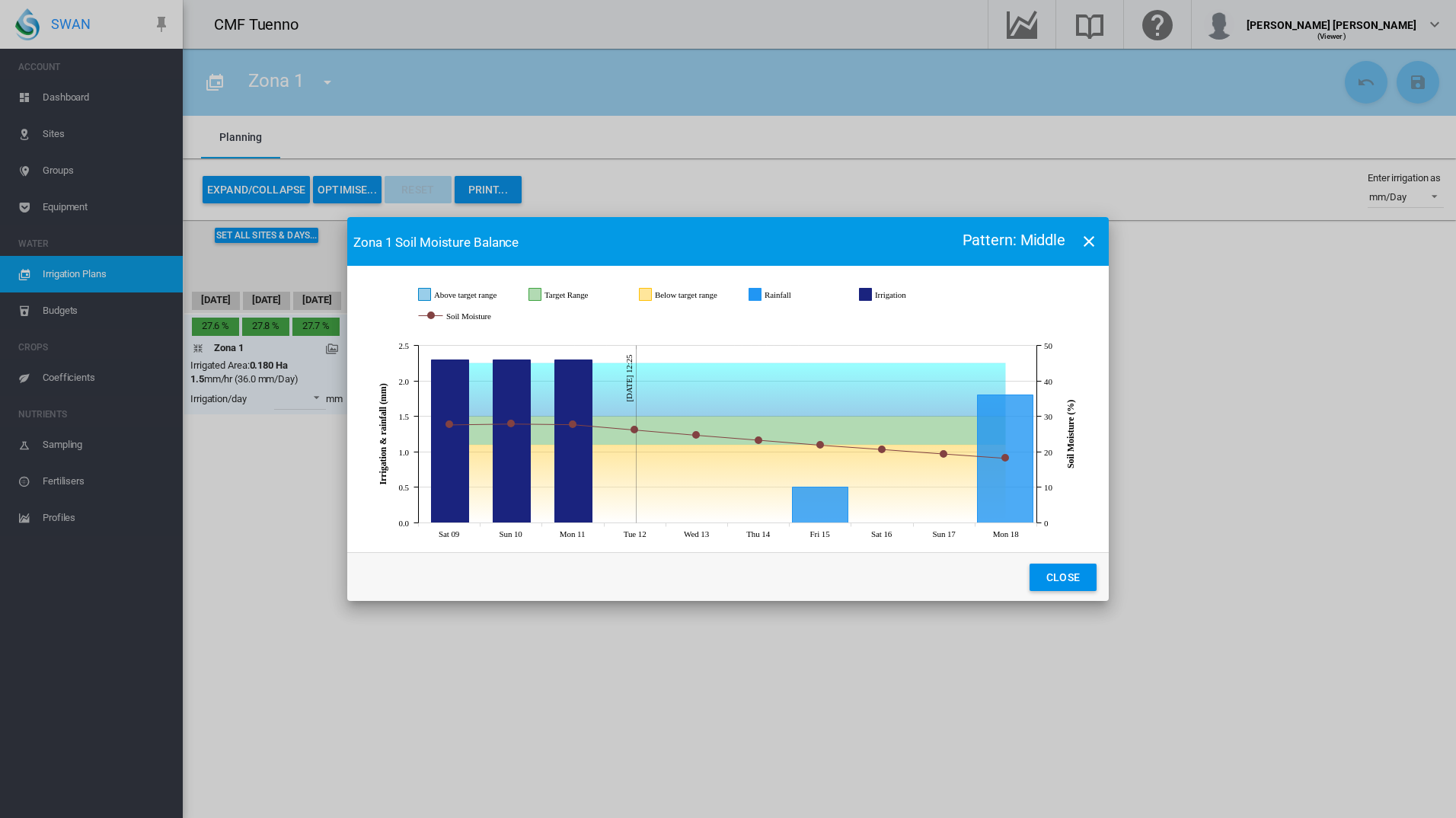
click at [998, 233] on span "Pattern: Middle" at bounding box center [1015, 239] width 103 height 18
click at [1083, 237] on md-icon "icon-close" at bounding box center [1088, 241] width 18 height 18
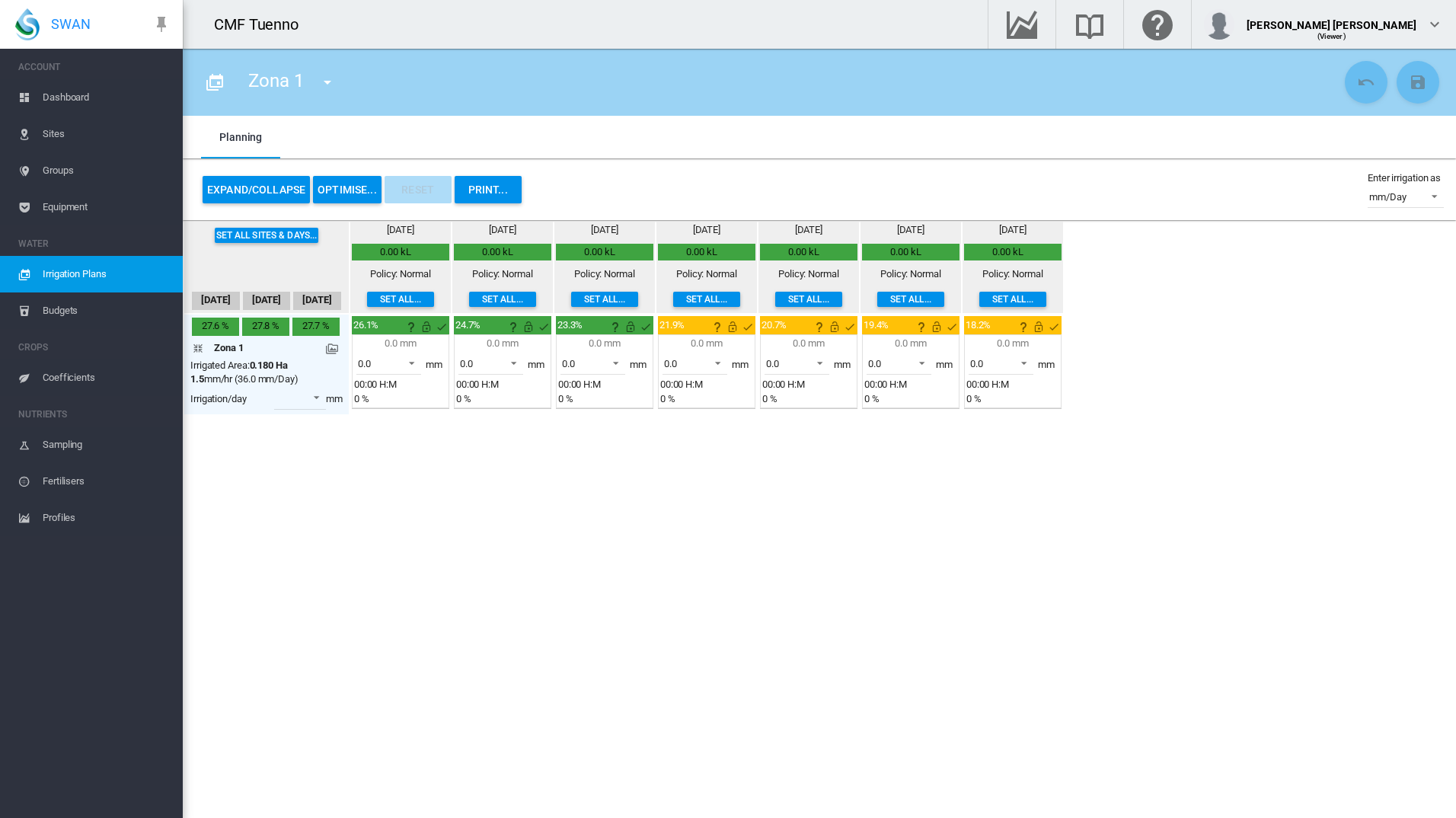
click at [498, 187] on button "PRINT..." at bounding box center [488, 189] width 67 height 28
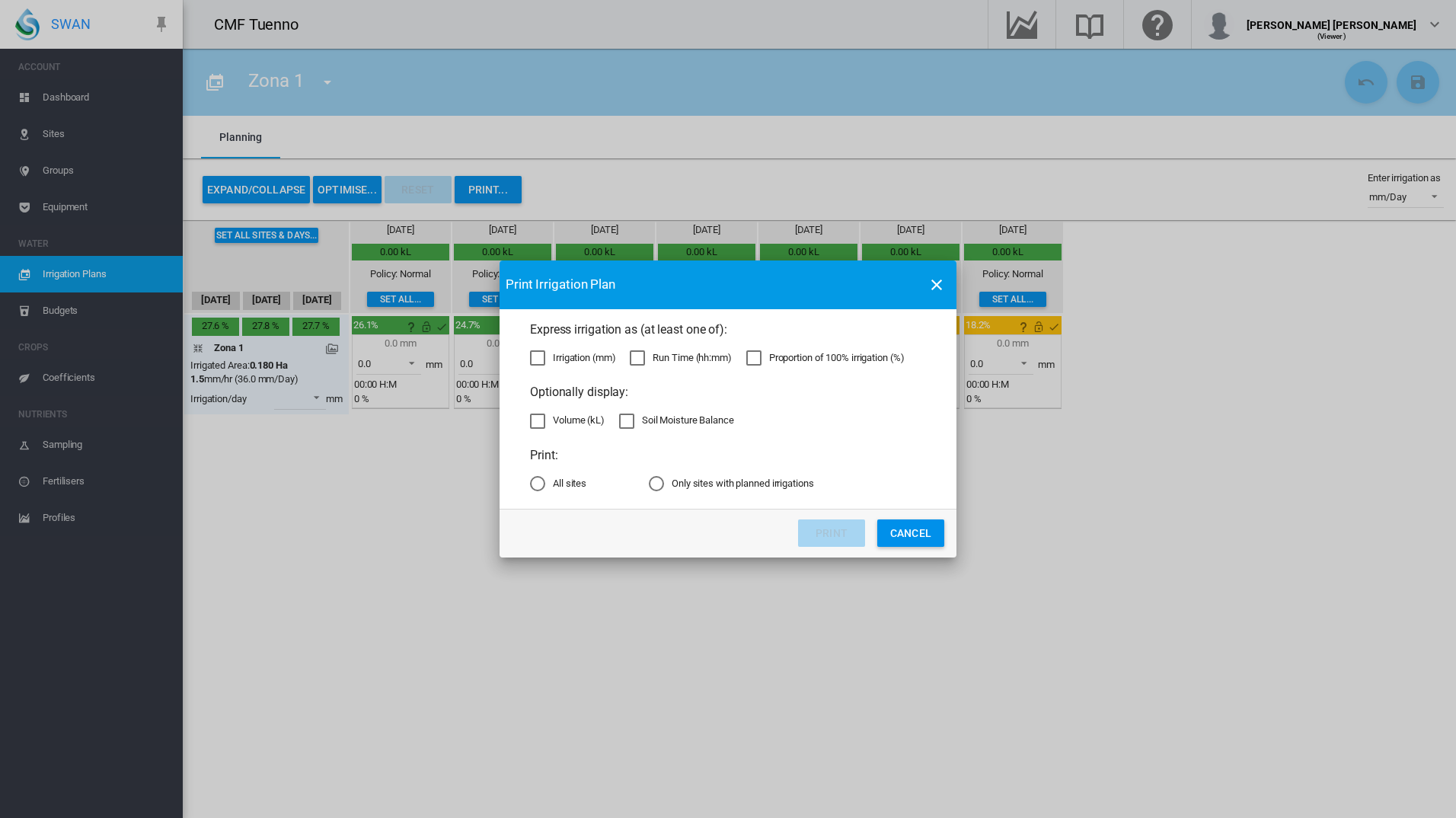
click at [546, 350] on div "Irrigation (mm)" at bounding box center [538, 358] width 15 height 15
click at [645, 363] on div "Run Time (hh:mm)" at bounding box center [638, 358] width 15 height 15
click at [762, 360] on div "Proportion of 100% irrigation (%)" at bounding box center [754, 358] width 15 height 15
click at [635, 415] on div "Soil Moisture Balance" at bounding box center [627, 421] width 15 height 15
click at [539, 413] on div "Volume (kL)" at bounding box center [538, 421] width 15 height 15
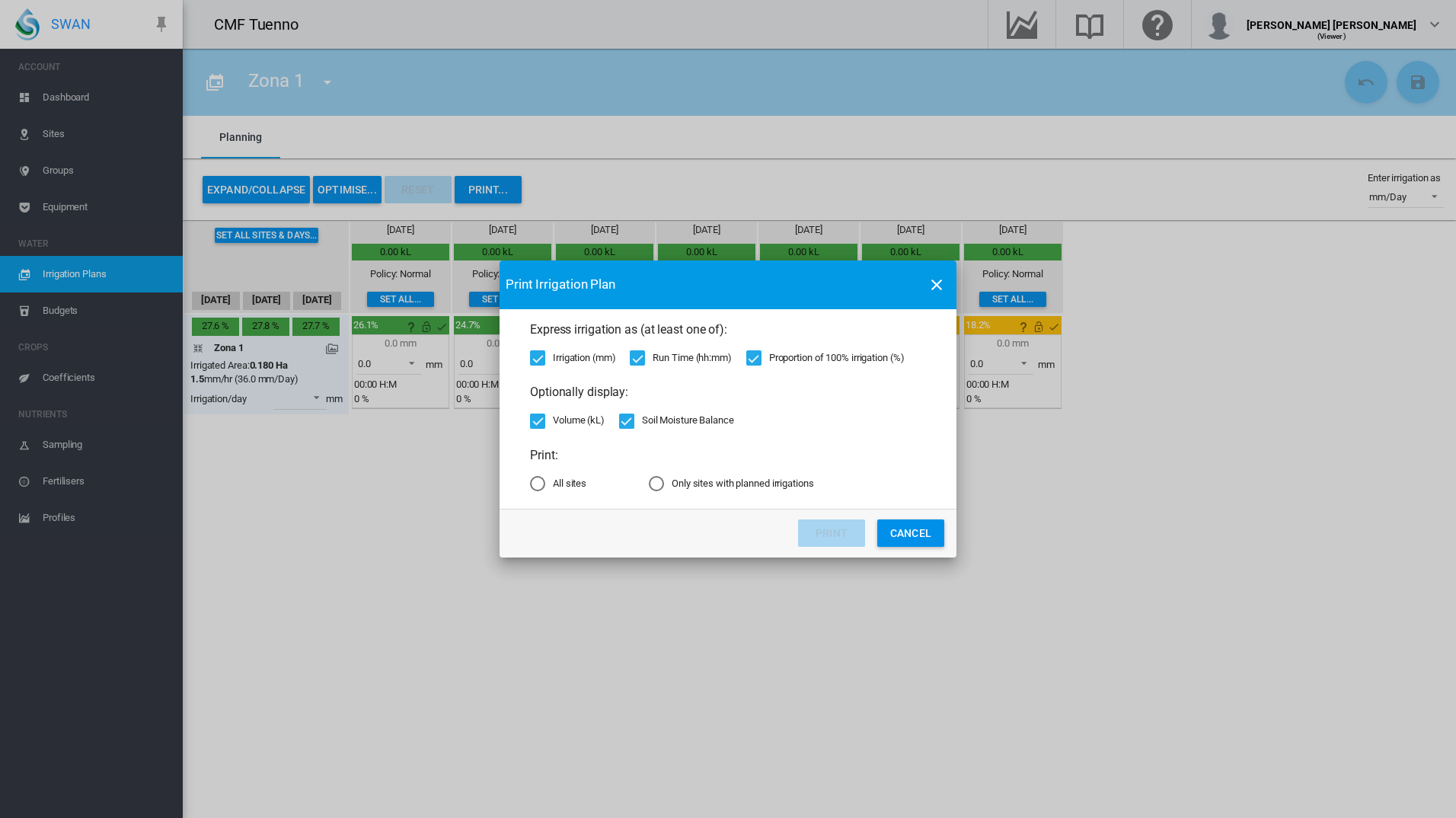
click at [554, 486] on md-radio-button "All sites" at bounding box center [558, 482] width 56 height 14
click at [837, 521] on button "Print" at bounding box center [832, 533] width 67 height 28
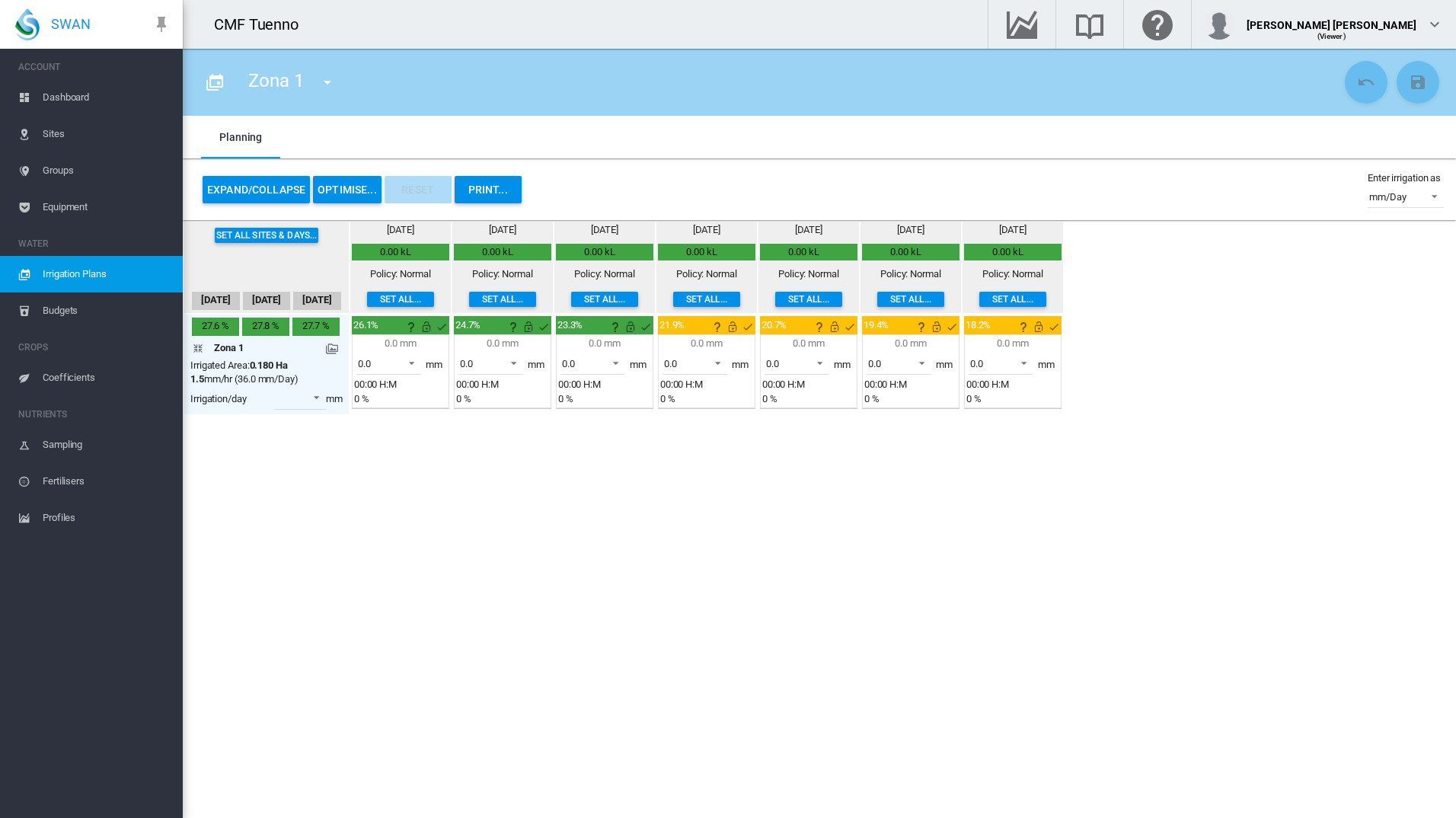
click at [289, 186] on button "Expand/Collapse" at bounding box center [257, 189] width 107 height 28
click at [280, 186] on button "Expand/Collapse" at bounding box center [257, 189] width 107 height 28
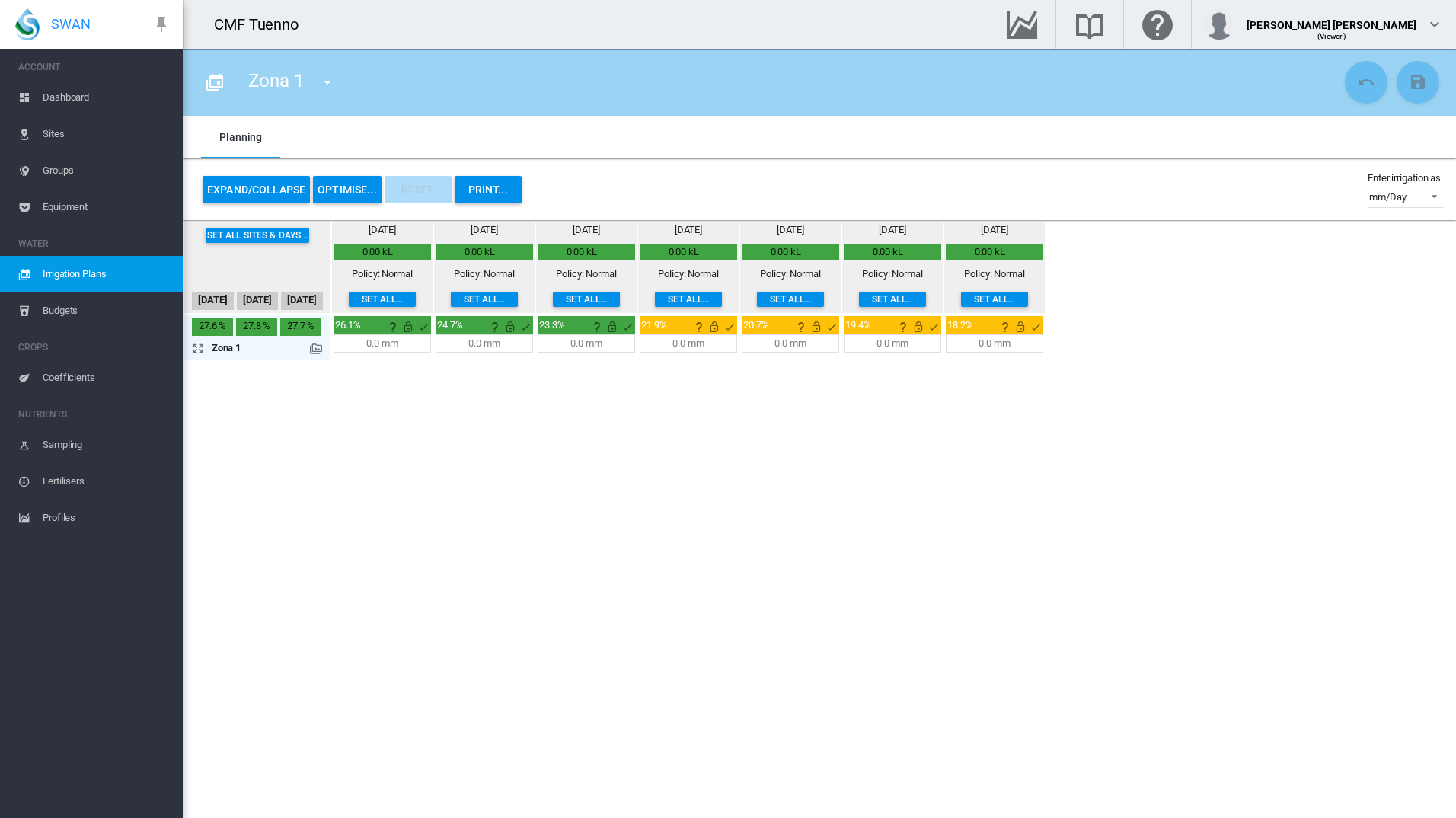
click at [259, 178] on button "Expand/Collapse" at bounding box center [257, 189] width 107 height 28
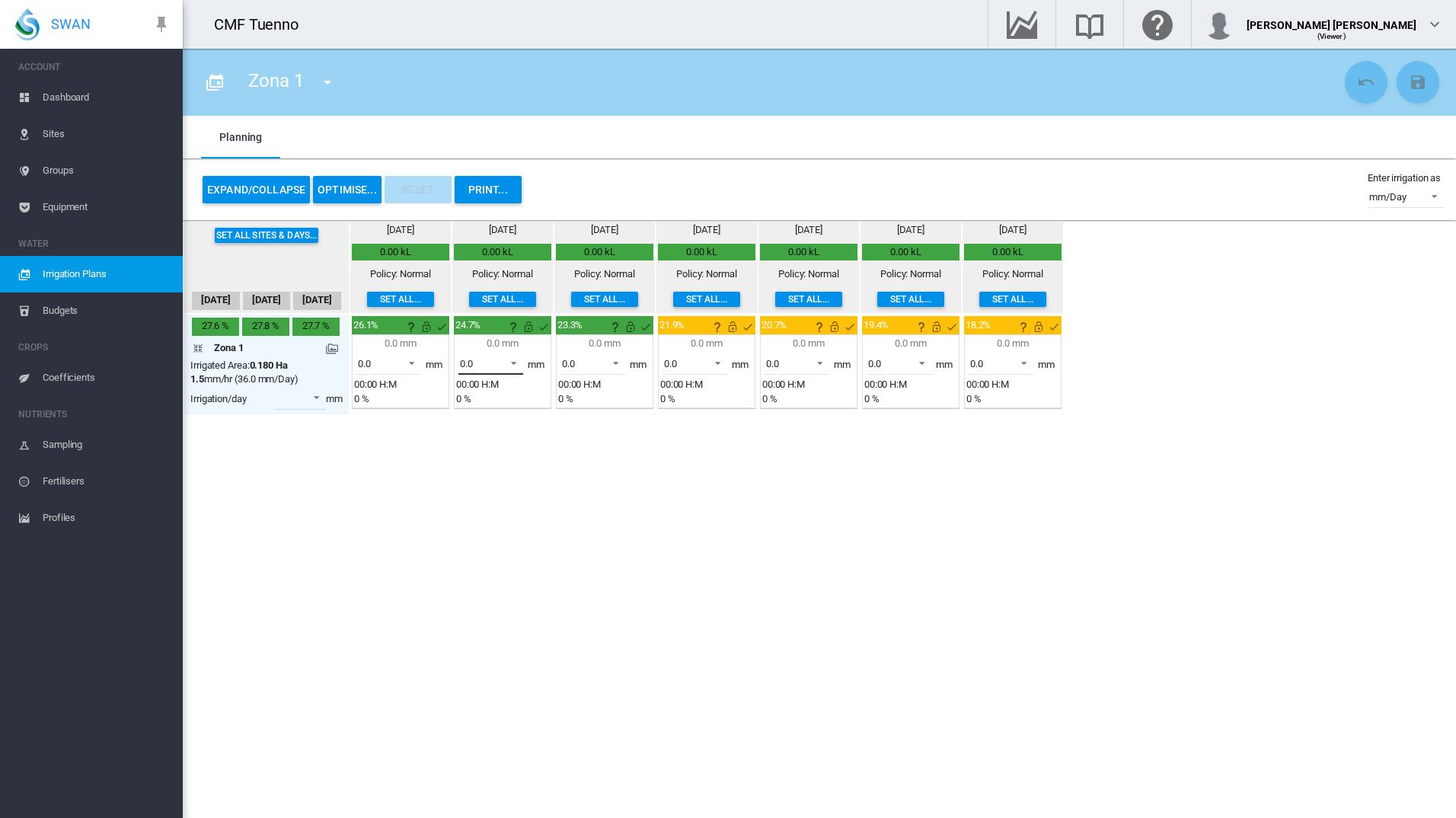
click at [506, 366] on span at bounding box center [509, 362] width 18 height 13
click at [621, 541] on md-backdrop at bounding box center [728, 409] width 1456 height 818
click at [717, 368] on span at bounding box center [713, 362] width 18 height 13
click at [693, 473] on md-option "1.1" at bounding box center [704, 474] width 103 height 36
click at [704, 262] on div "[DATE] 2.02 kL Policy: Normal Set all..." at bounding box center [707, 267] width 98 height 88
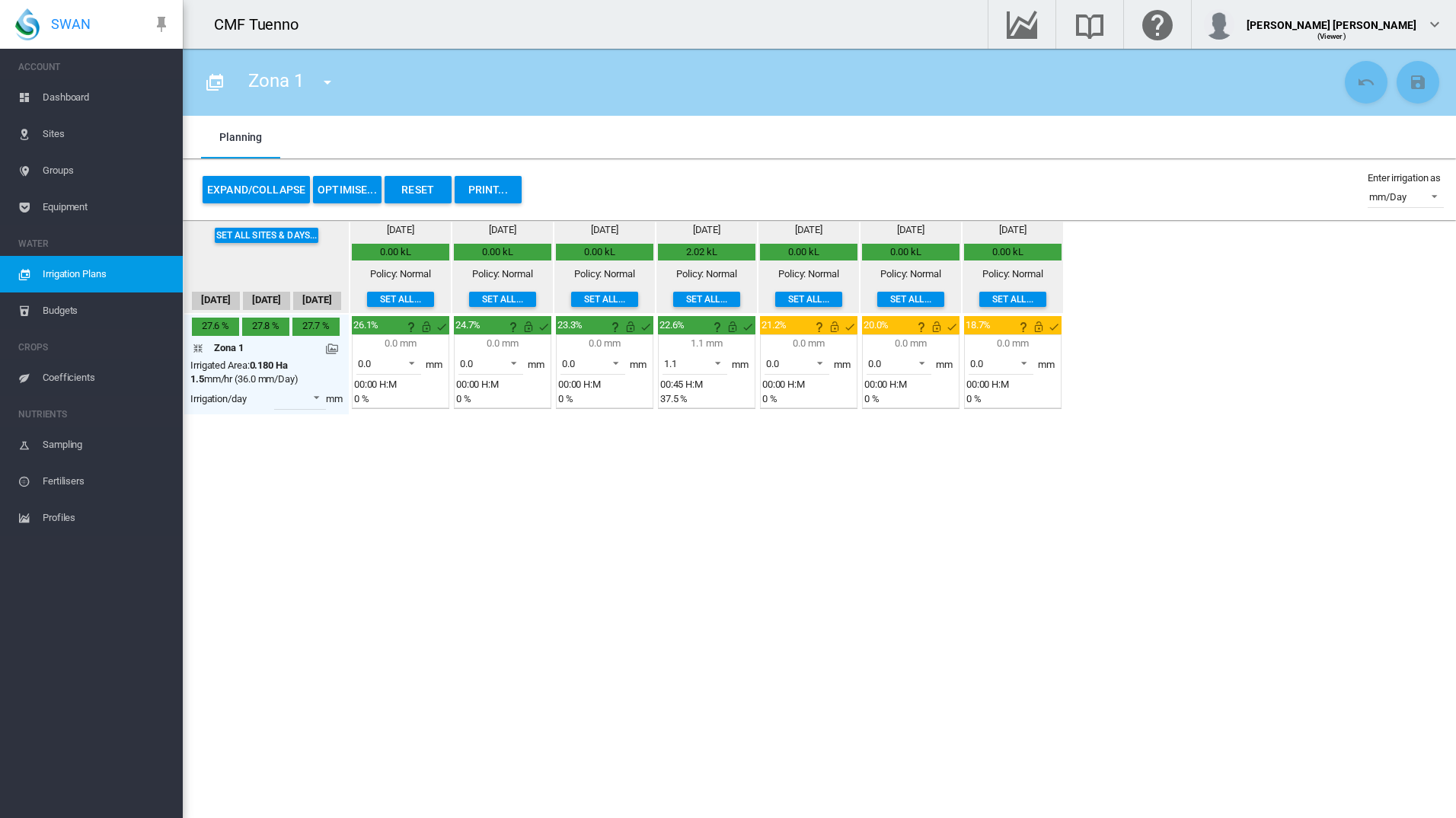
click at [336, 348] on md-icon at bounding box center [332, 348] width 12 height 12
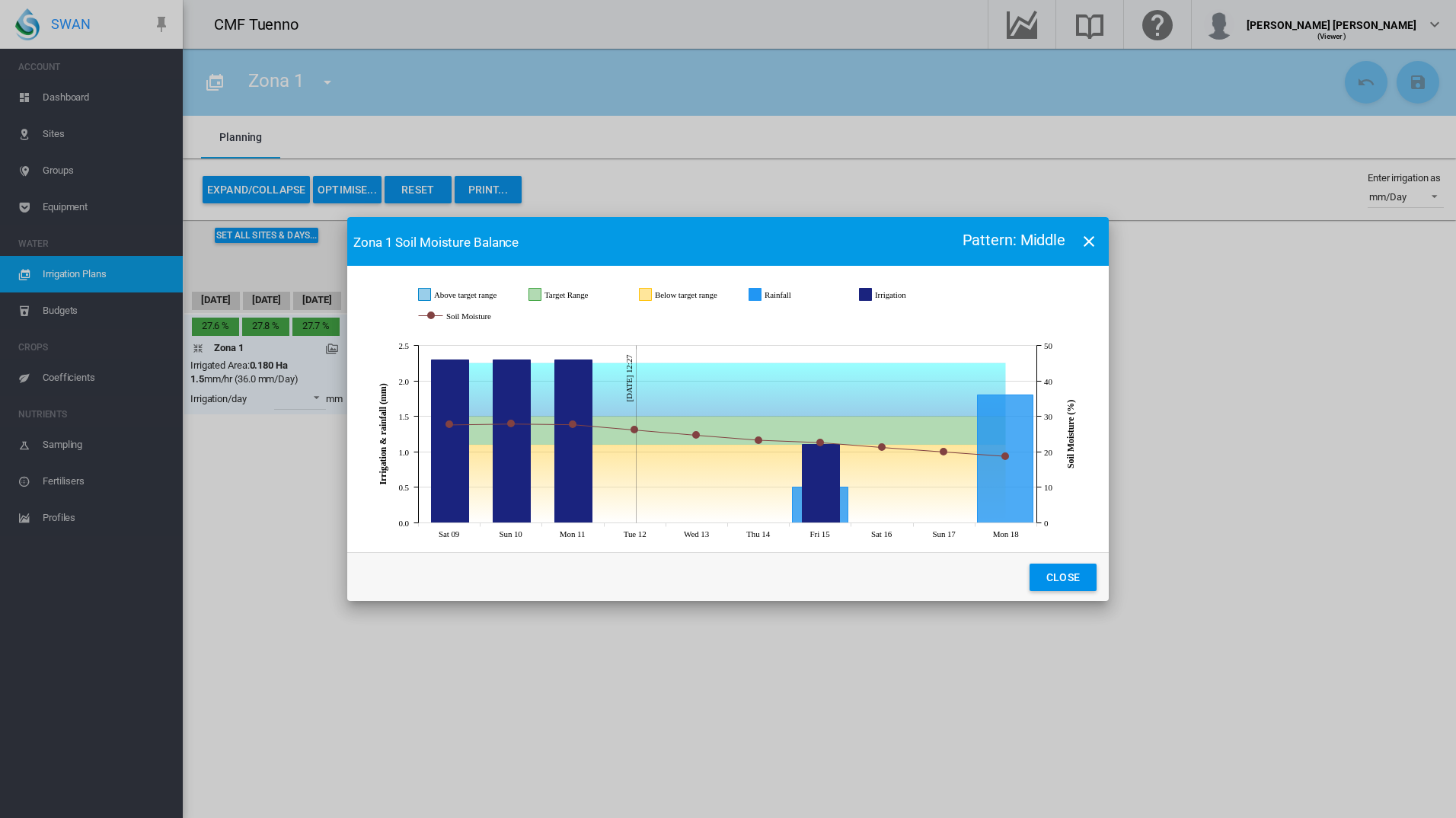
click at [1063, 586] on button "Close" at bounding box center [1064, 577] width 67 height 28
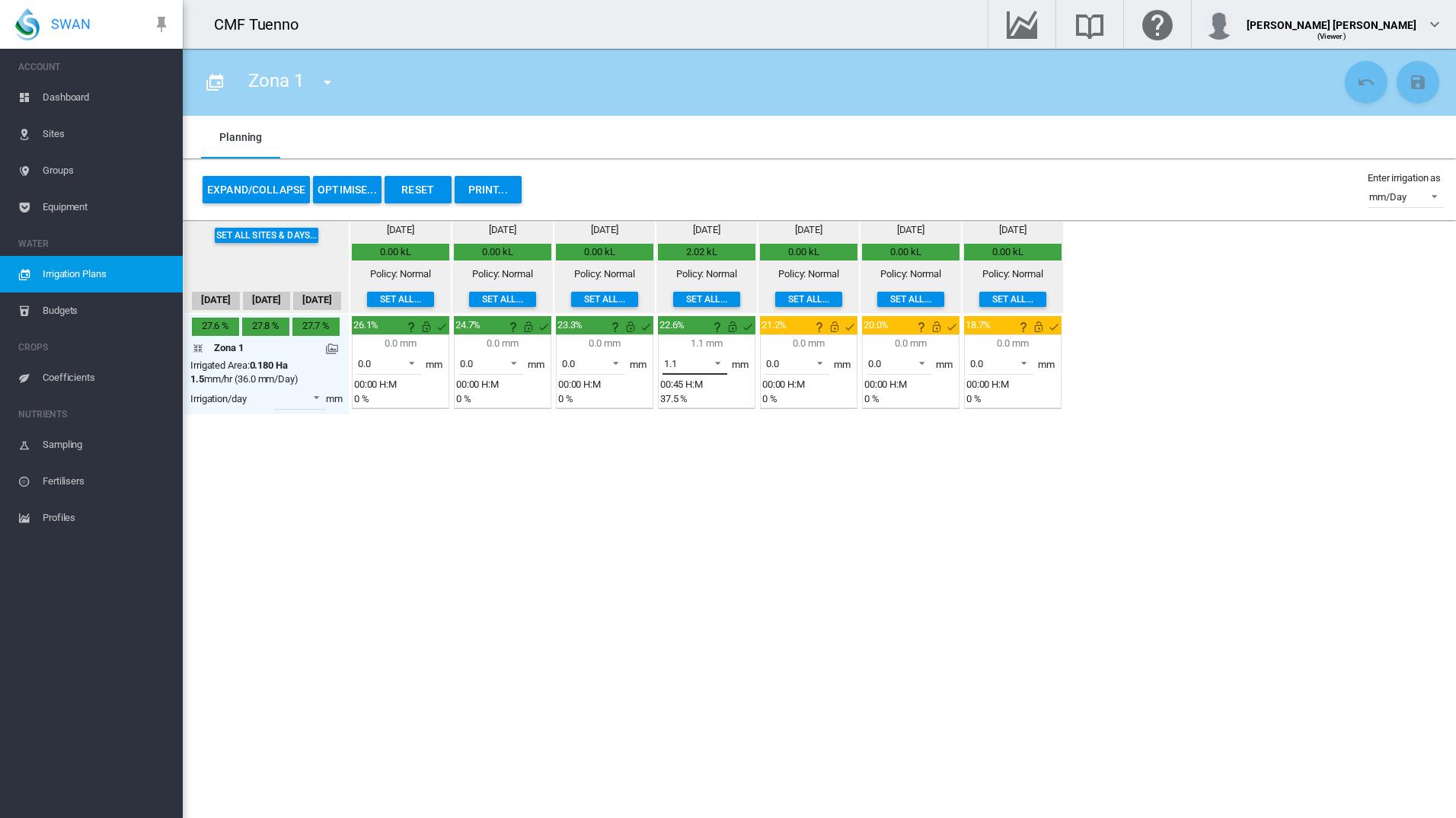
click at [720, 369] on md-select-value "1.1" at bounding box center [695, 364] width 65 height 23
click at [699, 324] on md-option "0.8" at bounding box center [704, 327] width 103 height 36
click at [818, 358] on span at bounding box center [816, 362] width 18 height 13
click at [793, 509] on md-option "1.5" at bounding box center [806, 510] width 103 height 36
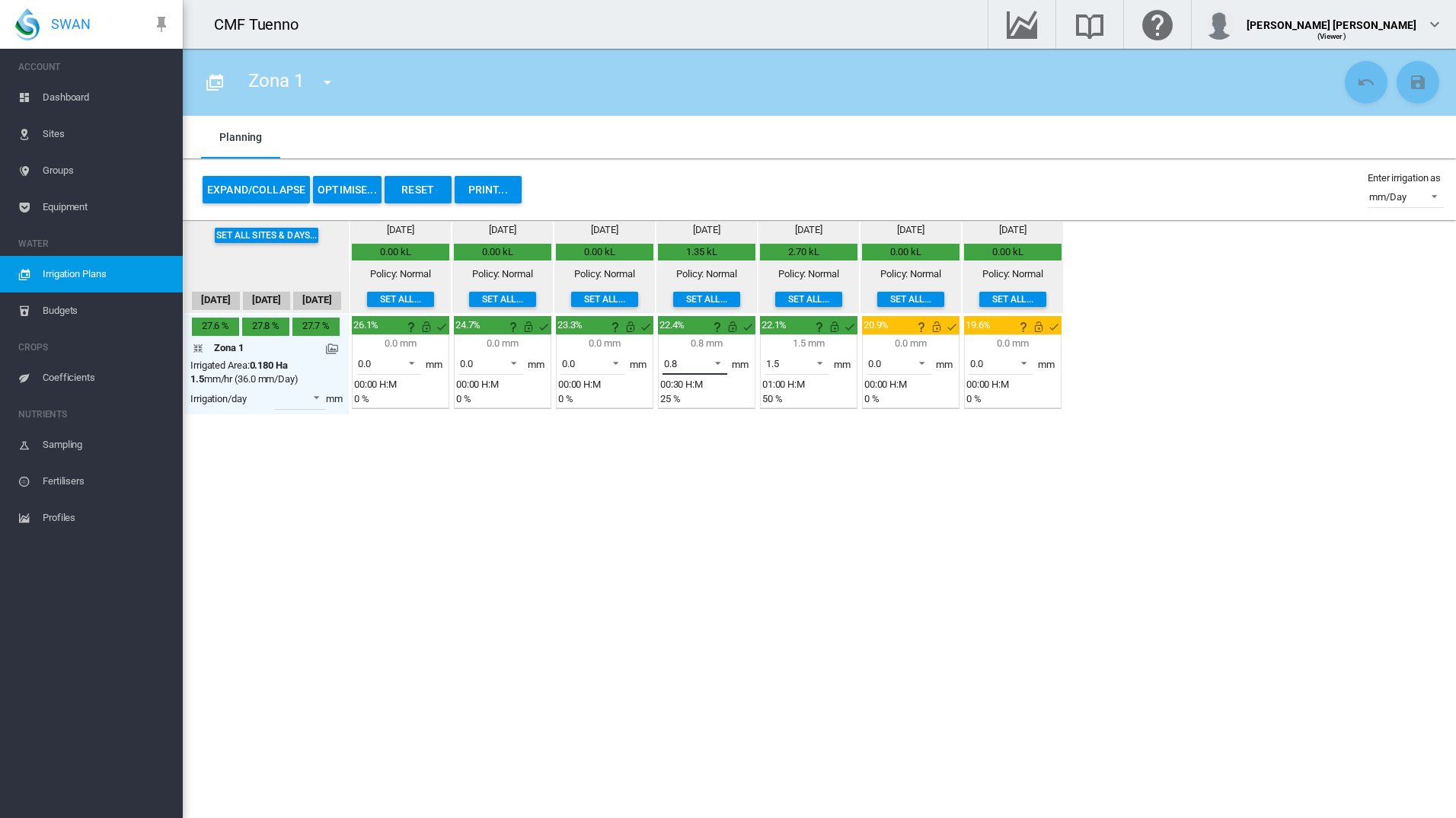
click at [723, 367] on span at bounding box center [713, 362] width 18 height 13
click at [705, 285] on md-option "0.0" at bounding box center [704, 291] width 103 height 36
click at [817, 365] on span at bounding box center [816, 362] width 18 height 13
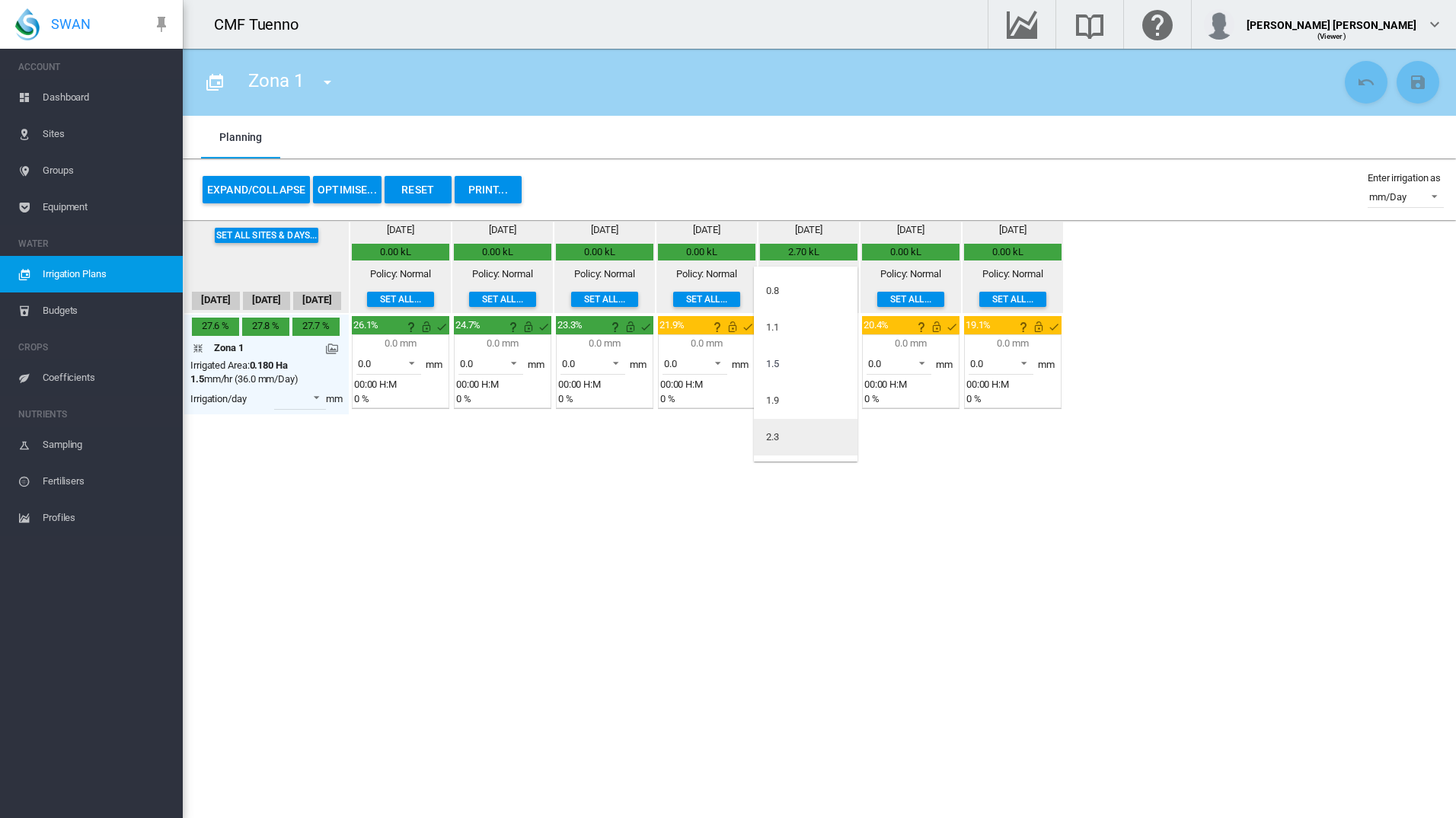
click at [785, 431] on md-option "2.3" at bounding box center [806, 437] width 103 height 36
click at [912, 360] on span at bounding box center [917, 362] width 18 height 13
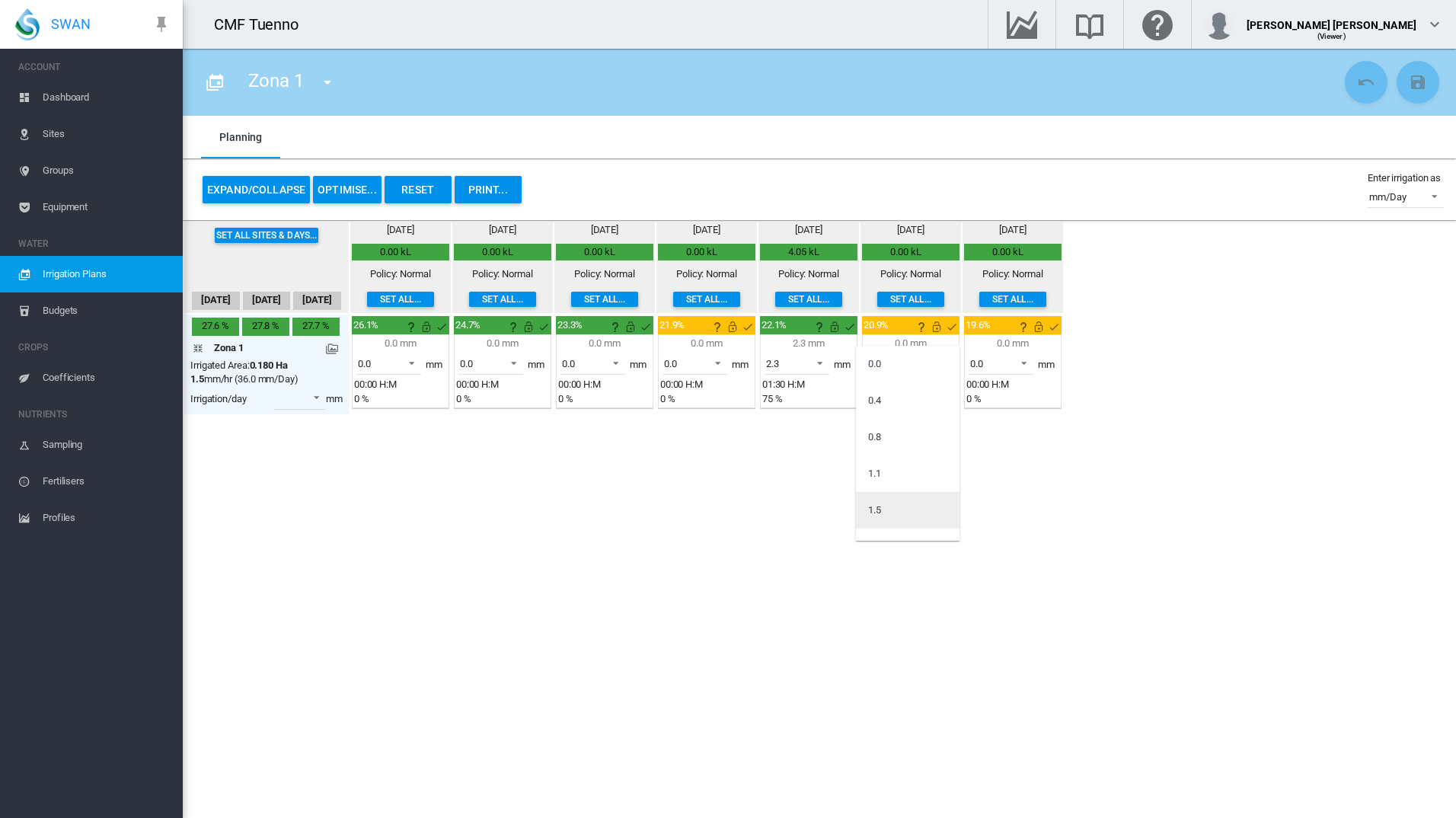
click at [885, 503] on md-option "1.5" at bounding box center [907, 510] width 103 height 36
click at [919, 357] on span at bounding box center [917, 362] width 18 height 13
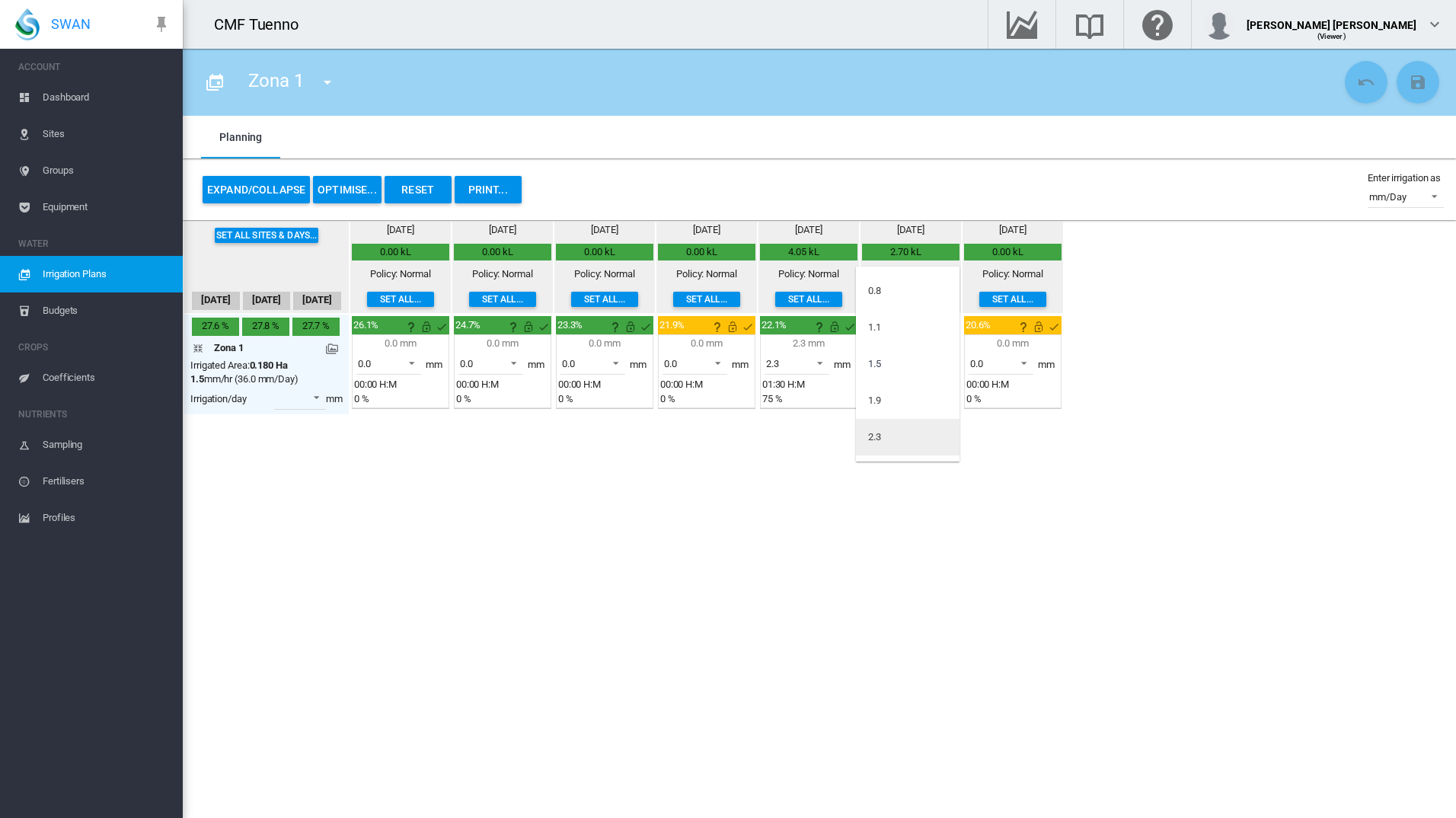
click at [896, 433] on md-option "2.3" at bounding box center [907, 437] width 103 height 36
click at [514, 358] on span at bounding box center [509, 362] width 18 height 13
click at [642, 479] on md-backdrop at bounding box center [728, 409] width 1456 height 818
click at [726, 364] on md-select-value "0.0" at bounding box center [695, 364] width 65 height 23
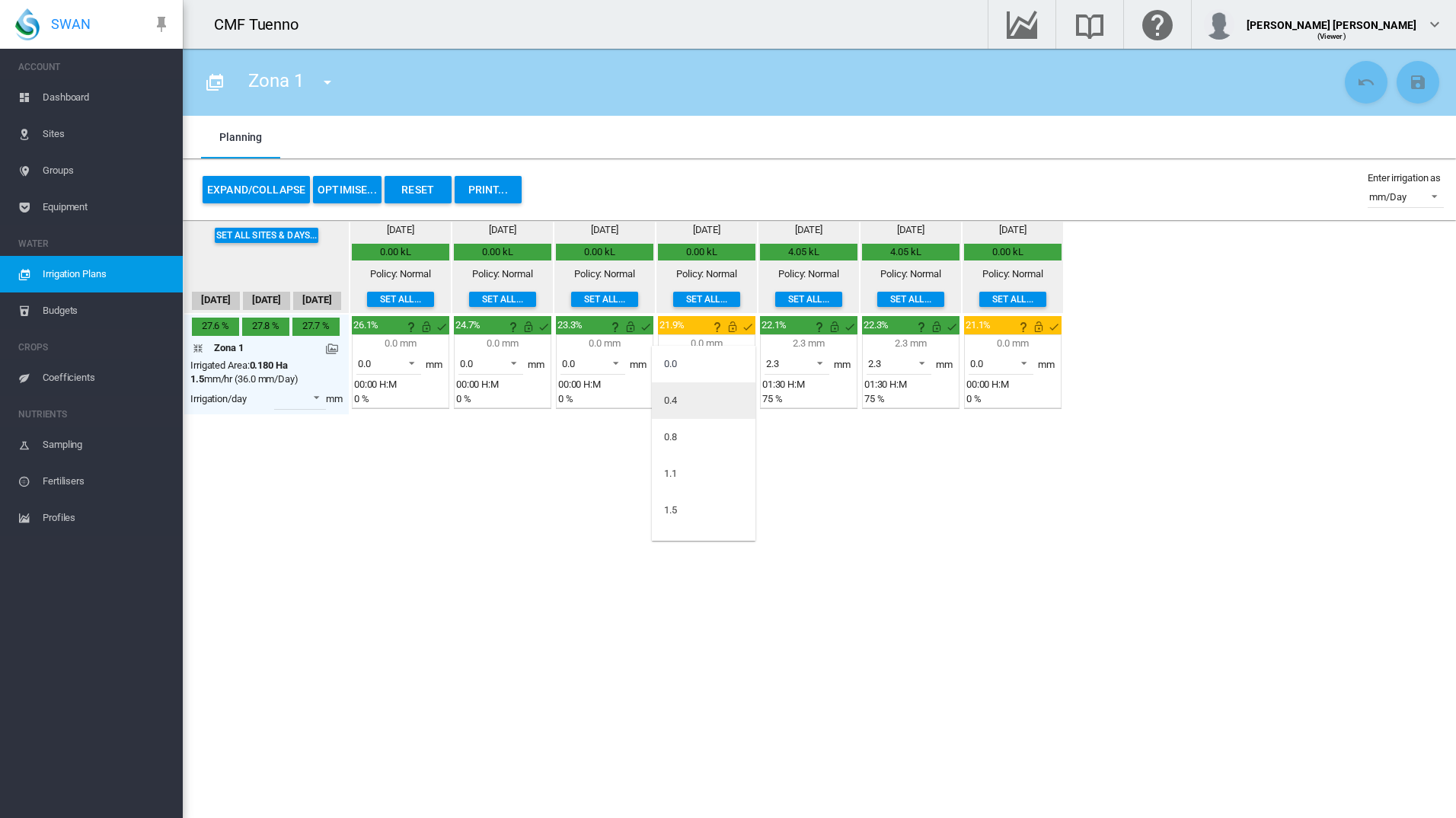
click at [695, 398] on md-option "0.4" at bounding box center [704, 400] width 103 height 36
click at [811, 361] on span at bounding box center [816, 362] width 18 height 13
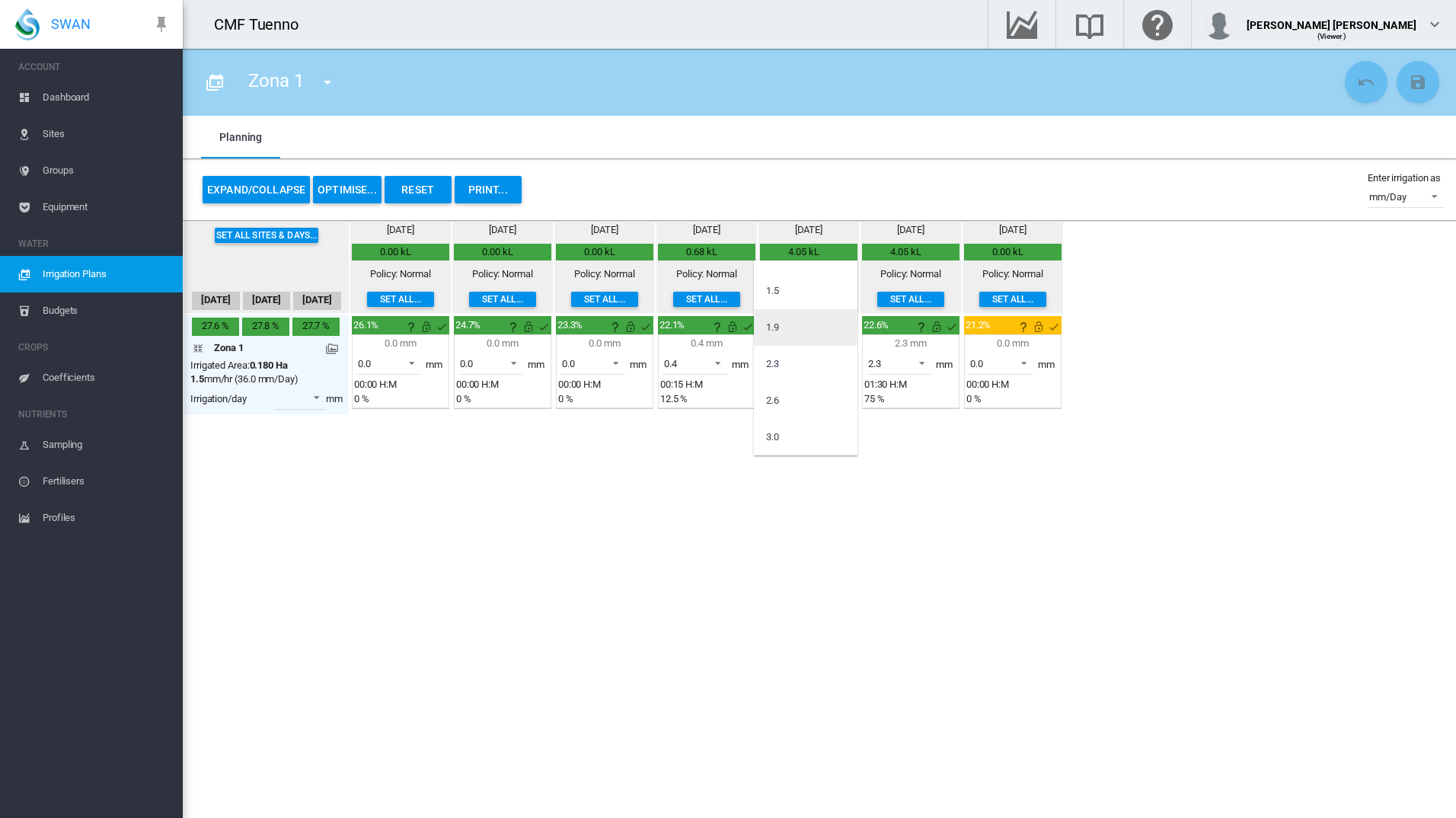
click at [811, 319] on md-option "1.9" at bounding box center [806, 327] width 103 height 36
click at [919, 366] on span at bounding box center [917, 362] width 18 height 13
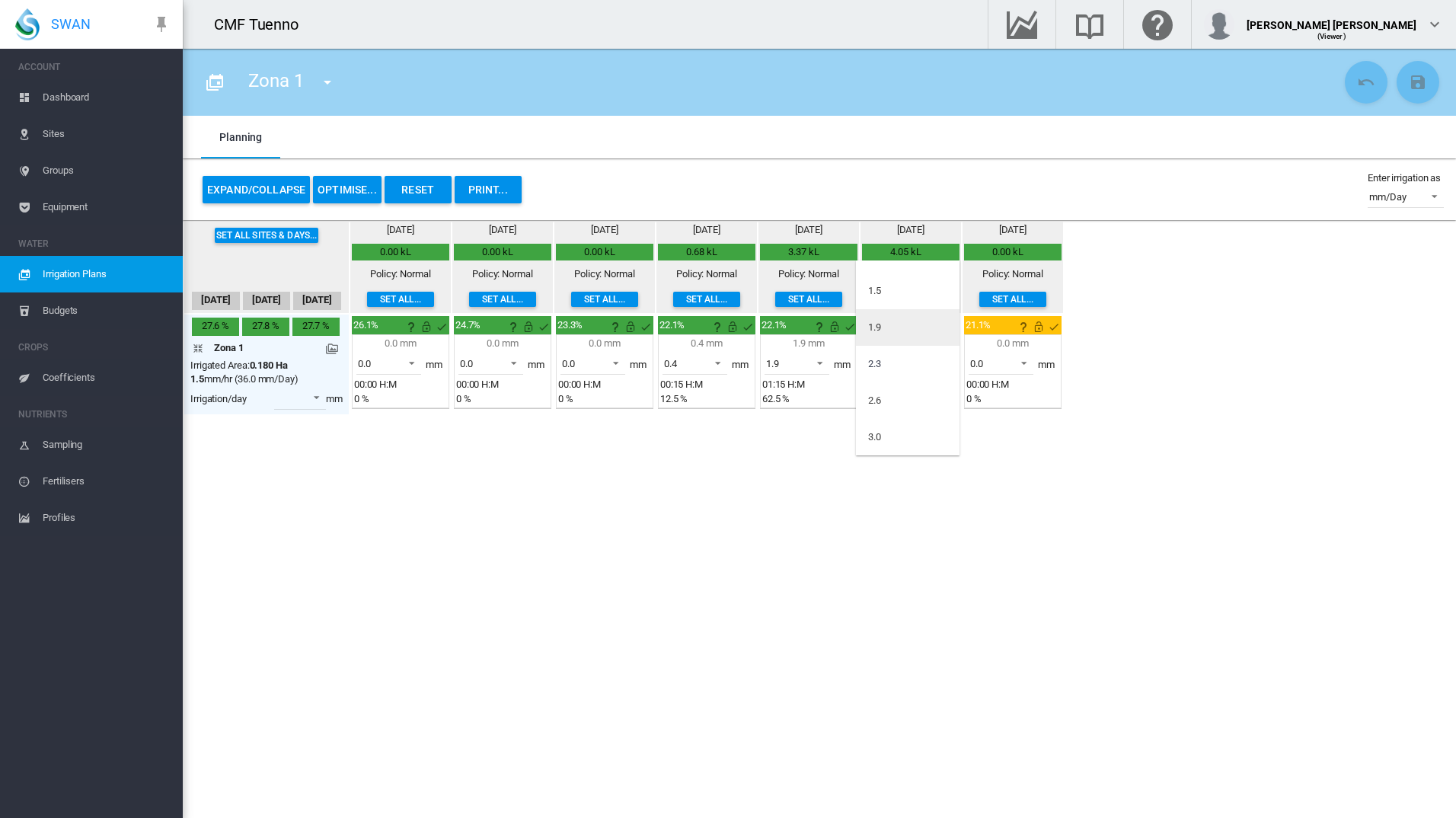
click at [907, 325] on md-option "1.9" at bounding box center [907, 327] width 103 height 36
click at [337, 347] on md-icon at bounding box center [332, 348] width 12 height 12
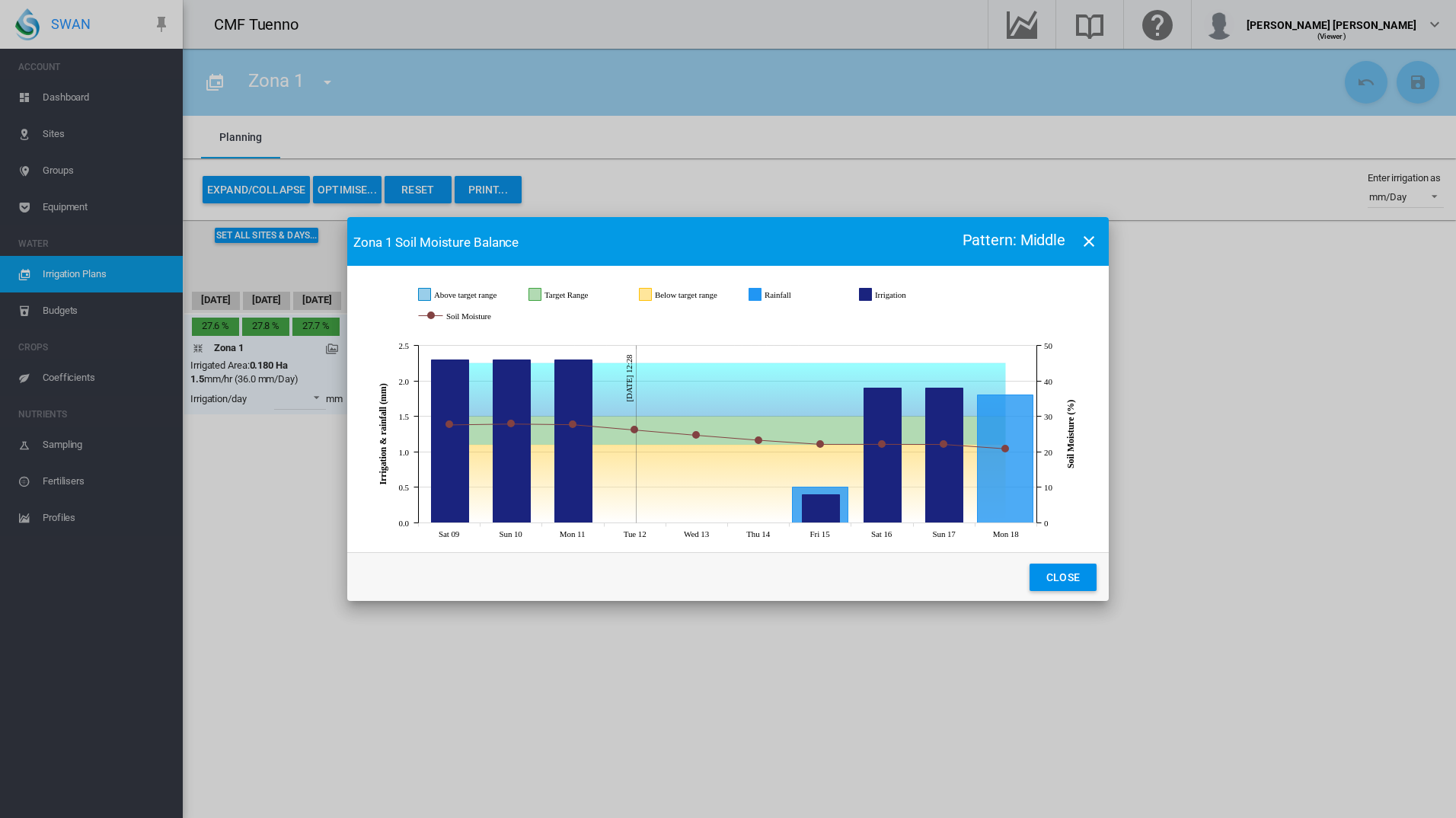
click at [999, 486] on icon "Rainfall Aug 18, 2025 1.8" at bounding box center [1006, 459] width 56 height 128
click at [941, 513] on icon "Irrigation Aug 17, 2025 1.9" at bounding box center [945, 455] width 37 height 135
click at [1011, 493] on icon "Rainfall Aug 18, 2025 1.8" at bounding box center [1006, 459] width 56 height 128
click at [1072, 572] on button "Close" at bounding box center [1064, 577] width 67 height 28
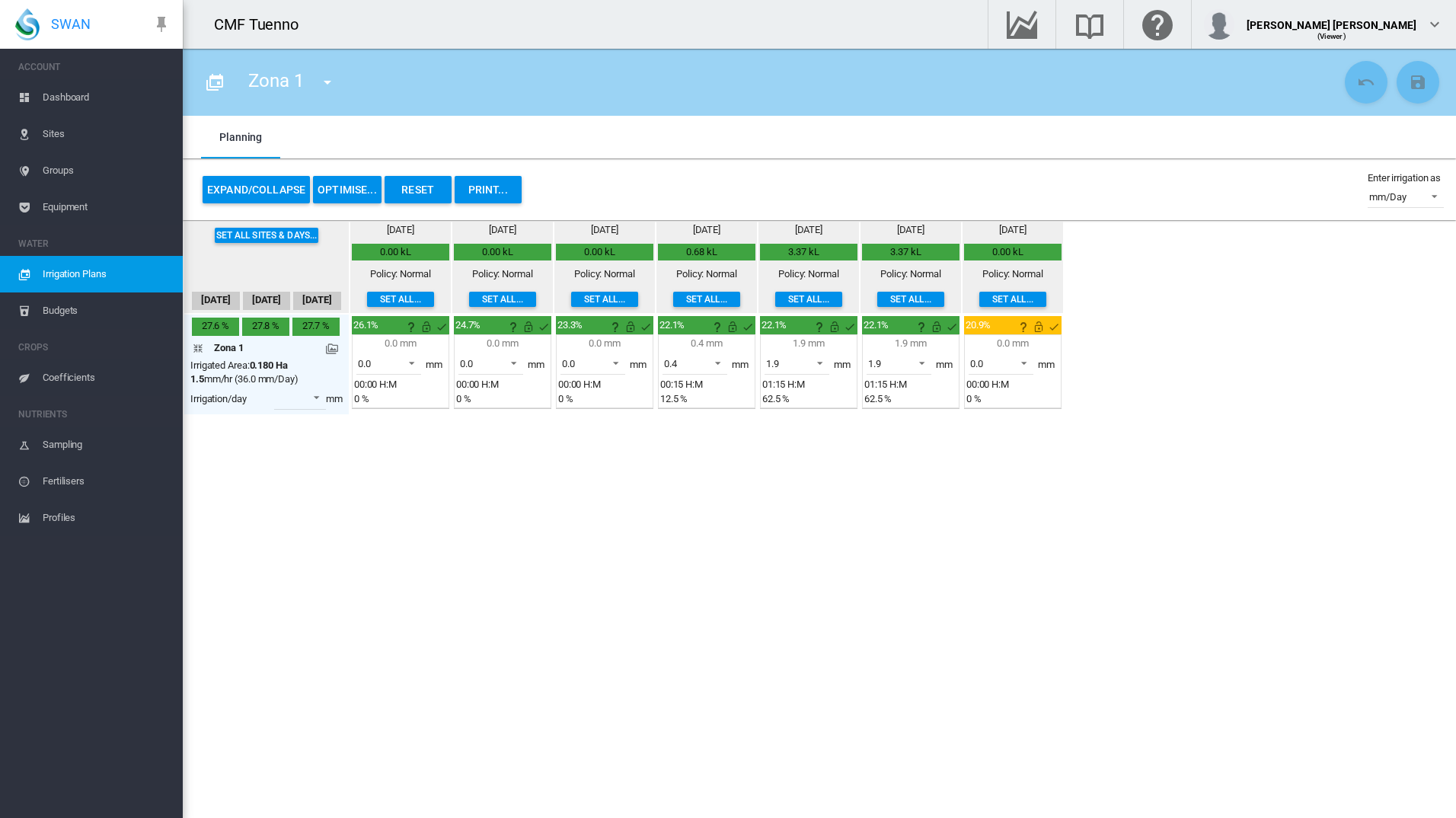
click at [334, 344] on md-icon at bounding box center [332, 348] width 12 height 12
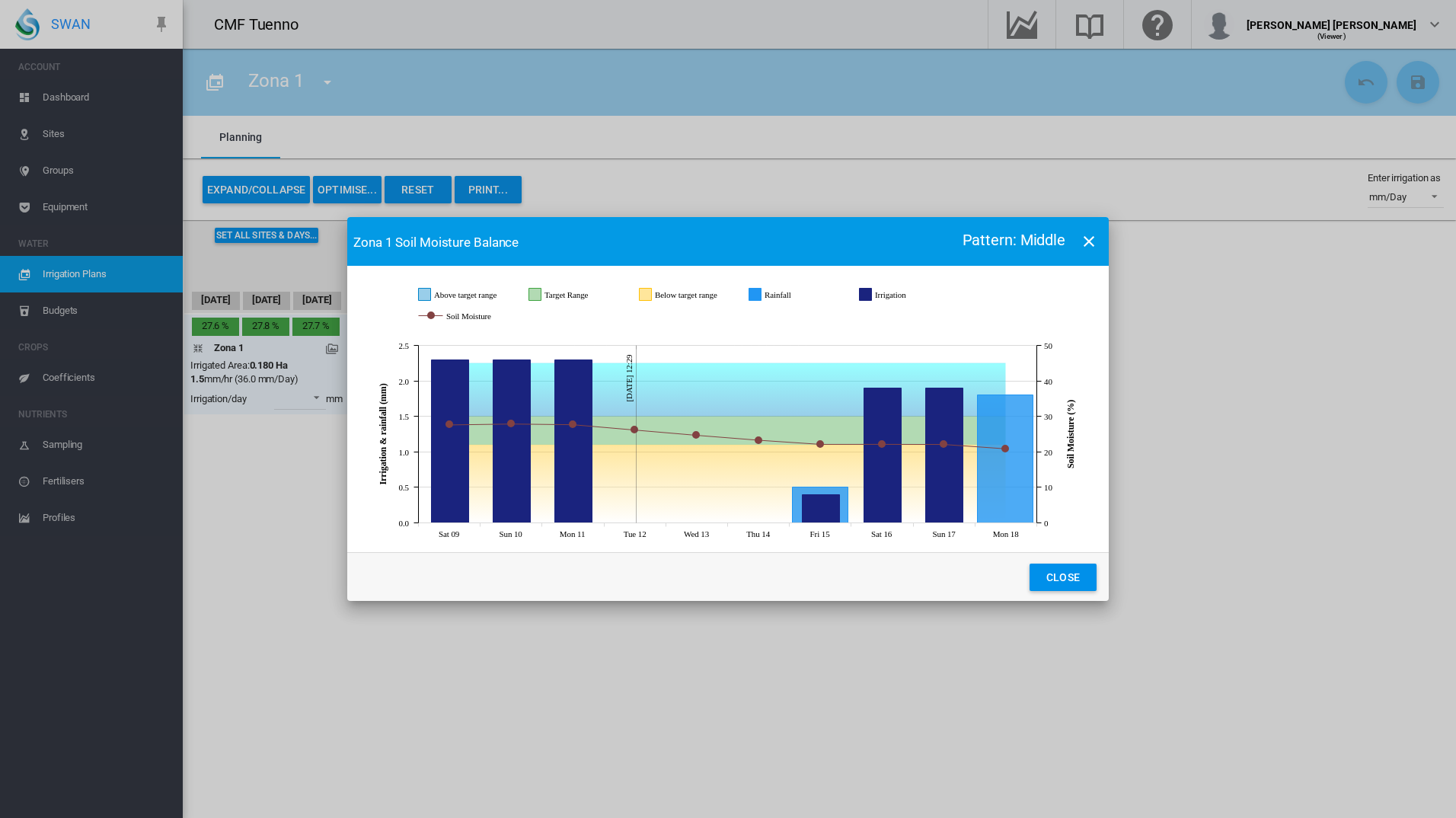
click at [1070, 587] on button "Close" at bounding box center [1064, 577] width 67 height 28
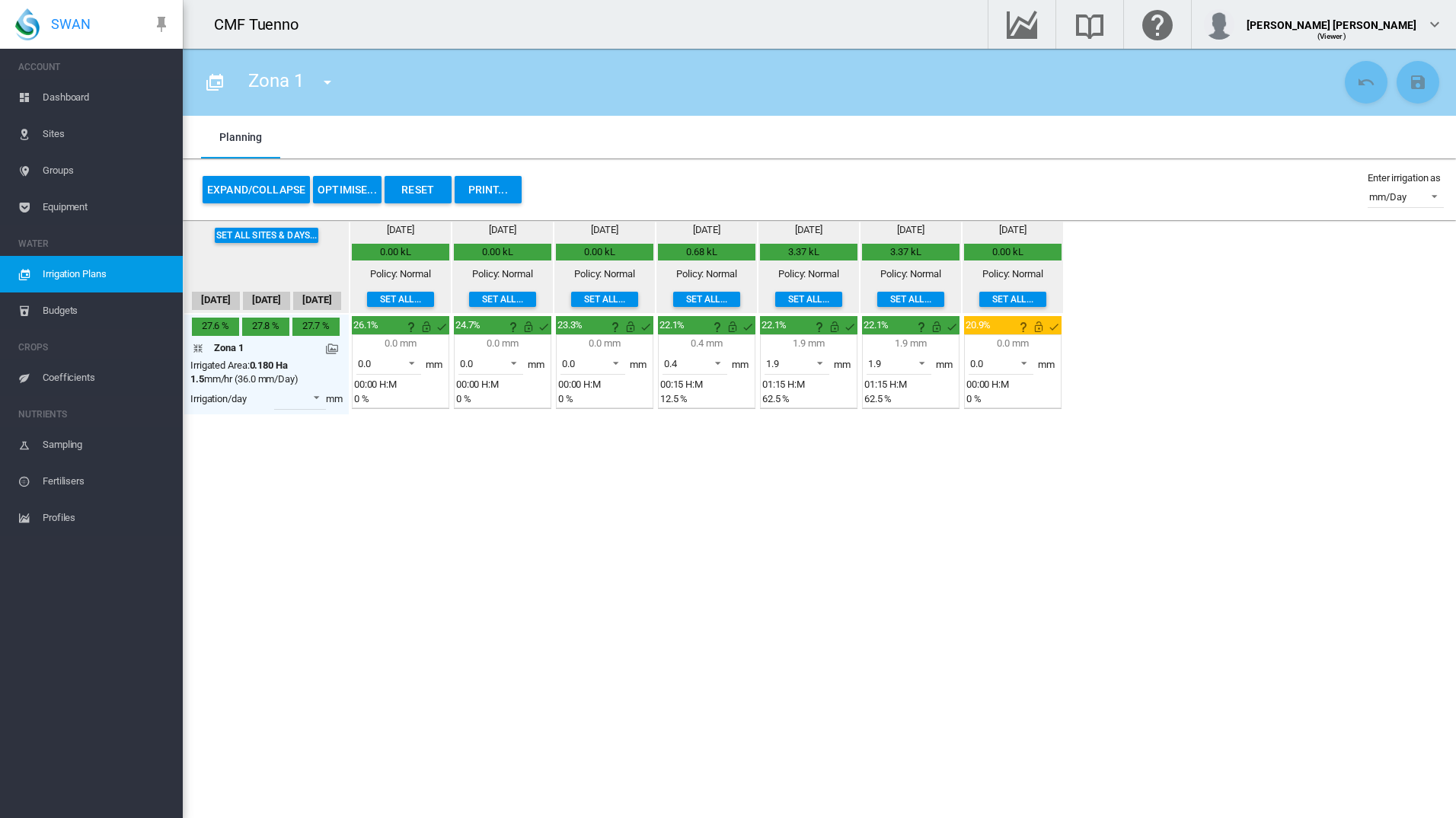
click at [68, 90] on span "Dashboard" at bounding box center [107, 98] width 128 height 36
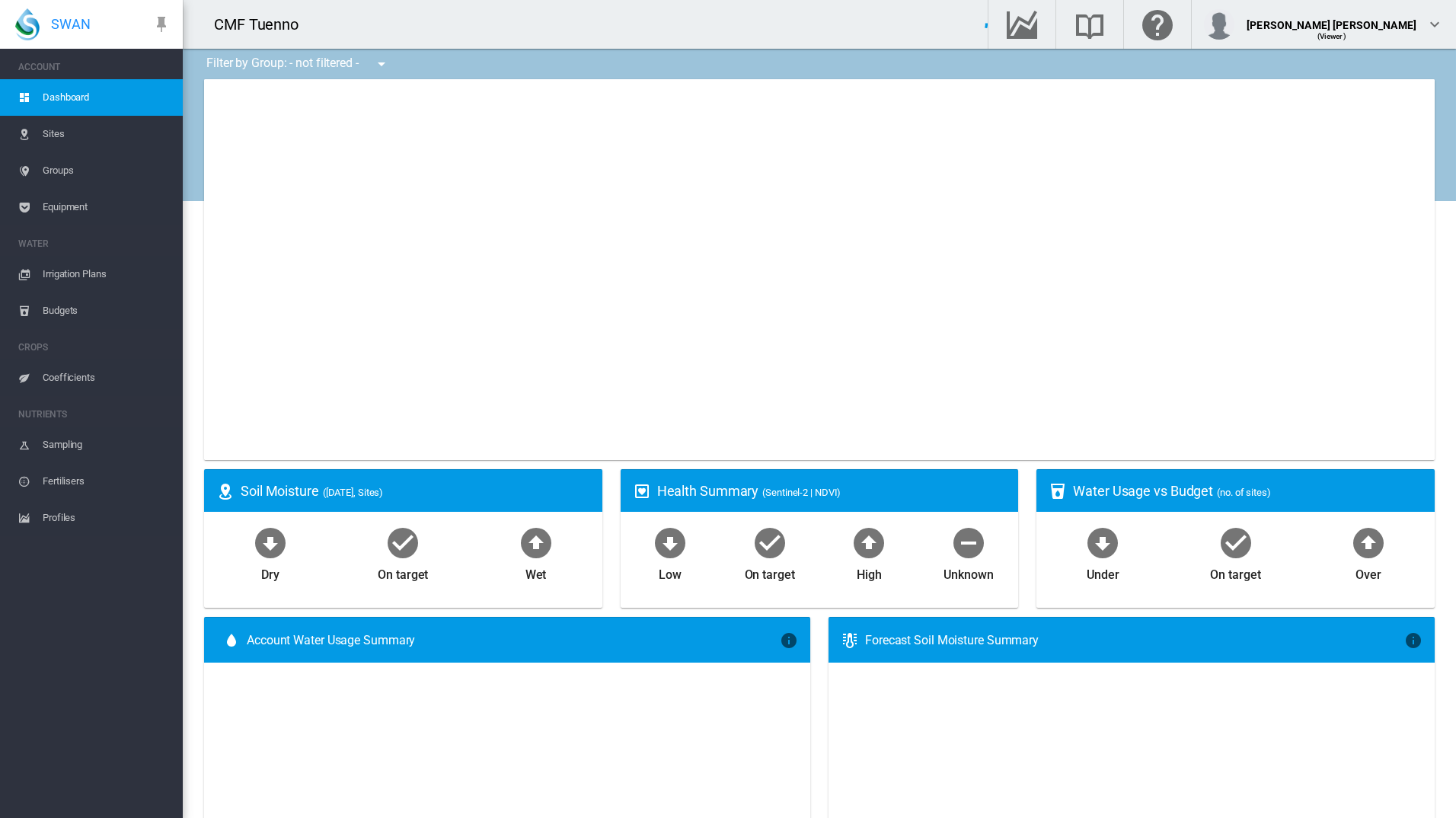
type input "**********"
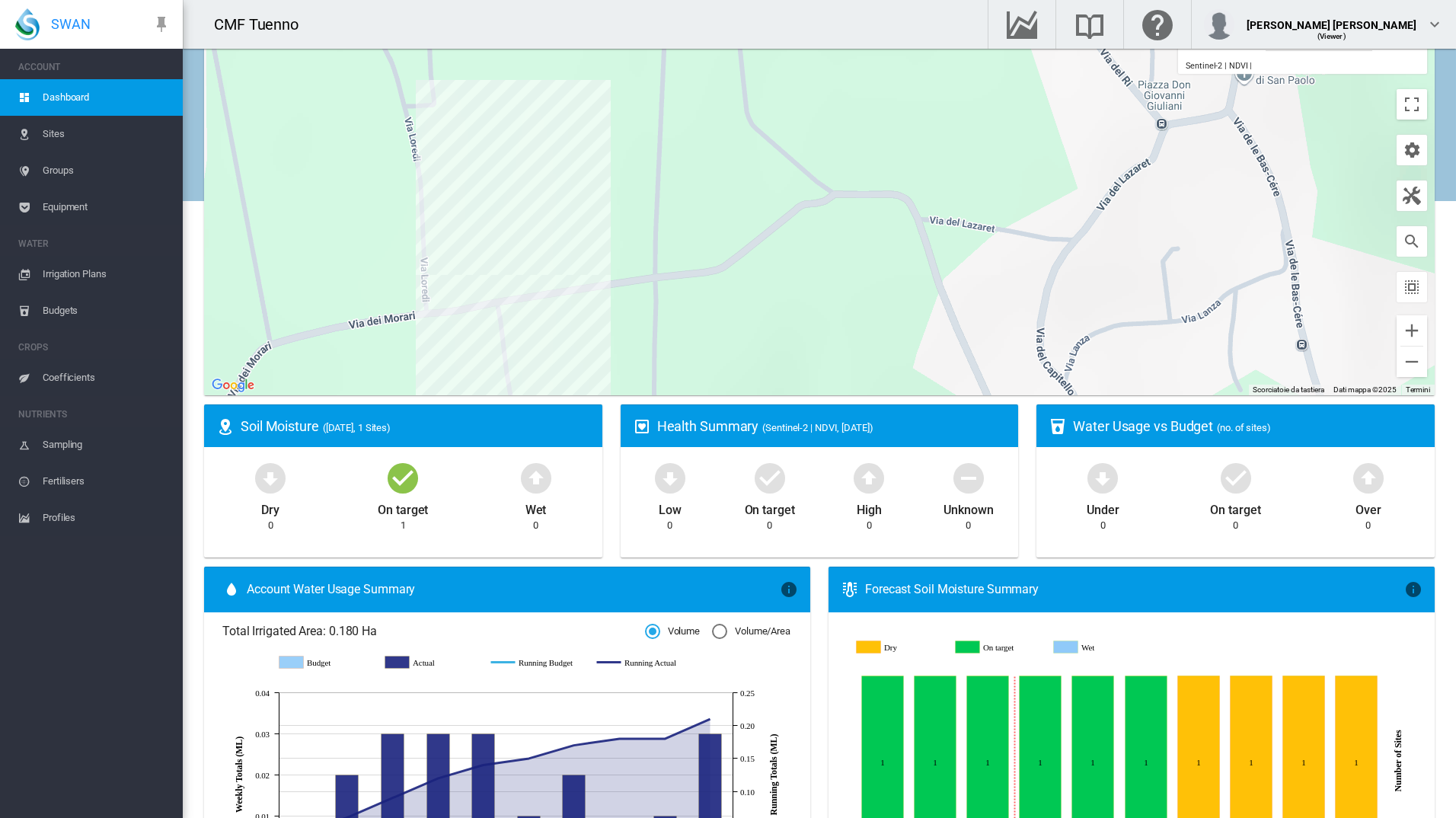
scroll to position [44, 0]
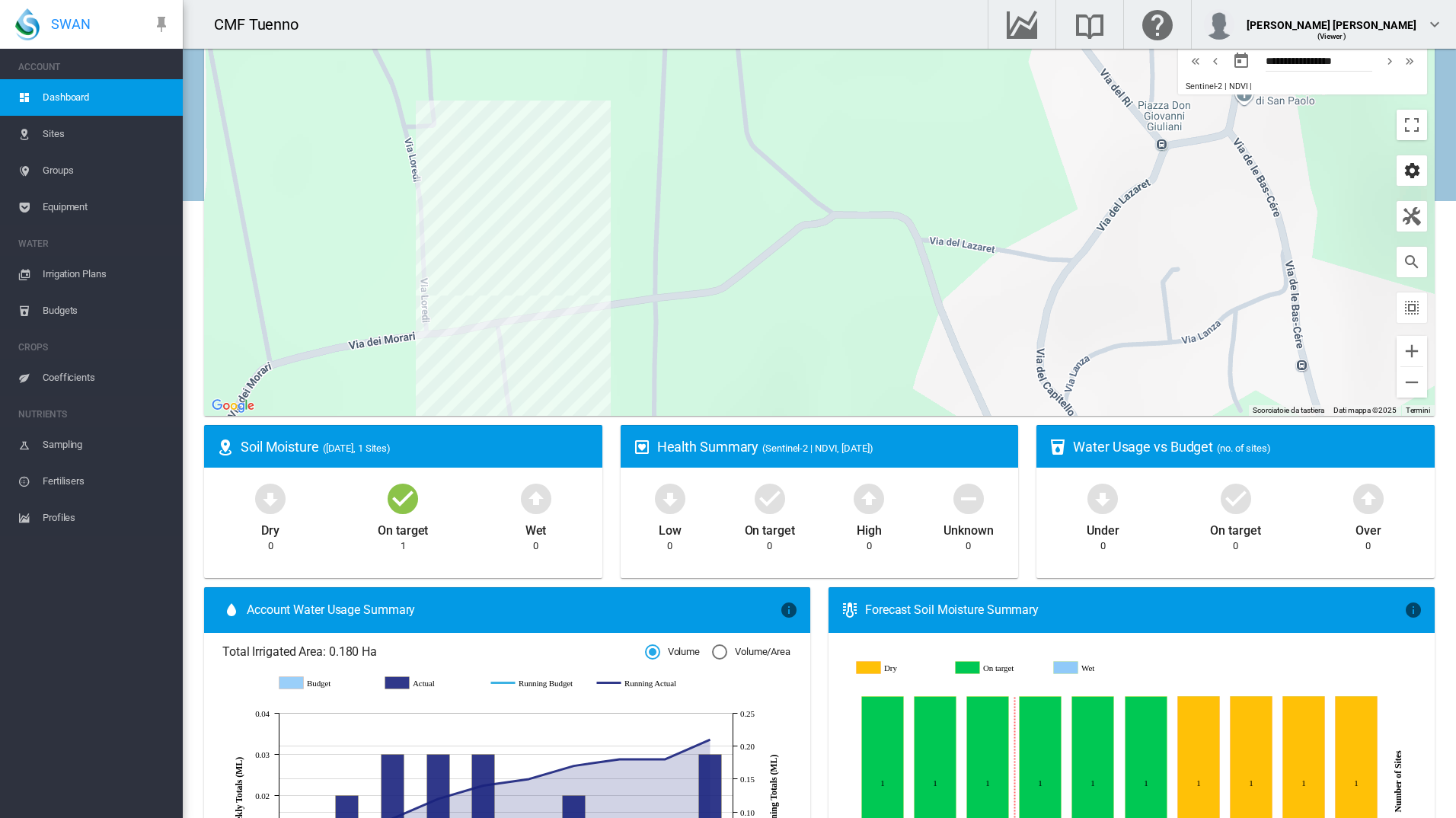
click at [1403, 166] on md-icon "icon-cog" at bounding box center [1412, 170] width 18 height 18
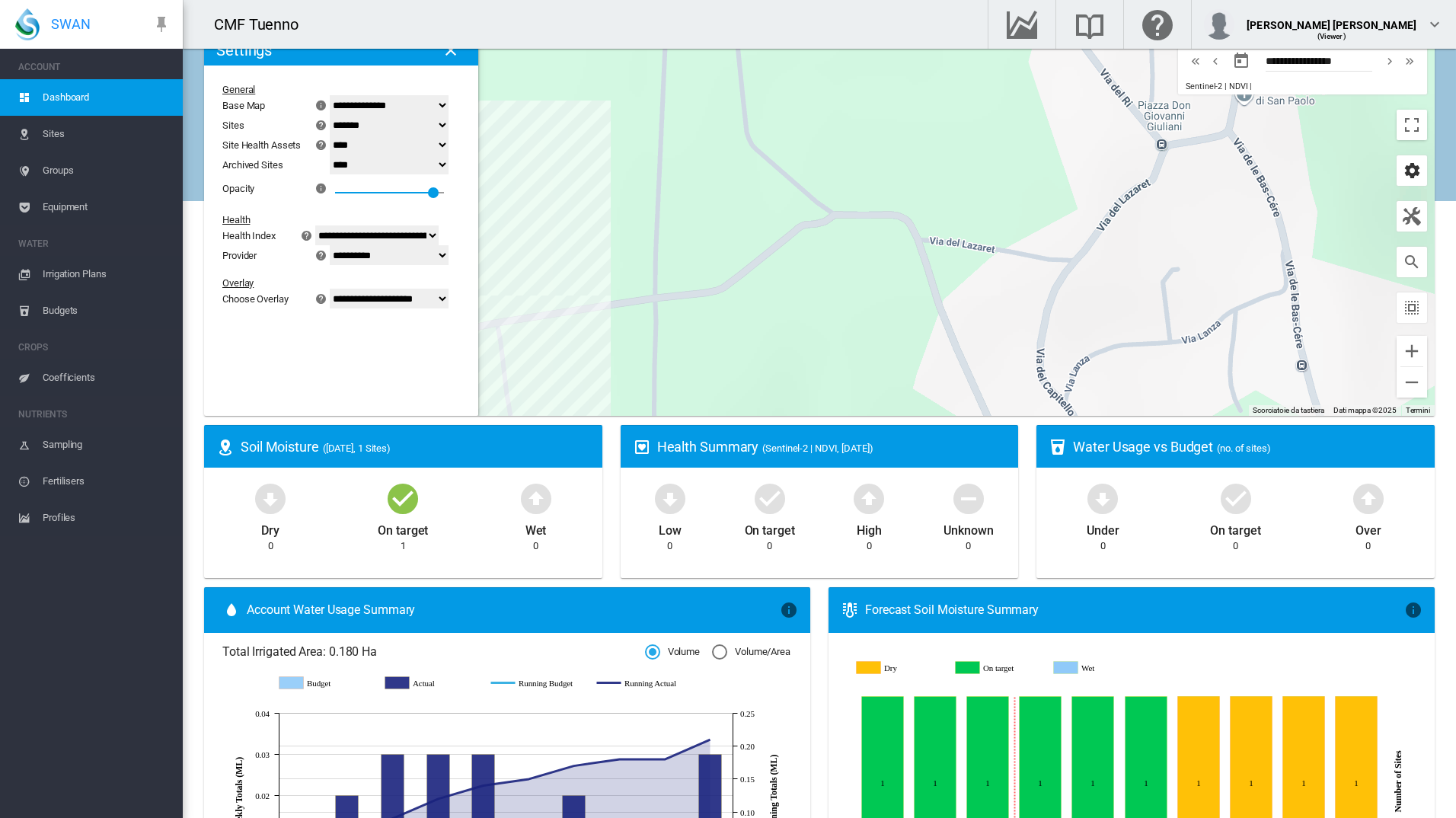
scroll to position [31, 0]
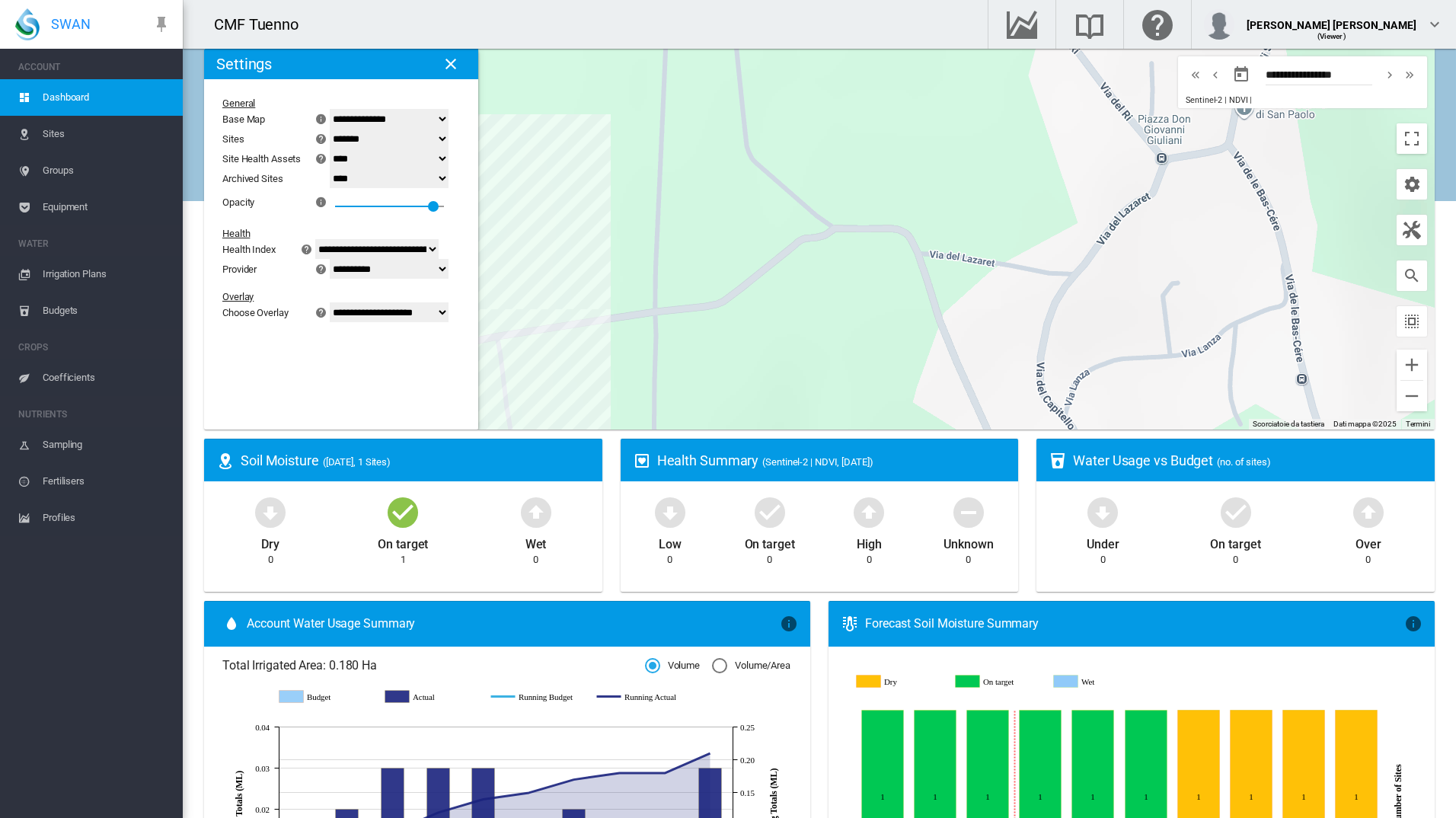
click at [438, 249] on select "**********" at bounding box center [376, 249] width 123 height 20
click at [298, 413] on md-card "**********" at bounding box center [341, 239] width 274 height 381
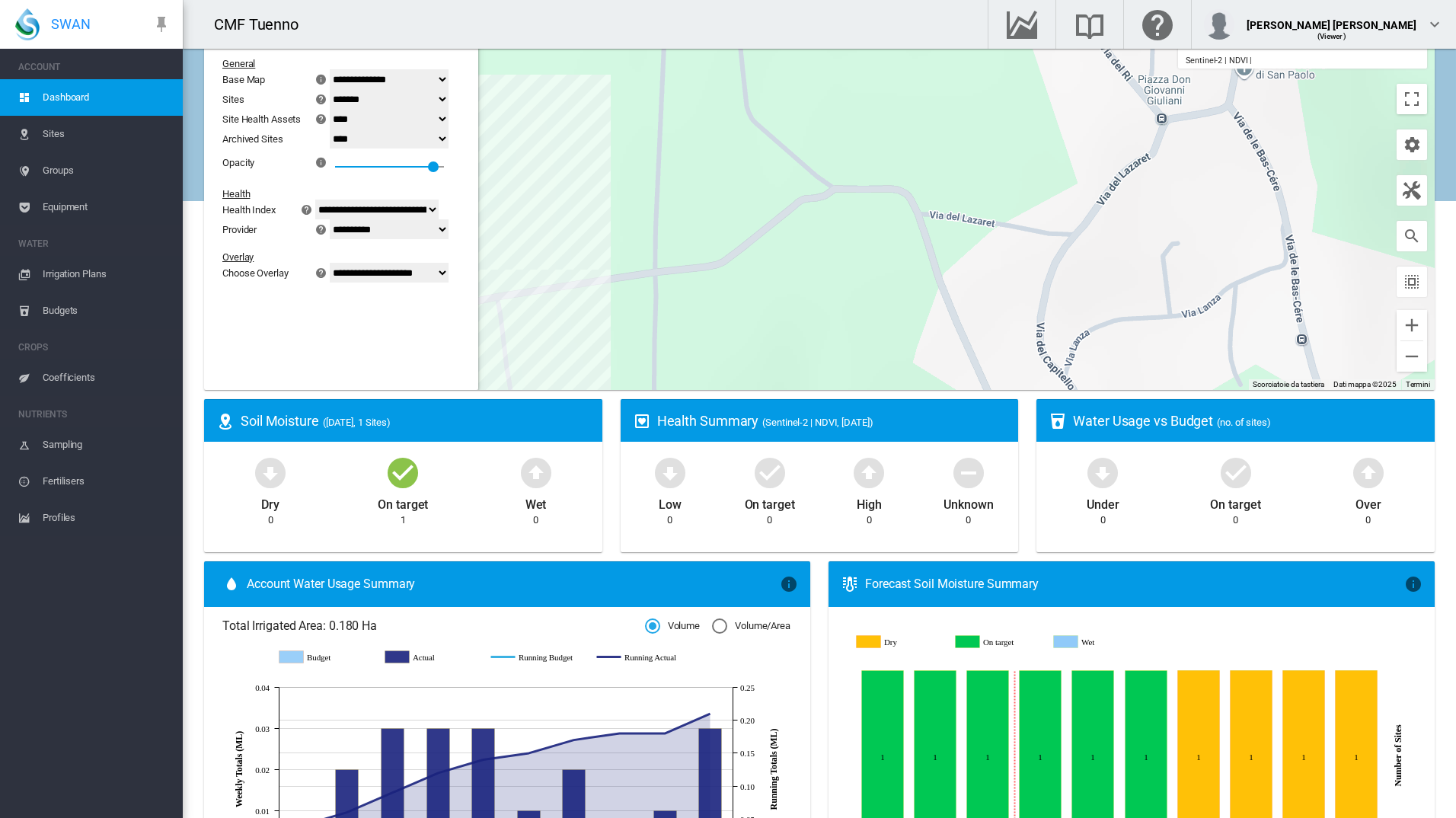
scroll to position [0, 0]
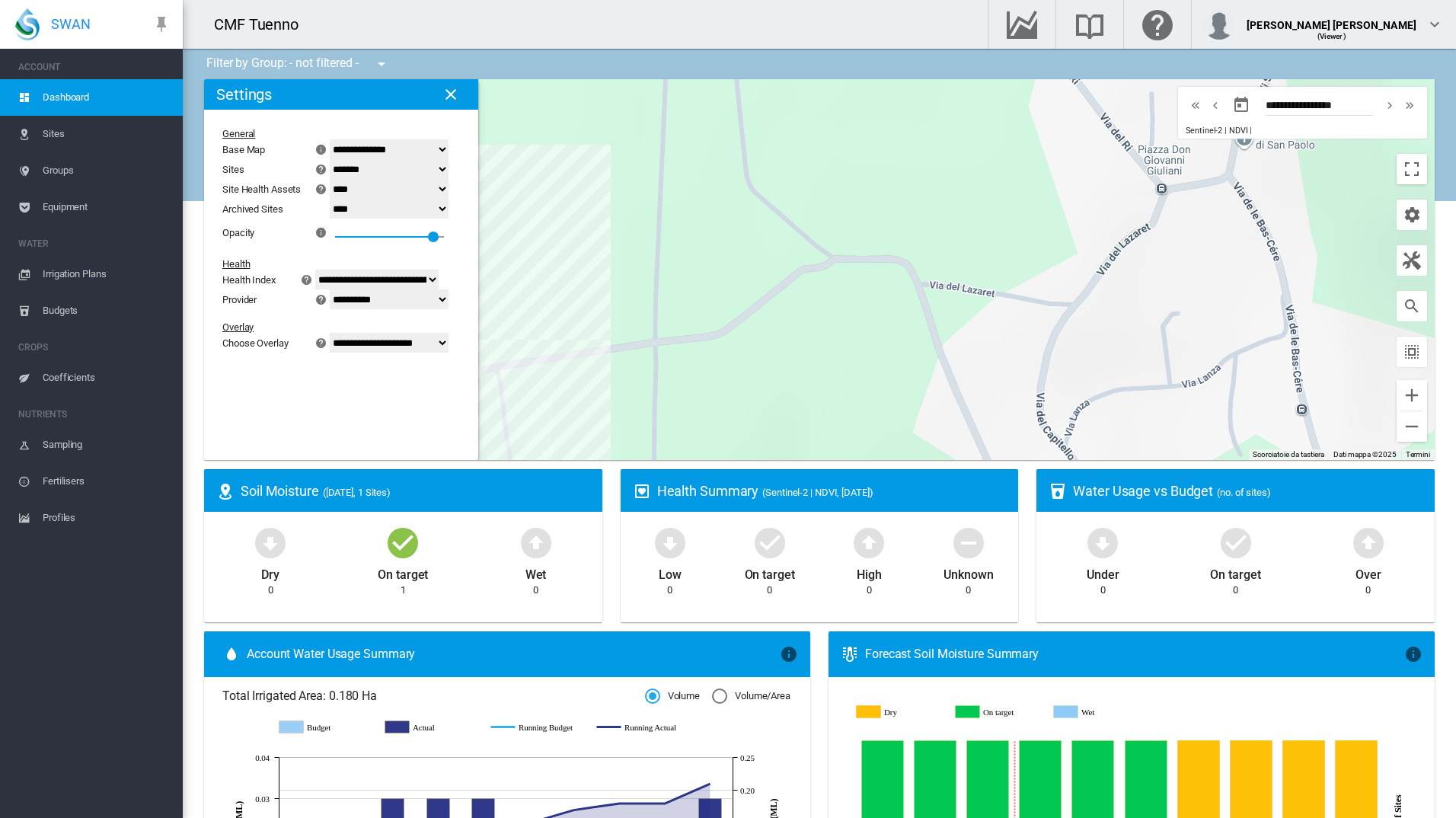
click at [120, 275] on span "Irrigation Plans" at bounding box center [107, 274] width 128 height 36
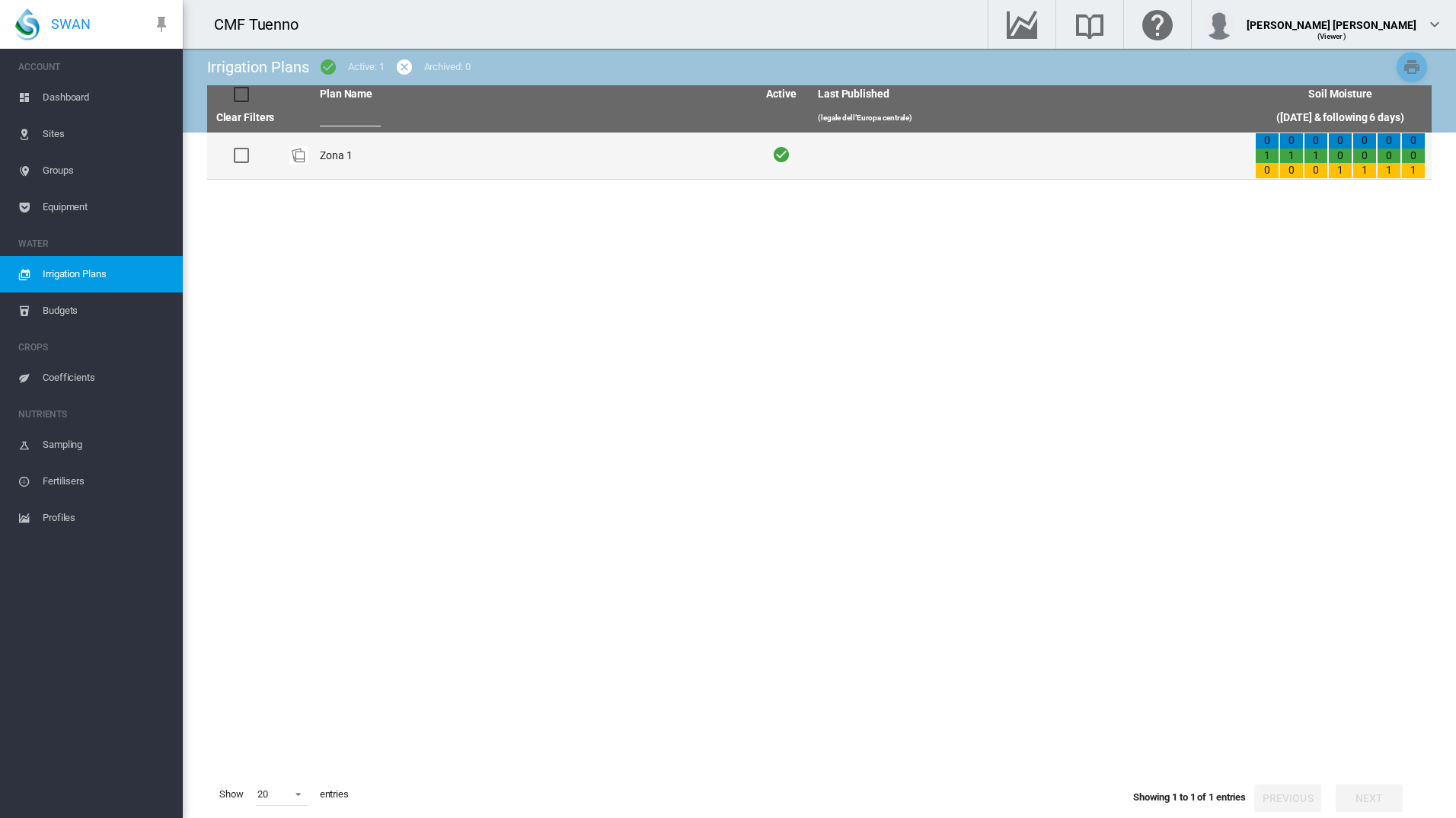
click at [352, 147] on td "Zona 1" at bounding box center [532, 155] width 437 height 47
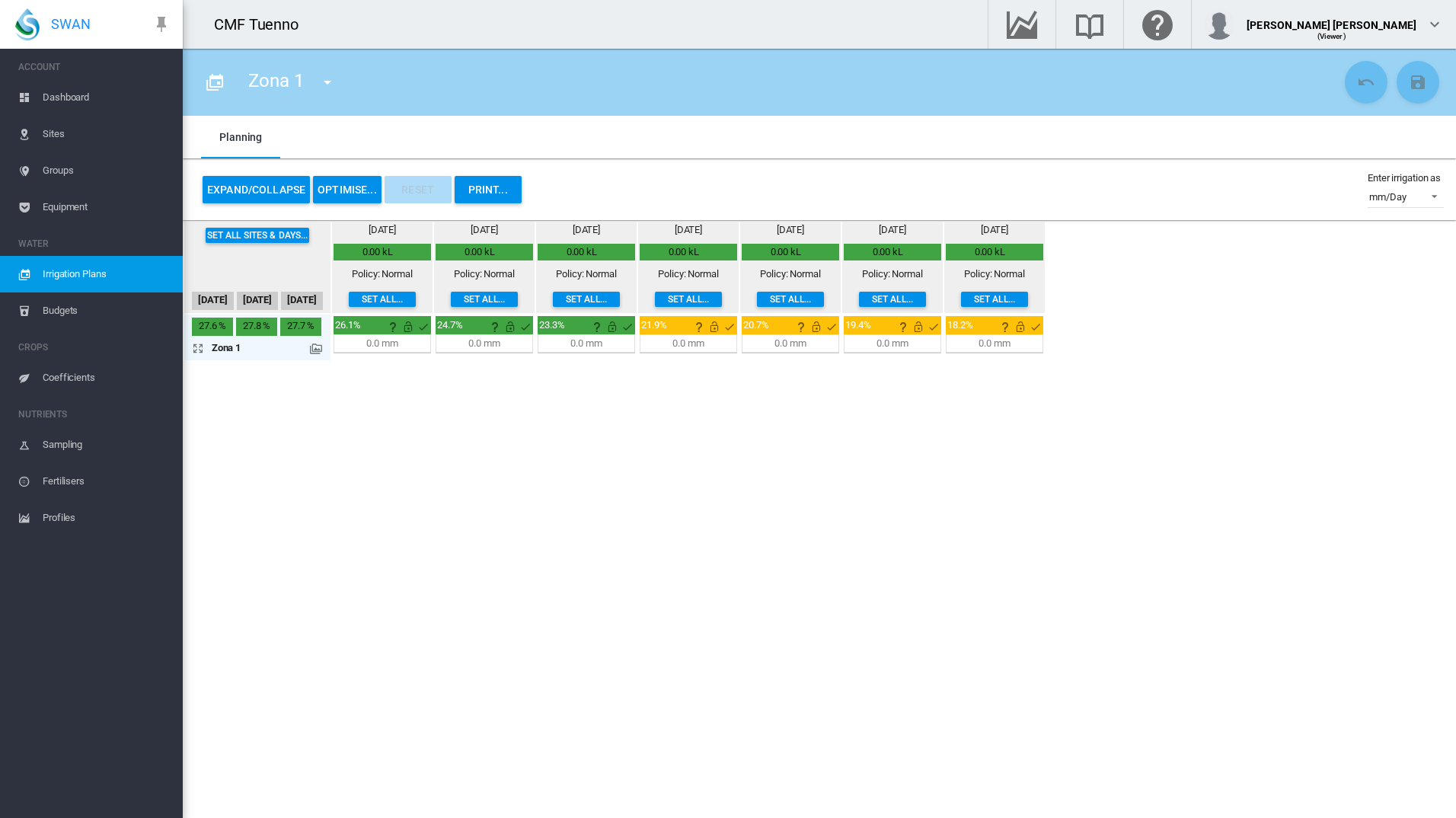
click at [293, 232] on button "Set all sites & days..." at bounding box center [258, 235] width 104 height 15
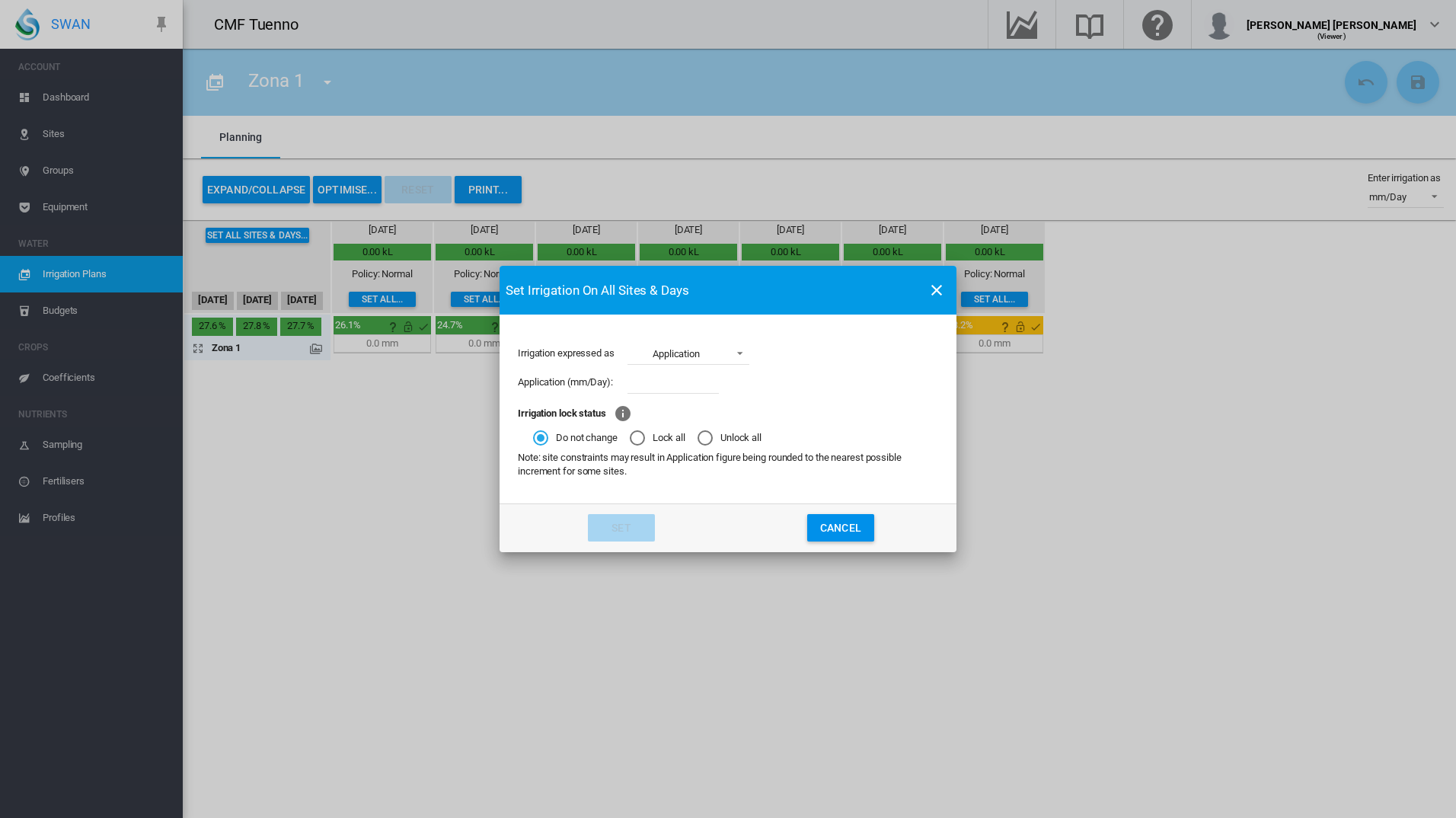
click at [842, 536] on button "Cancel" at bounding box center [840, 527] width 67 height 28
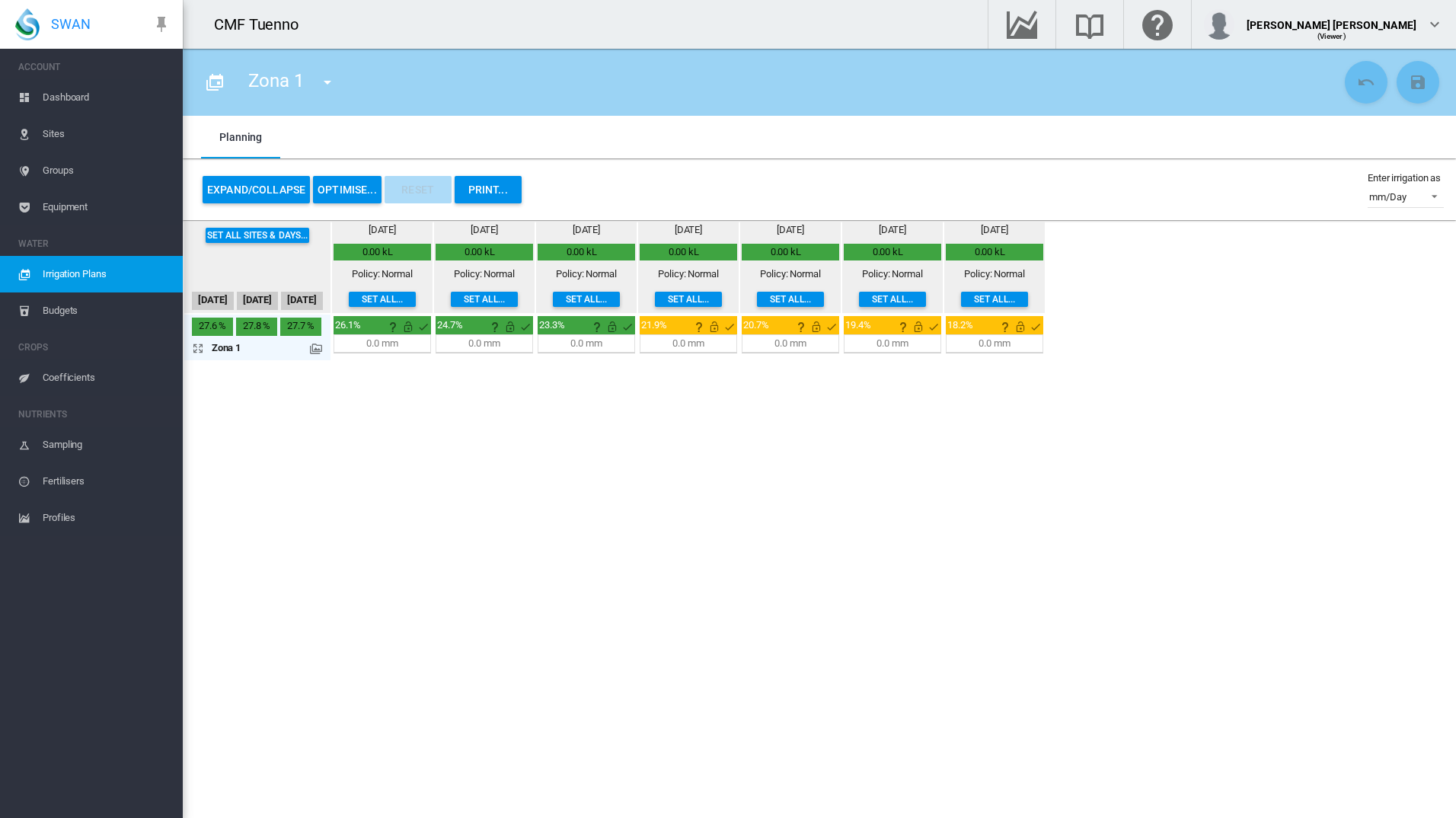
click at [321, 347] on md-icon at bounding box center [316, 348] width 12 height 12
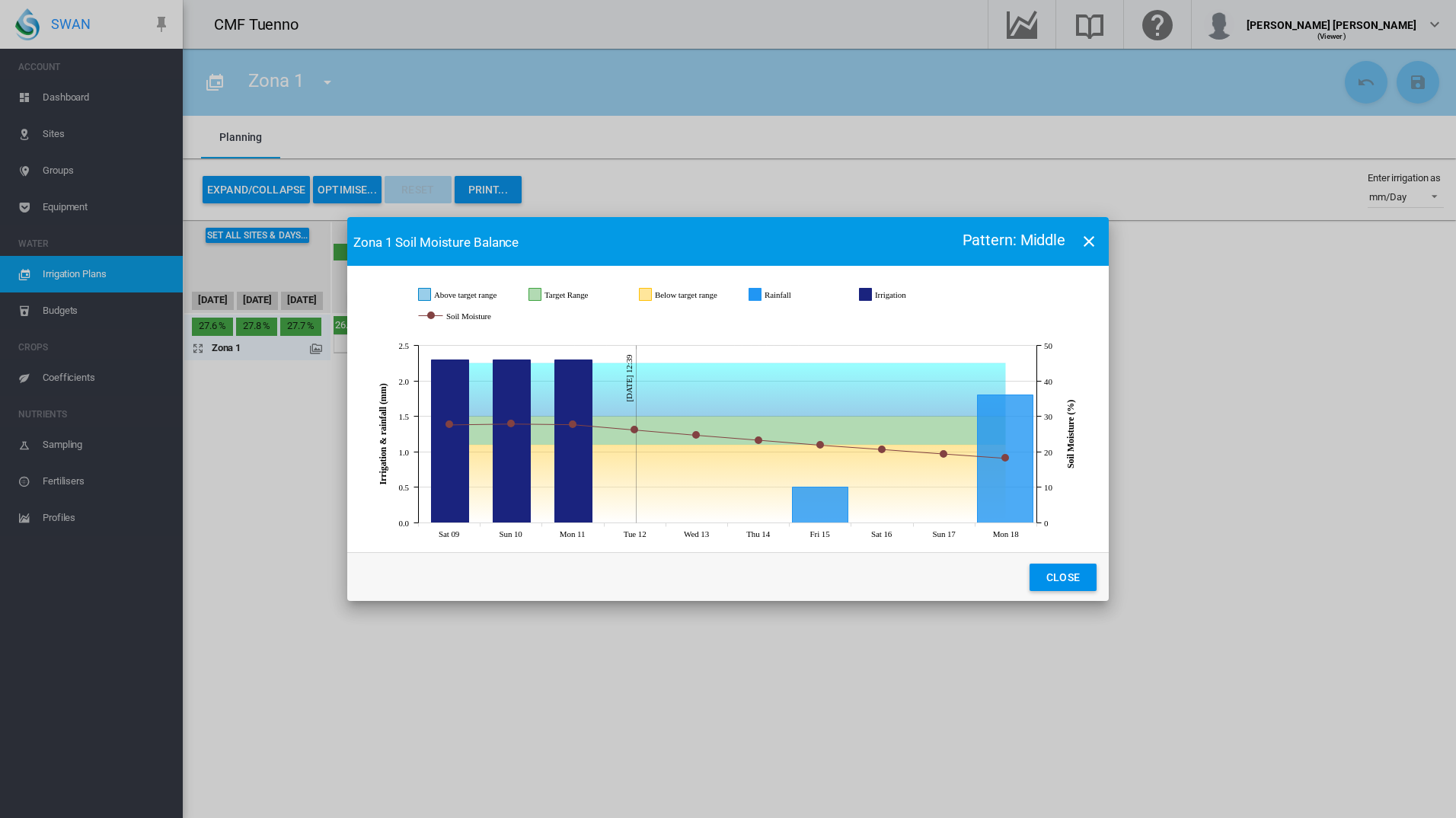
click at [1086, 573] on button "Close" at bounding box center [1064, 577] width 67 height 28
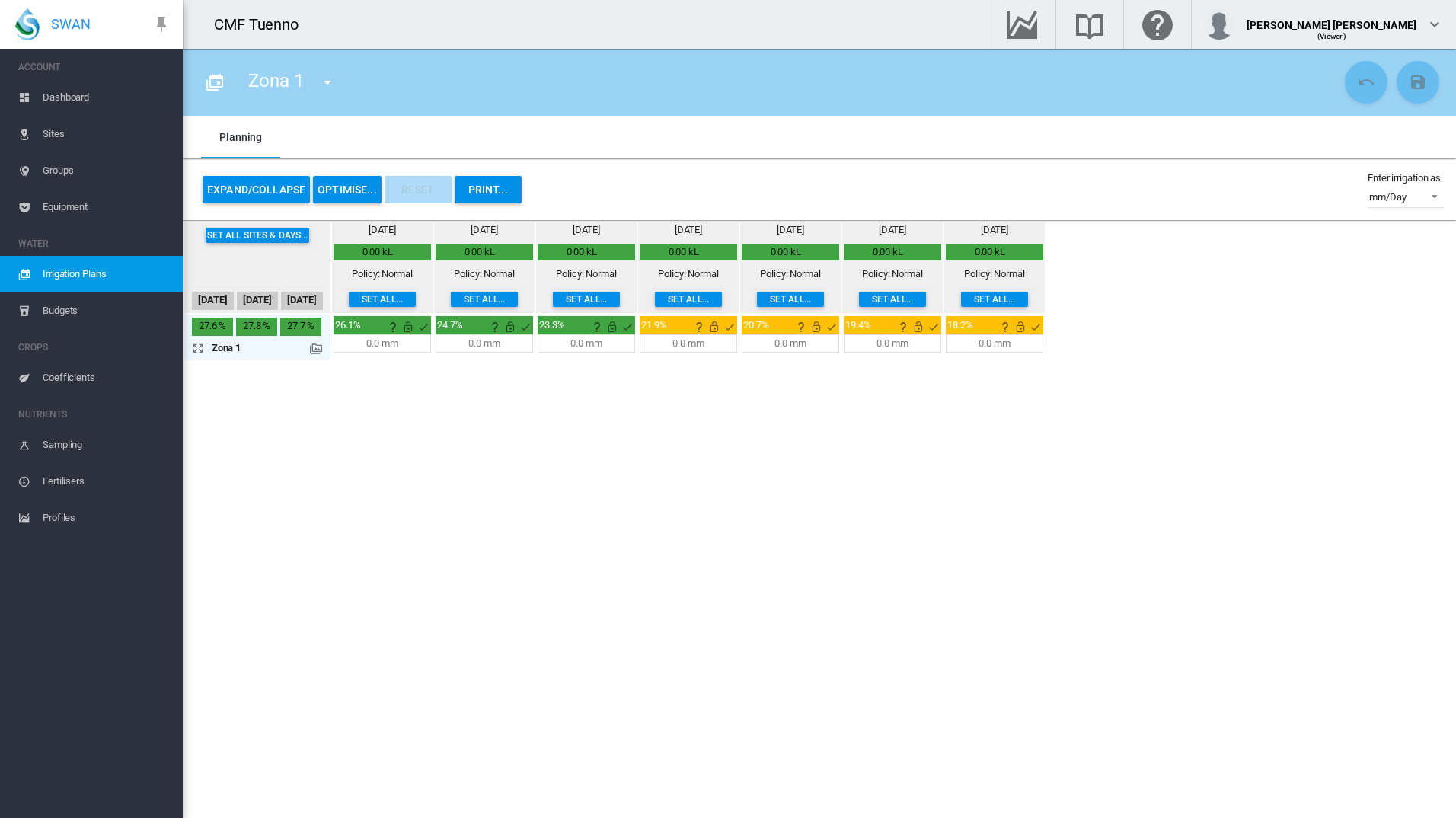
click at [709, 350] on div "0.0 mm 00:00 H:M 0 %" at bounding box center [688, 343] width 93 height 13
click at [734, 321] on md-icon "This is normally a water-on day for this site" at bounding box center [729, 326] width 18 height 18
click at [692, 355] on span "This is normally a water-on day for this site" at bounding box center [731, 353] width 162 height 10
click at [695, 352] on div "0.0 mm 00:00 H:M 0 %" at bounding box center [688, 343] width 98 height 18
click at [684, 348] on div "0.0 mm" at bounding box center [688, 343] width 32 height 13
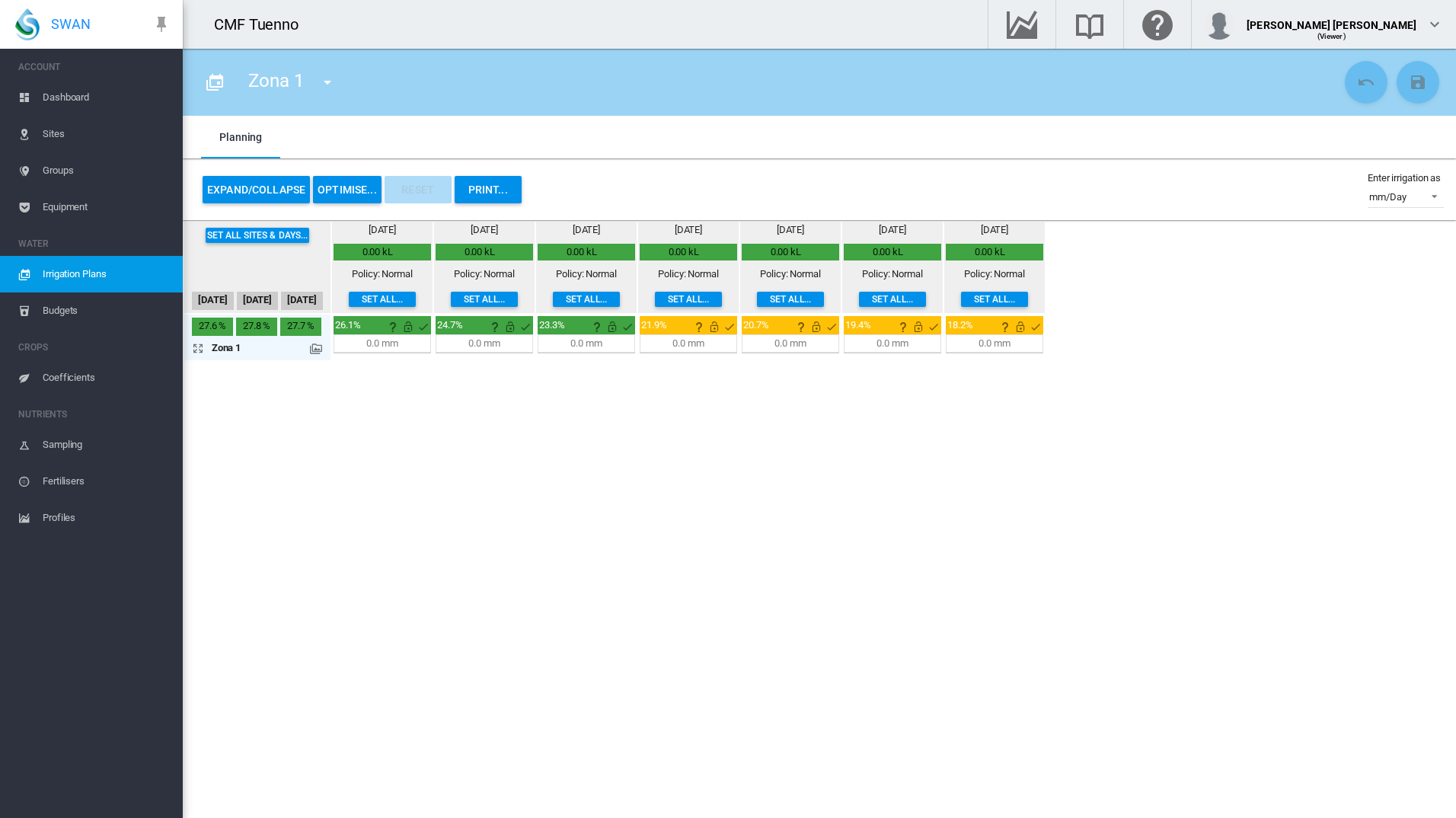
click at [706, 284] on div "[DATE] 0.00 kL Policy: Normal Set all..." at bounding box center [688, 267] width 98 height 88
click at [273, 185] on button "Expand/Collapse" at bounding box center [257, 189] width 107 height 28
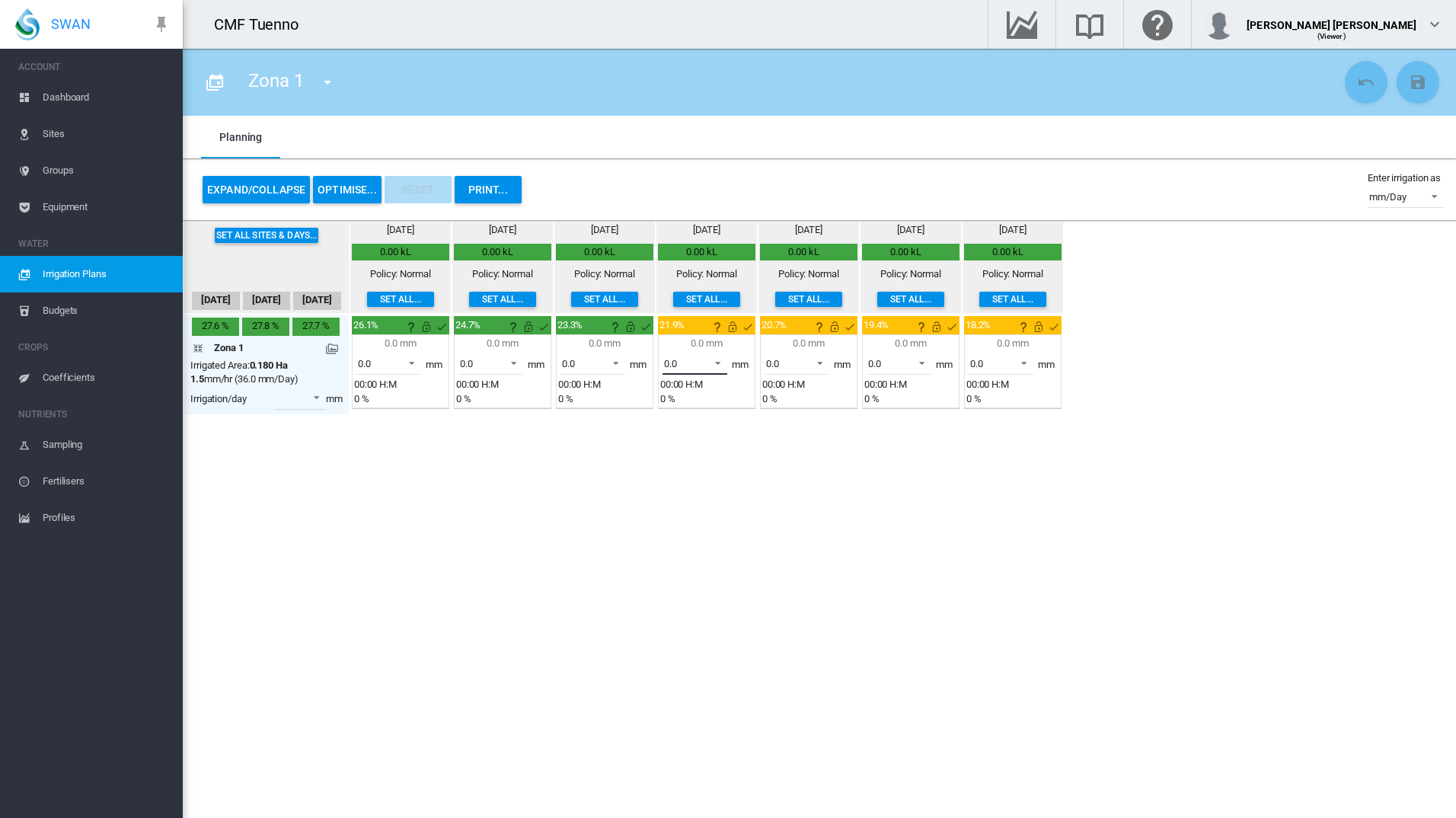
click at [725, 367] on md-select-value "0.0" at bounding box center [695, 364] width 65 height 23
click at [698, 432] on md-option "0.8" at bounding box center [704, 437] width 103 height 36
click at [929, 355] on md-select-value "0.0" at bounding box center [900, 364] width 65 height 23
click at [911, 474] on md-option "1.5" at bounding box center [907, 469] width 103 height 36
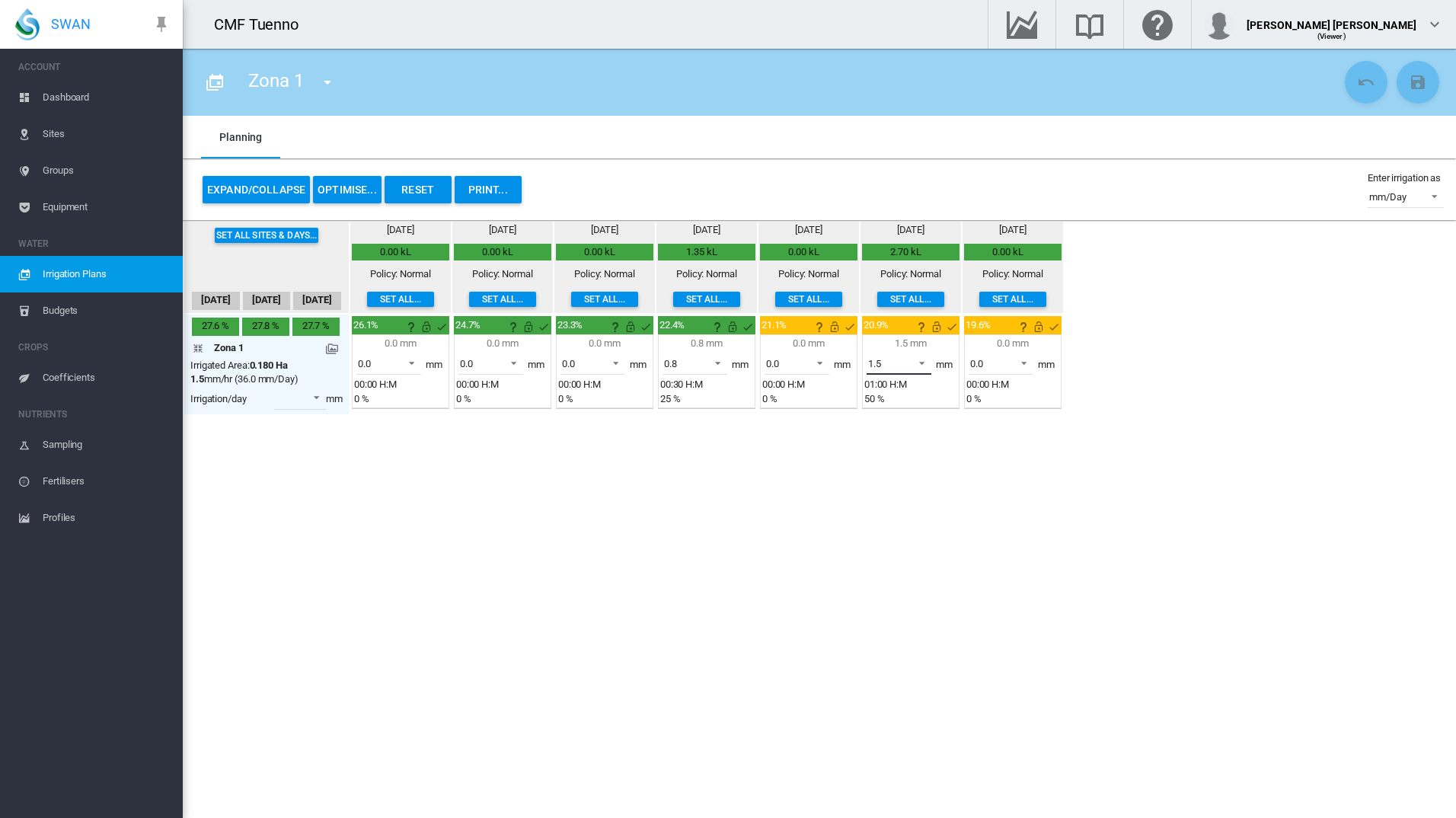
click at [930, 359] on md-select-value "1.5" at bounding box center [900, 364] width 65 height 23
click at [914, 403] on md-option "1.9" at bounding box center [907, 400] width 103 height 36
click at [338, 346] on md-icon at bounding box center [332, 348] width 12 height 12
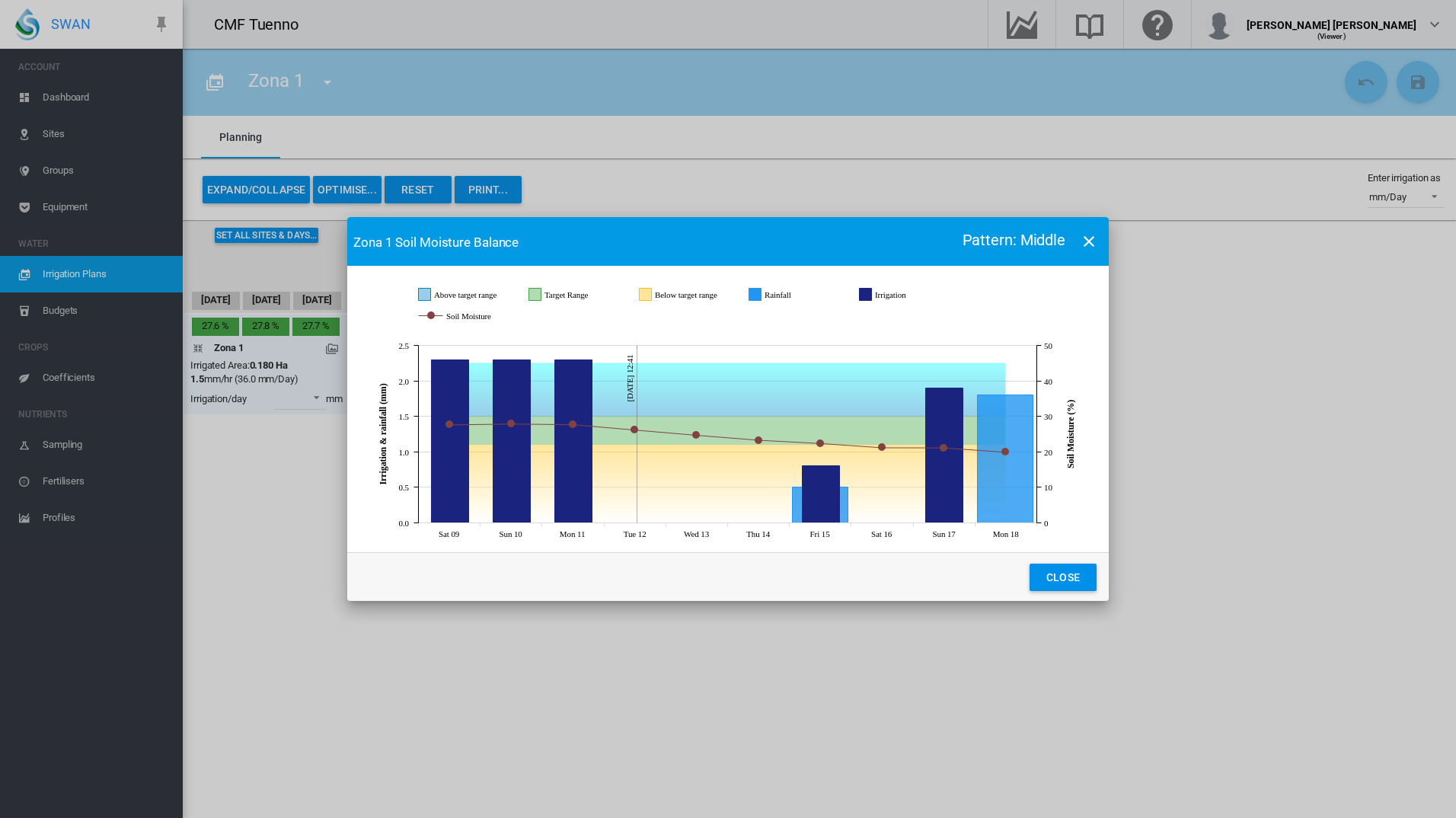
click at [1093, 252] on button "JavaScript chart ..." at bounding box center [1089, 241] width 31 height 31
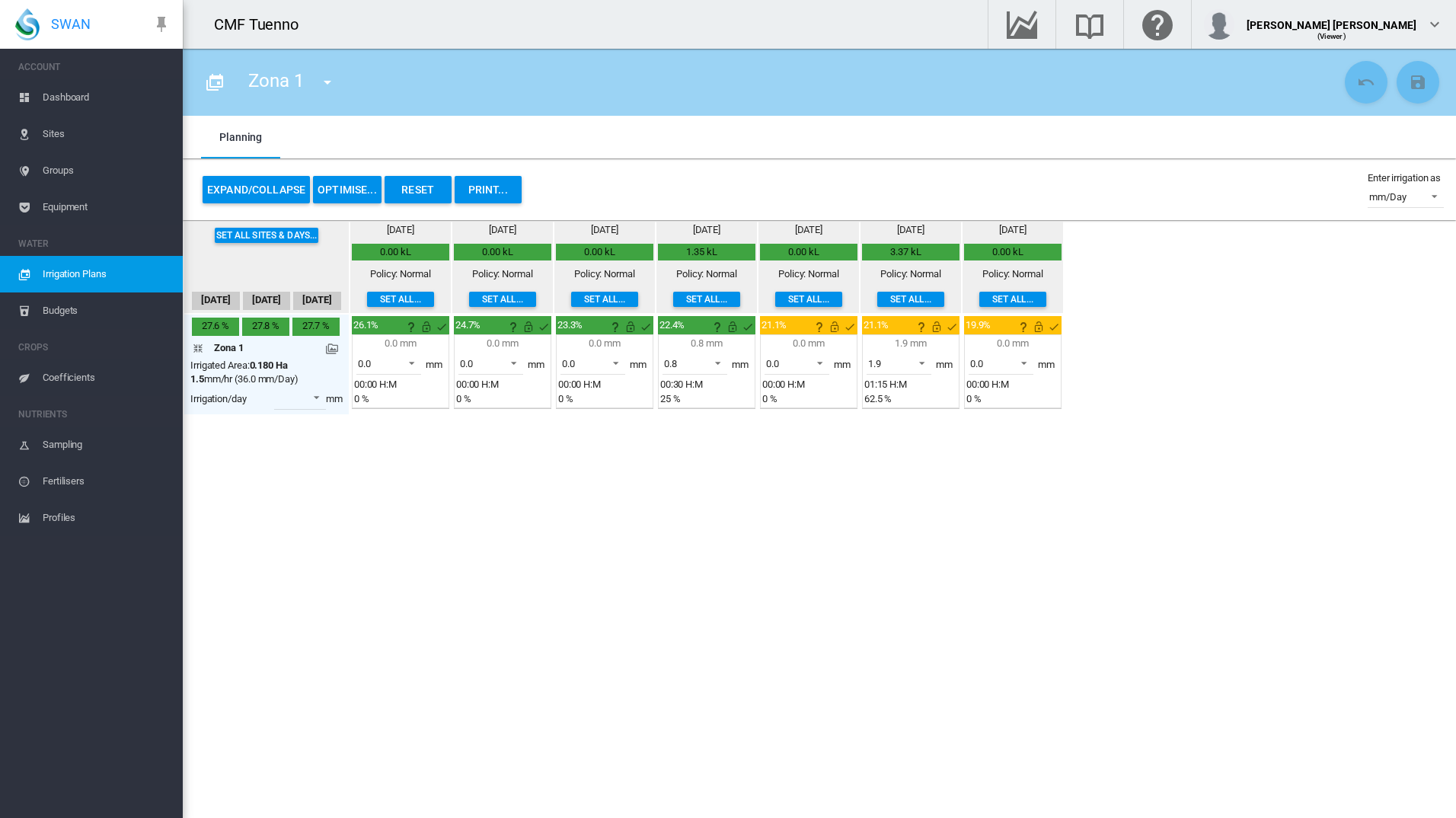
click at [328, 350] on md-icon at bounding box center [332, 348] width 12 height 12
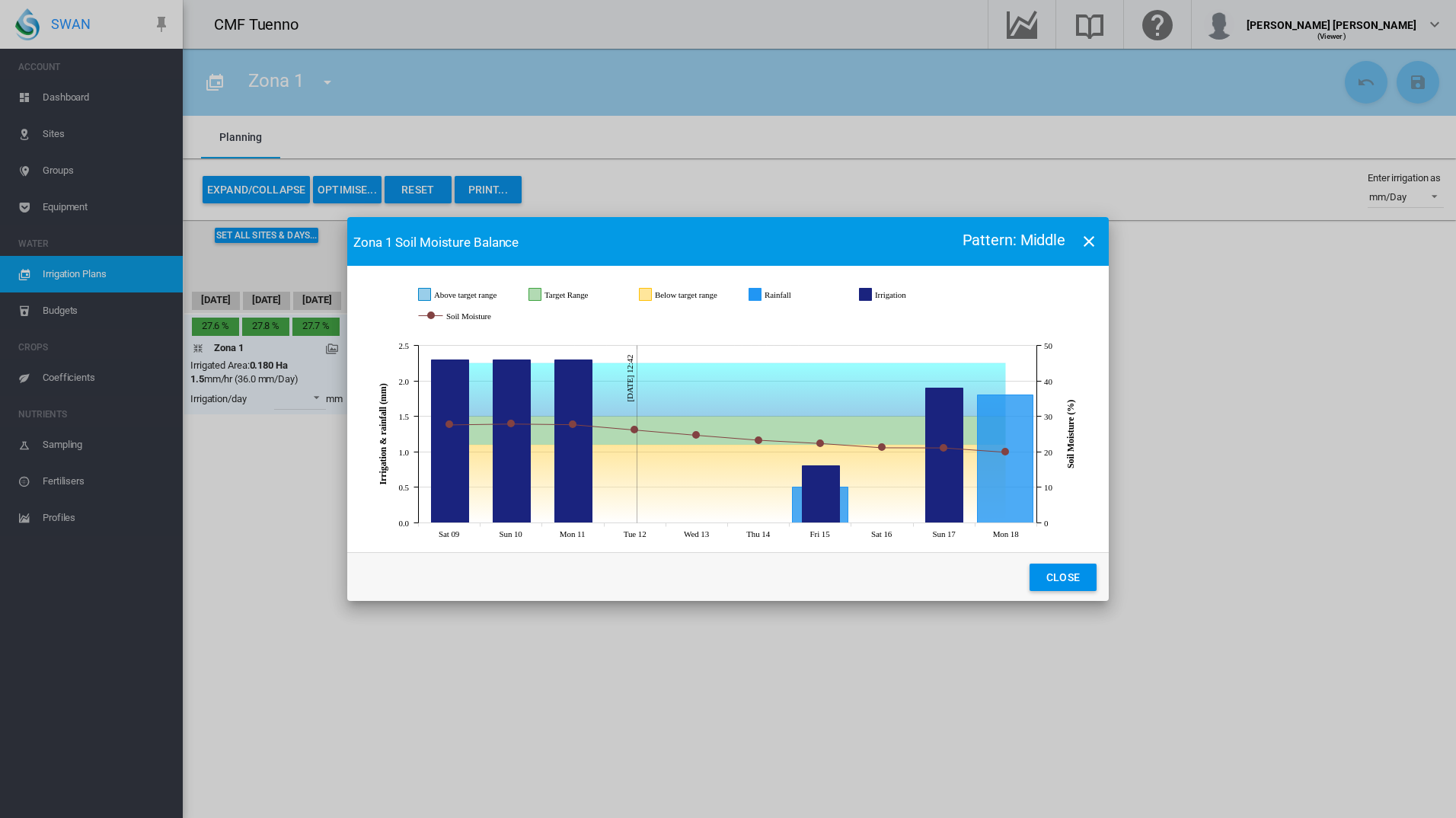
click at [1102, 248] on button "JavaScript chart ..." at bounding box center [1089, 241] width 31 height 31
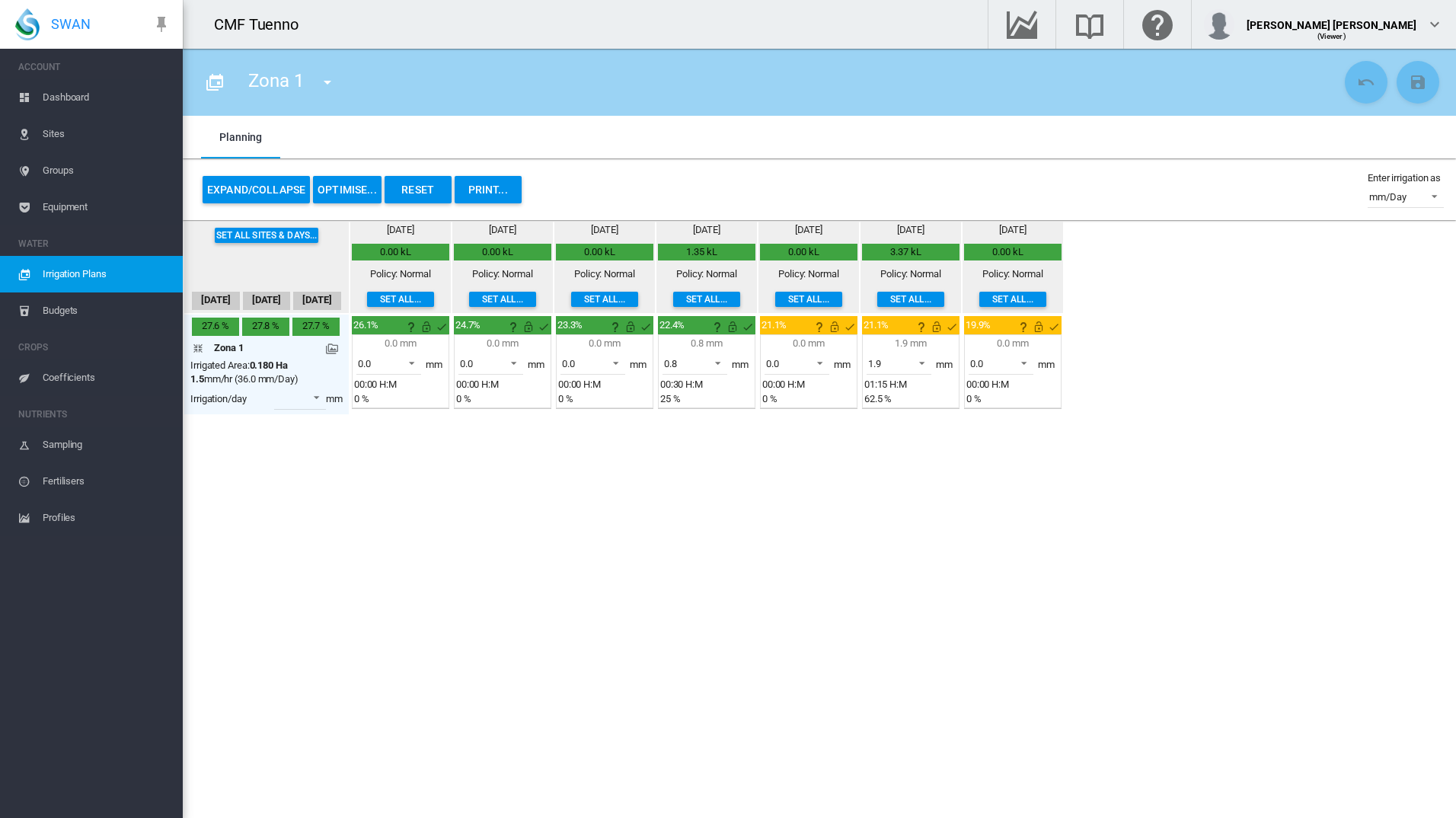
click at [345, 195] on button "OPTIMISE..." at bounding box center [347, 189] width 69 height 28
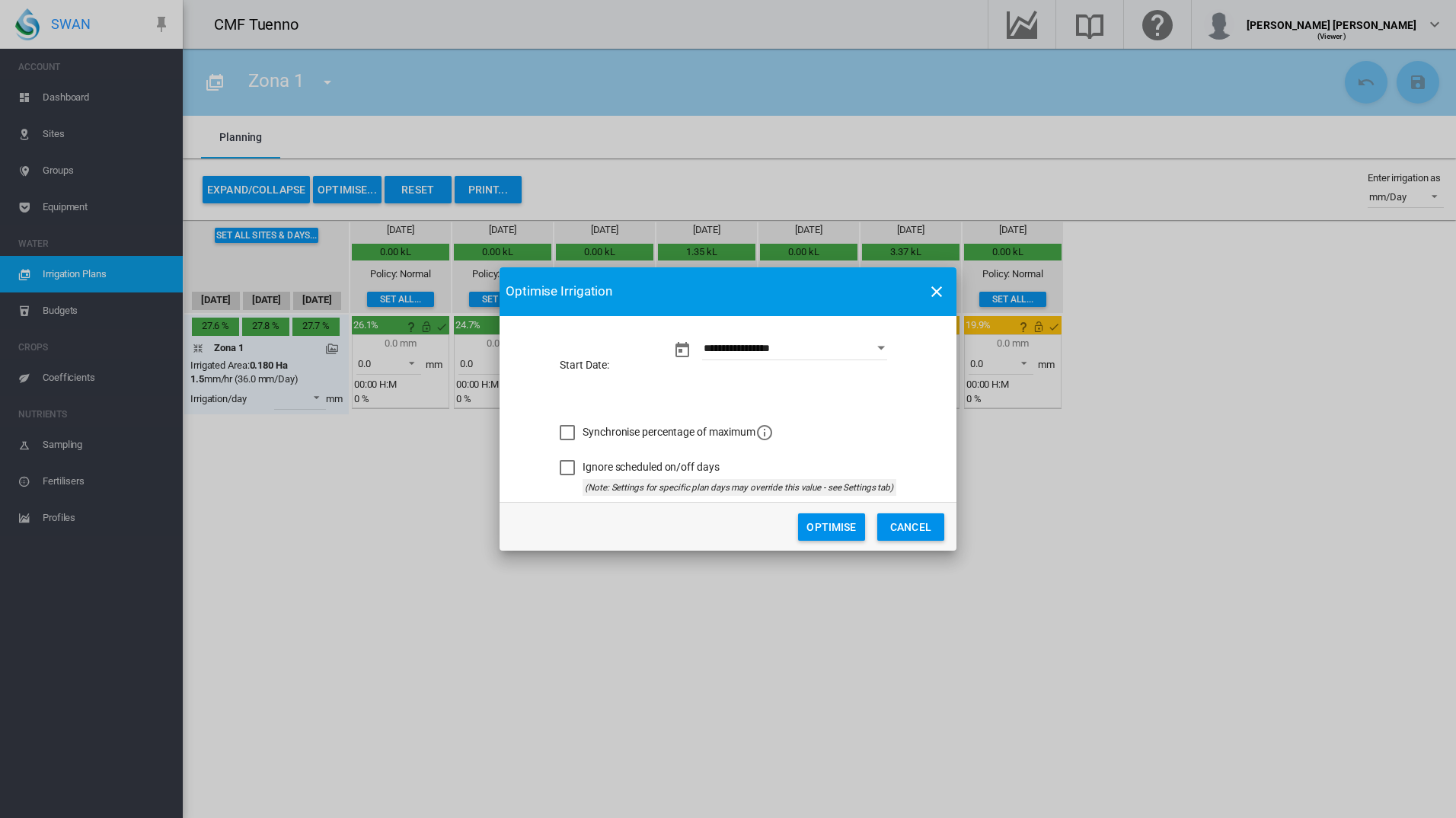
click at [575, 432] on div "Synchronise percentage of maximum" at bounding box center [568, 432] width 15 height 15
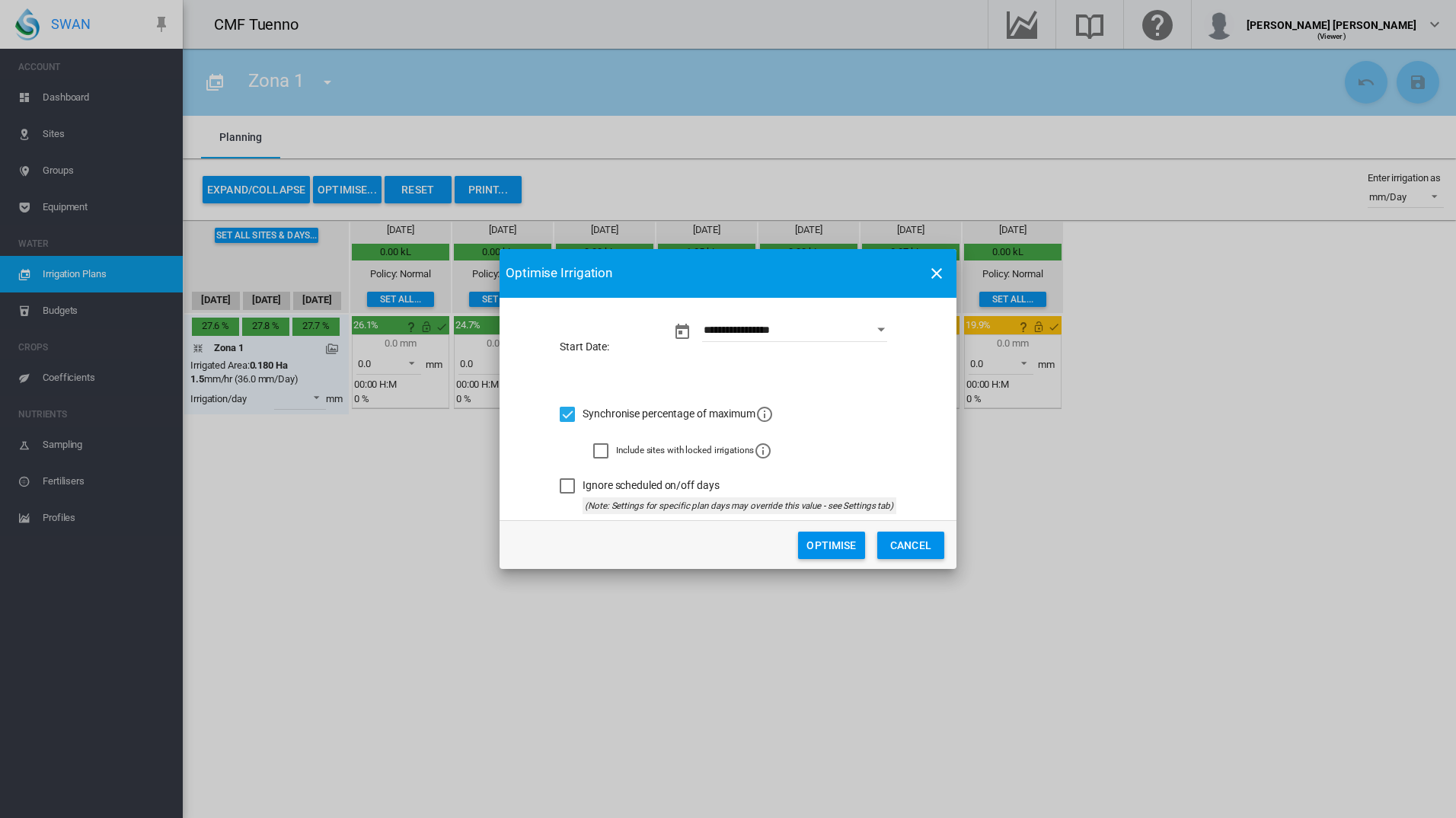
click at [575, 491] on div "Ignore scheduled on/off days" at bounding box center [568, 486] width 15 height 15
click at [844, 536] on button "Optimise" at bounding box center [832, 544] width 67 height 28
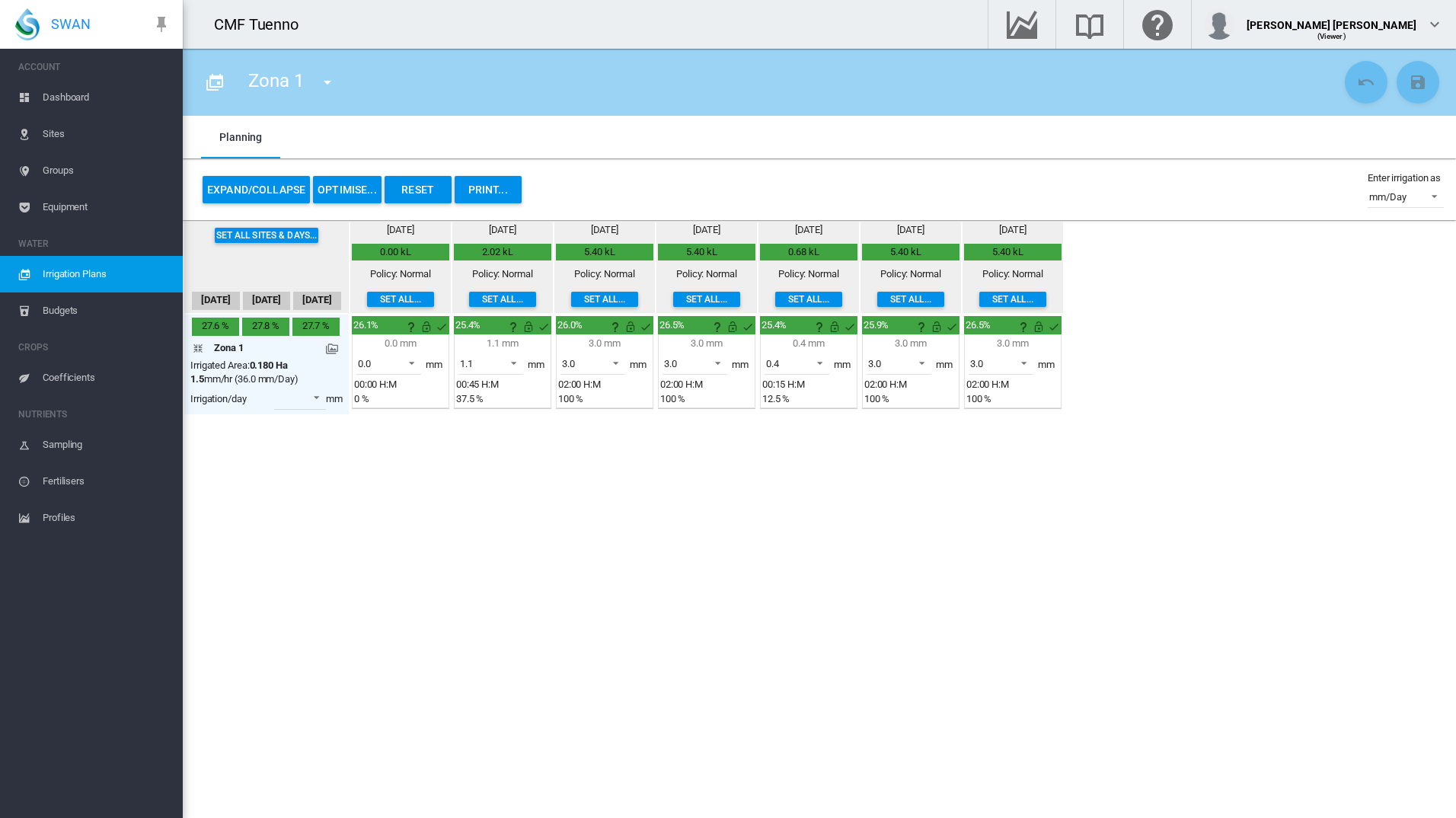
click at [338, 350] on md-icon at bounding box center [332, 348] width 12 height 12
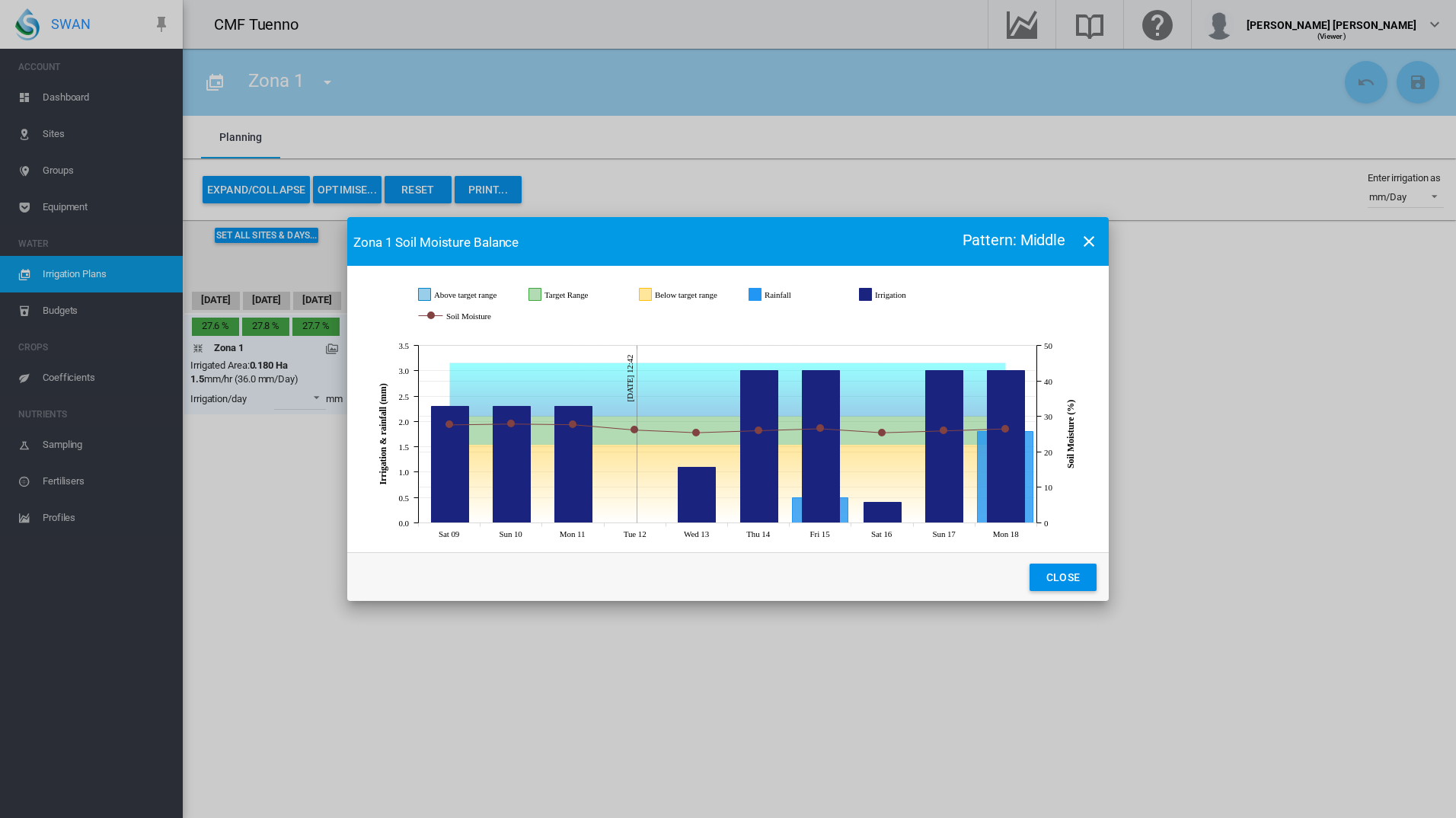
click at [796, 545] on icon "JavaScript chart ..." at bounding box center [728, 437] width 725 height 215
click at [1091, 240] on md-icon "icon-close" at bounding box center [1088, 241] width 18 height 18
